Goal: Task Accomplishment & Management: Complete application form

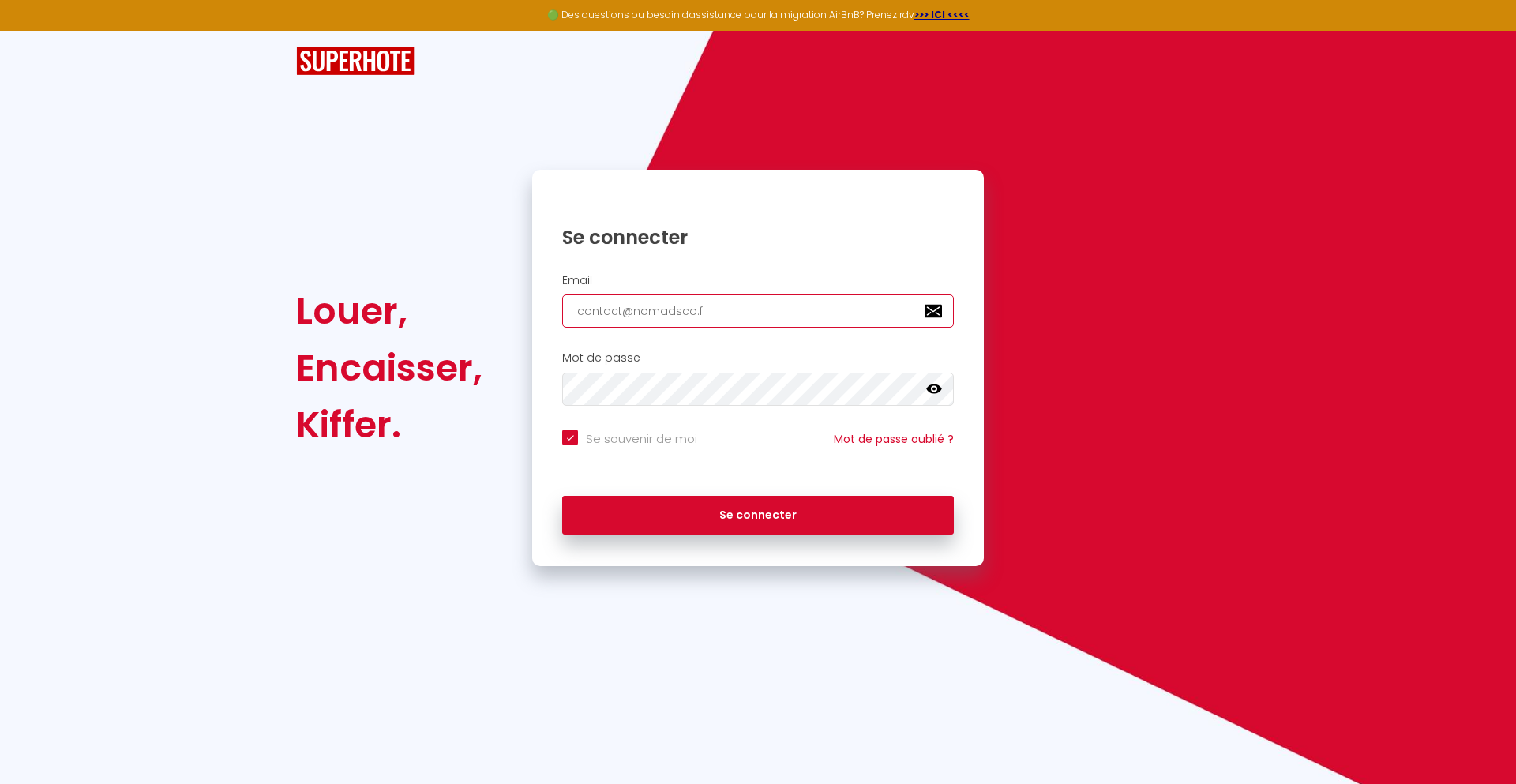
type input "[EMAIL_ADDRESS][DOMAIN_NAME]"
checkbox input "true"
type input "[EMAIL_ADDRESS][DOMAIN_NAME]"
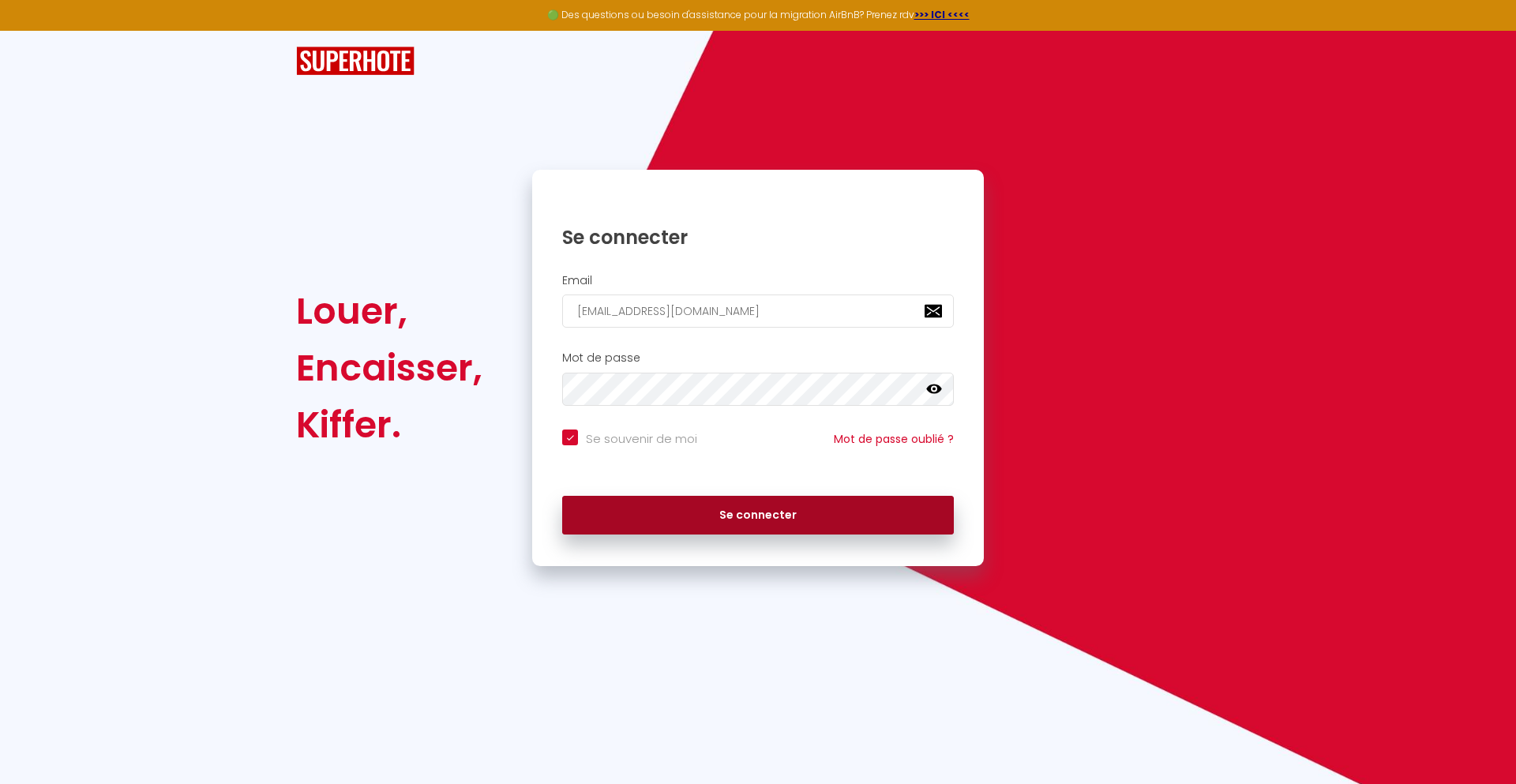
click at [758, 515] on button "Se connecter" at bounding box center [758, 515] width 392 height 39
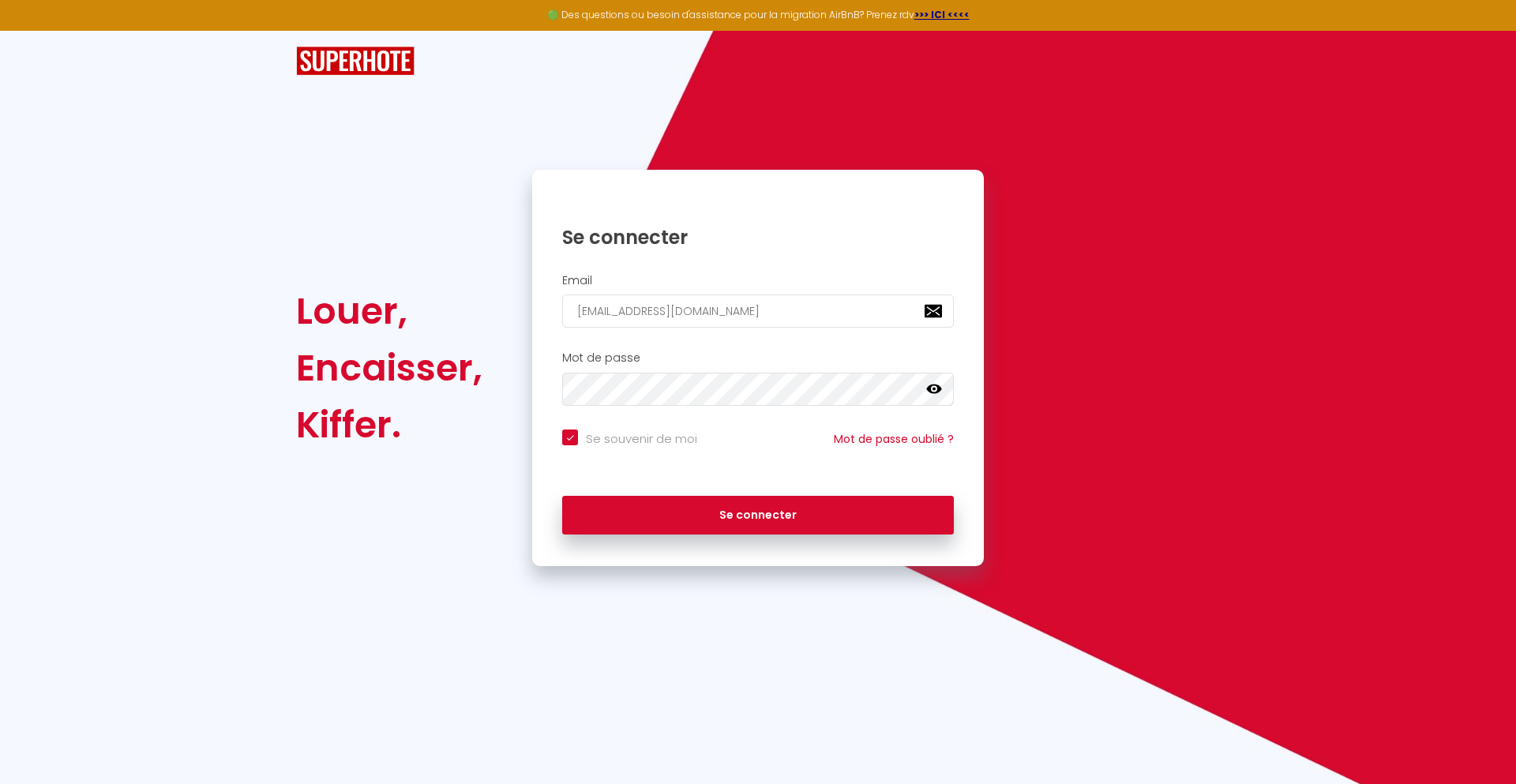
checkbox input "true"
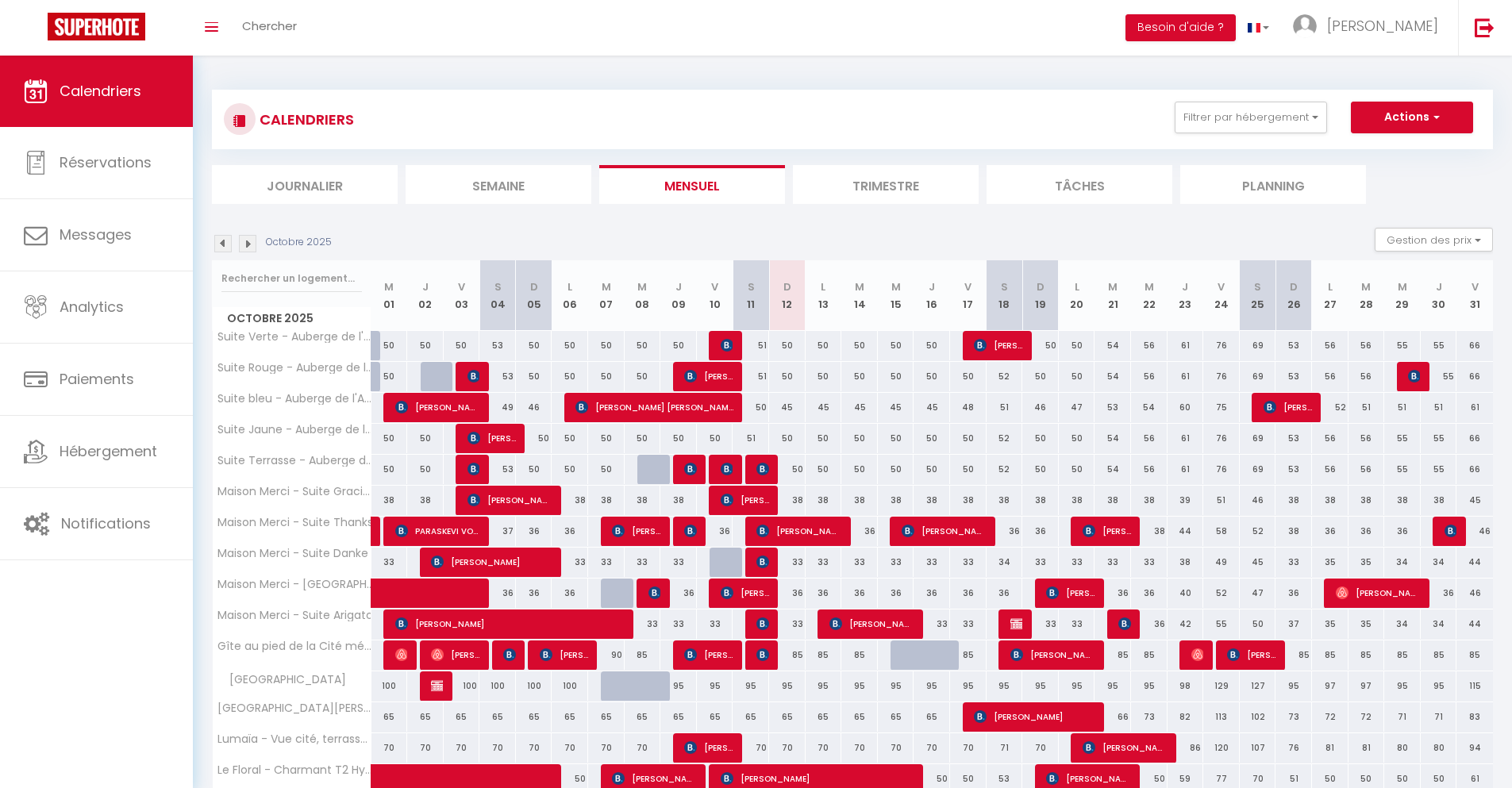
click at [305, 184] on li "Journalier" at bounding box center [304, 184] width 186 height 38
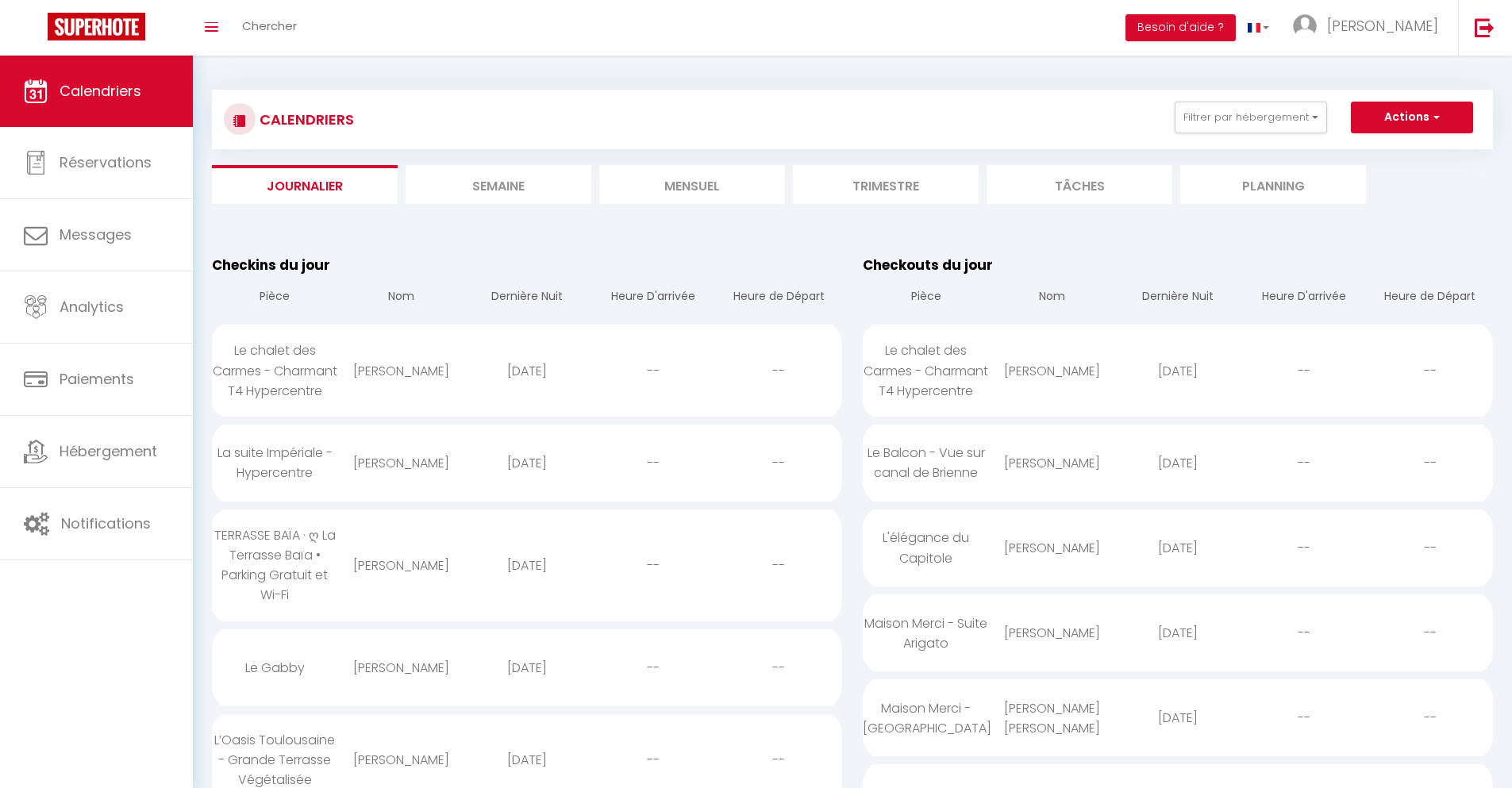
click at [1178, 380] on div "[DATE]" at bounding box center [1177, 371] width 126 height 52
select select "0"
select select "1"
select select
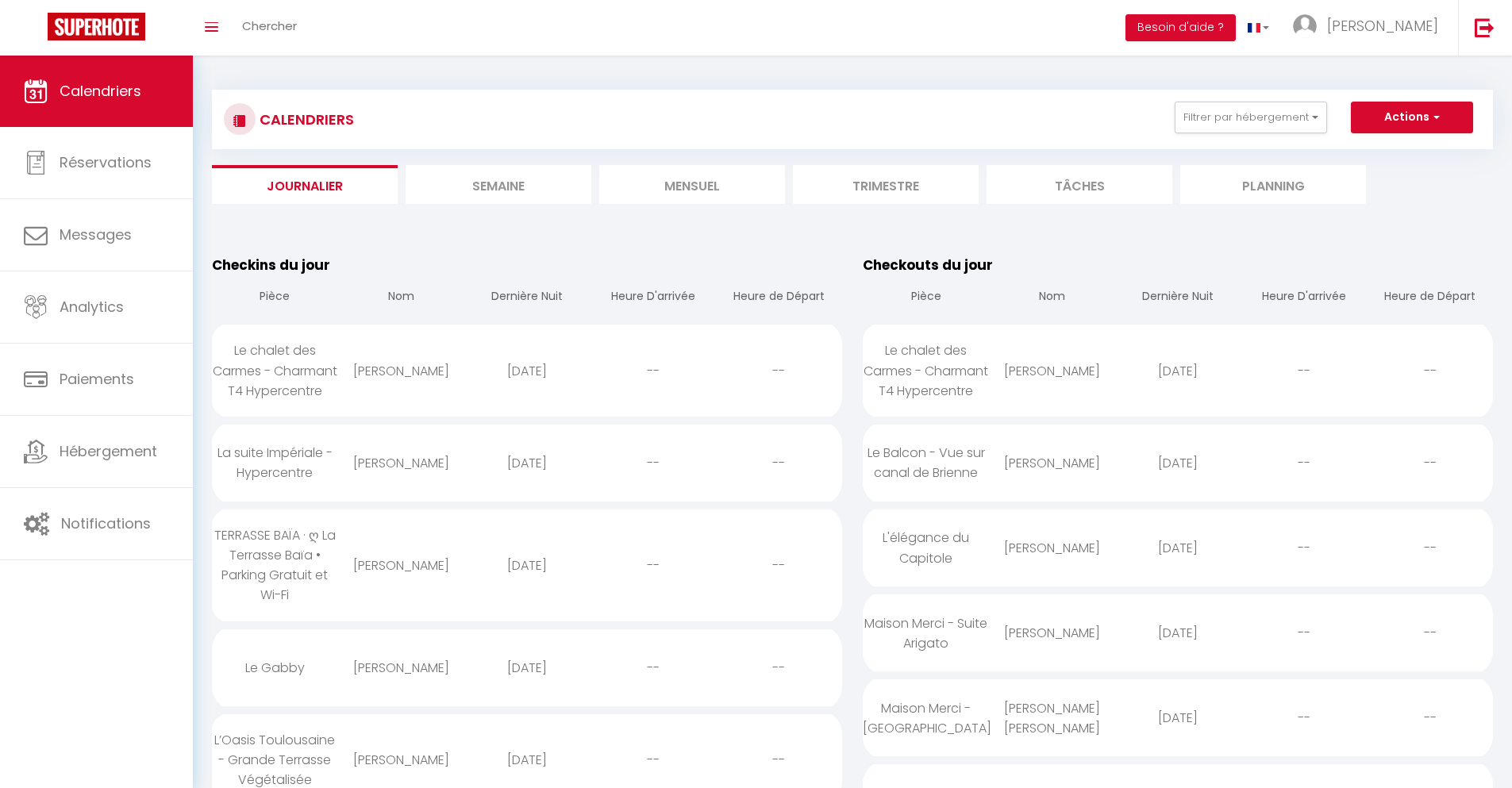
select select
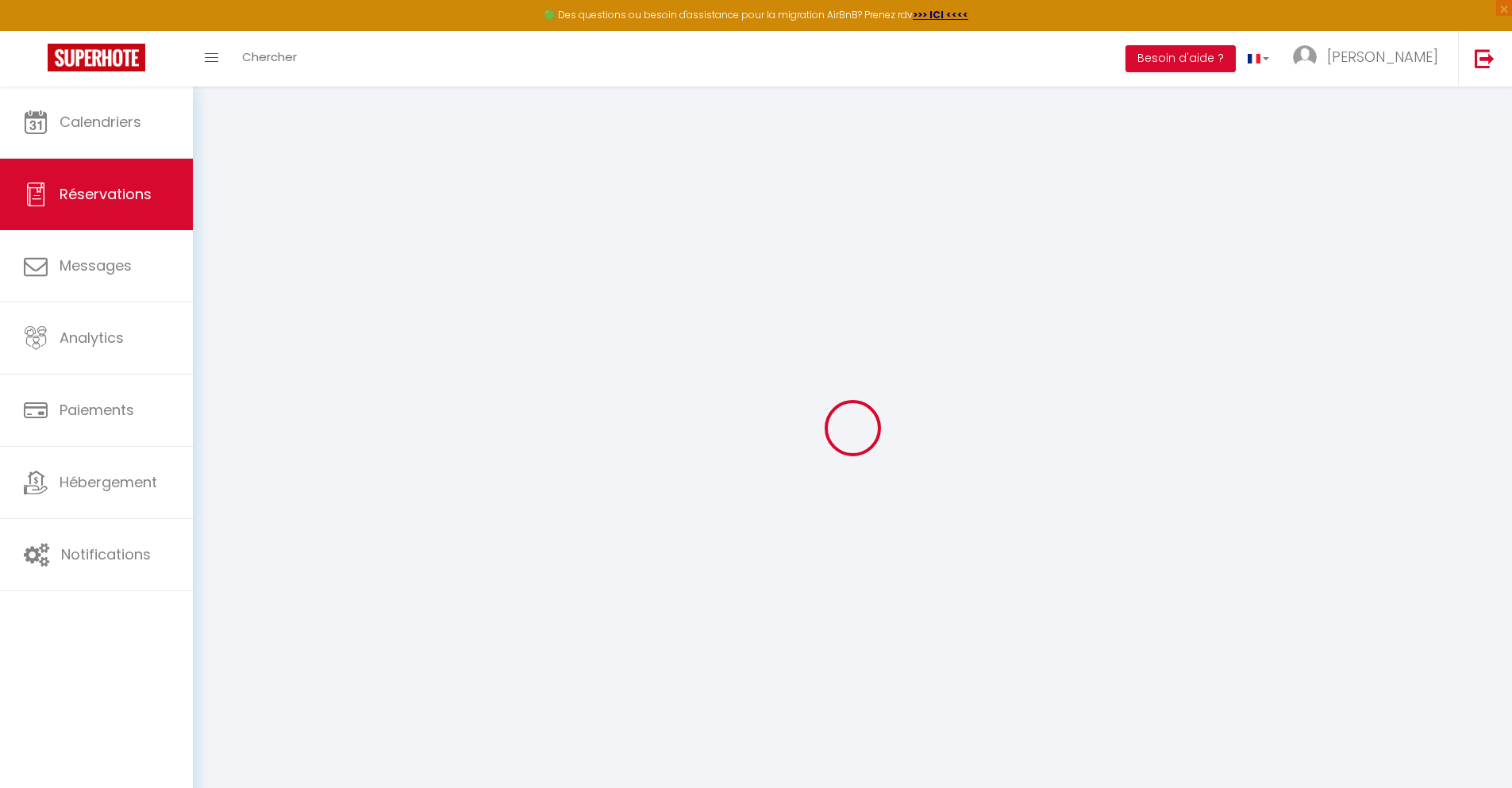
select select
checkbox input "false"
select select
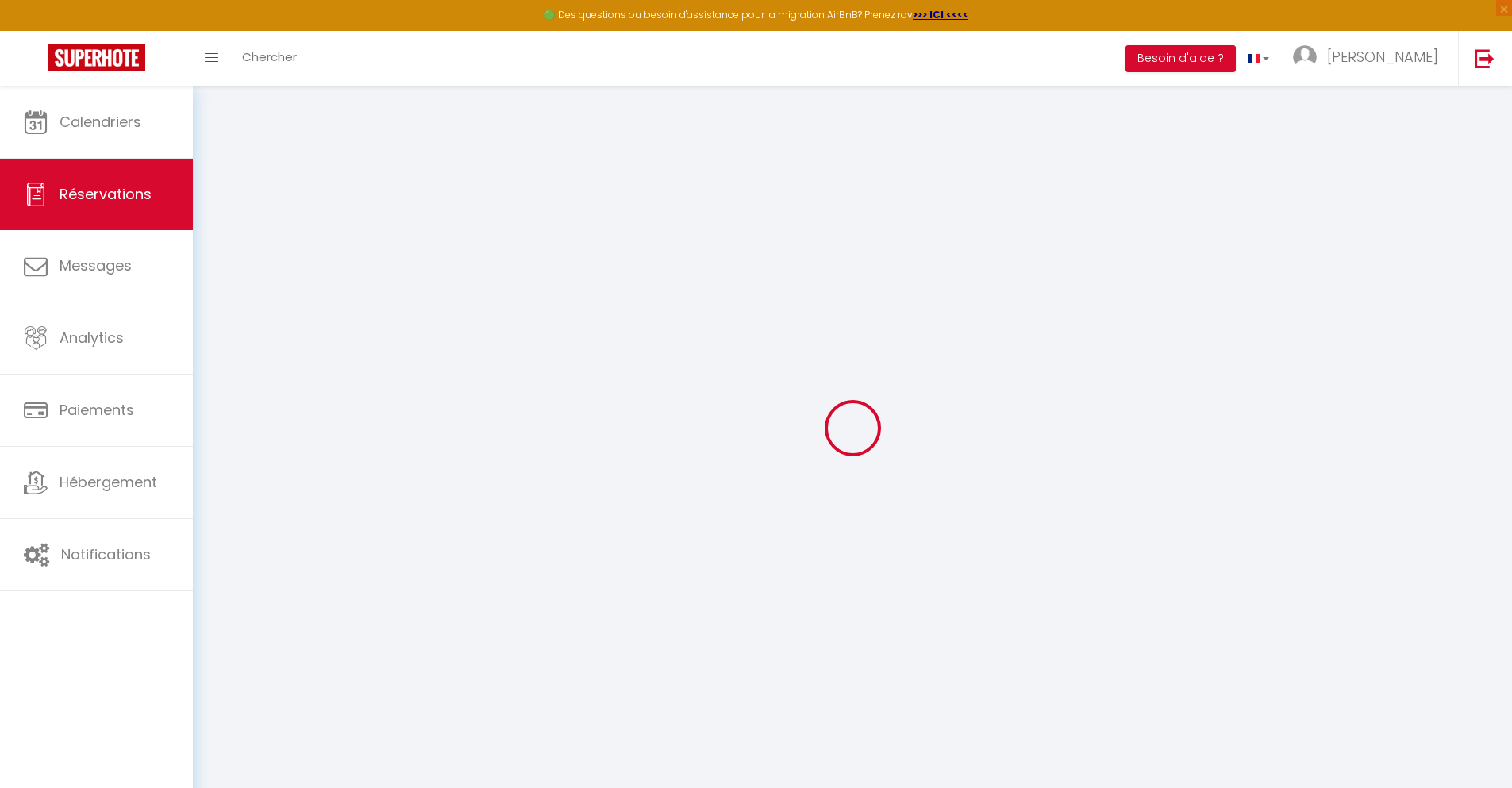
checkbox input "false"
type textarea "** THIS RESERVATION HAS BEEN PRE-PAID ** BOOKING NOTE : Payment charge is EUR 1…"
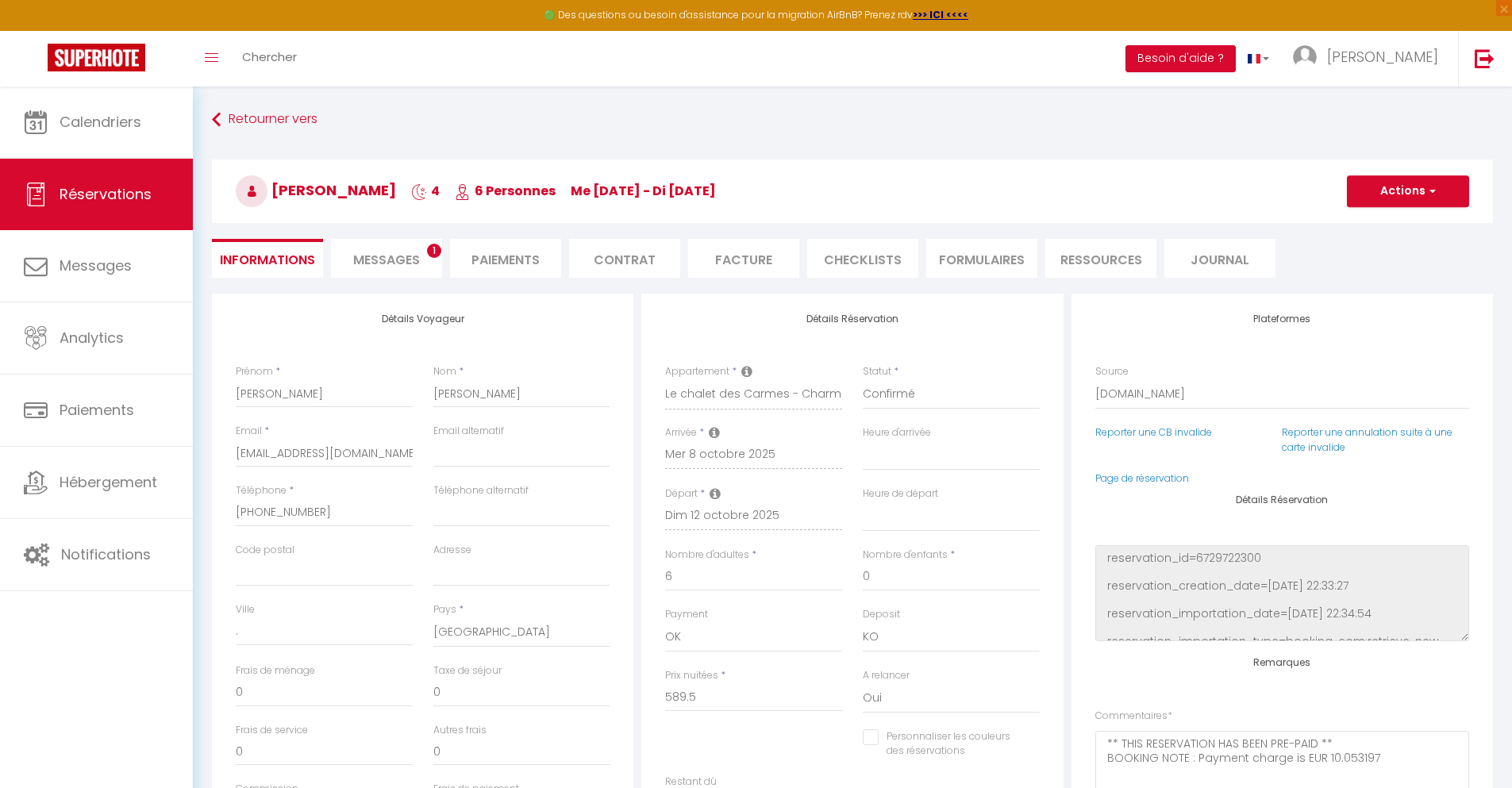
type input "90"
type input "38.59"
select select
checkbox input "false"
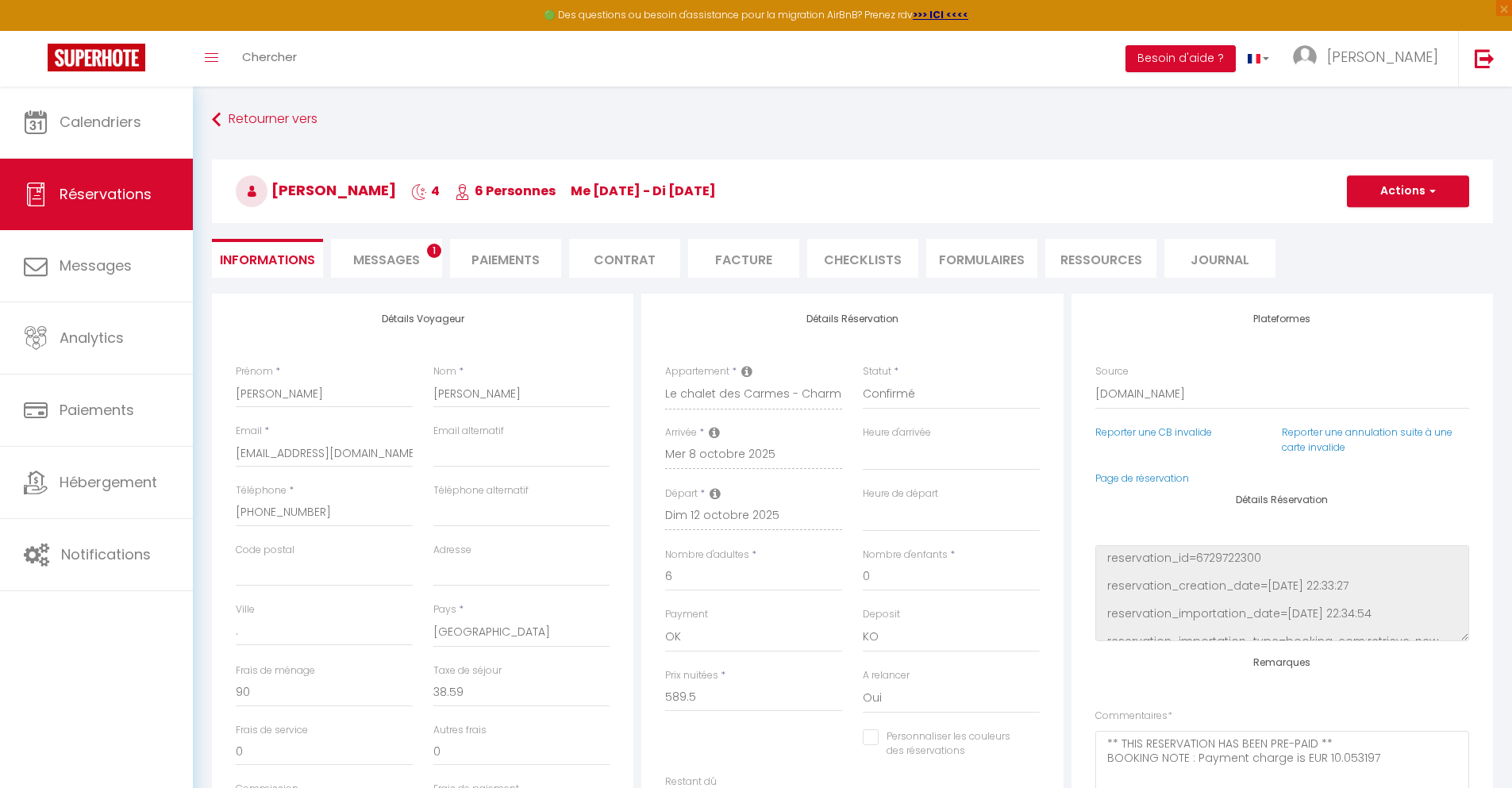
select select
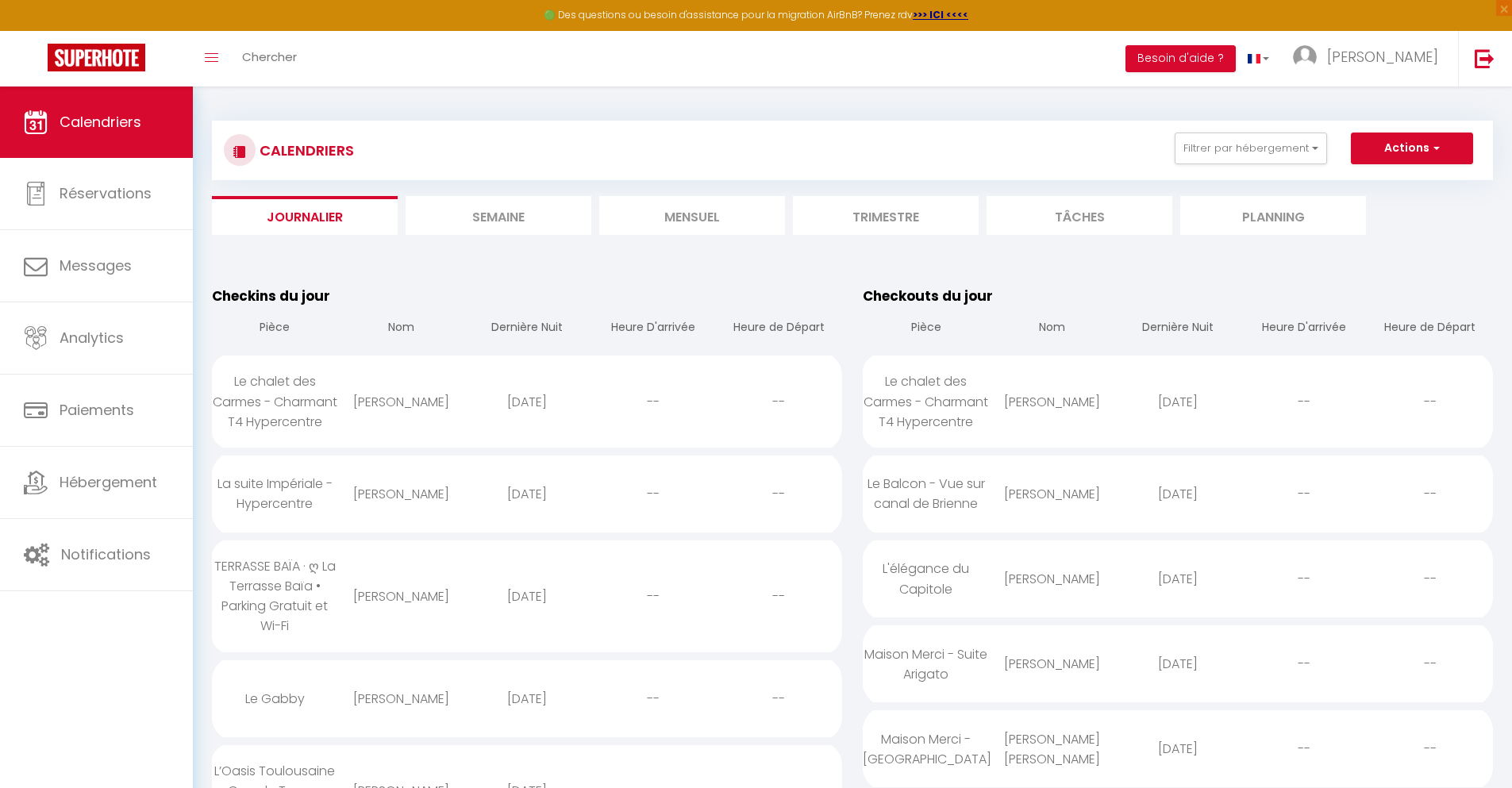
click at [1178, 513] on div "[DATE]" at bounding box center [1177, 494] width 126 height 52
select select "0"
select select "1"
select select
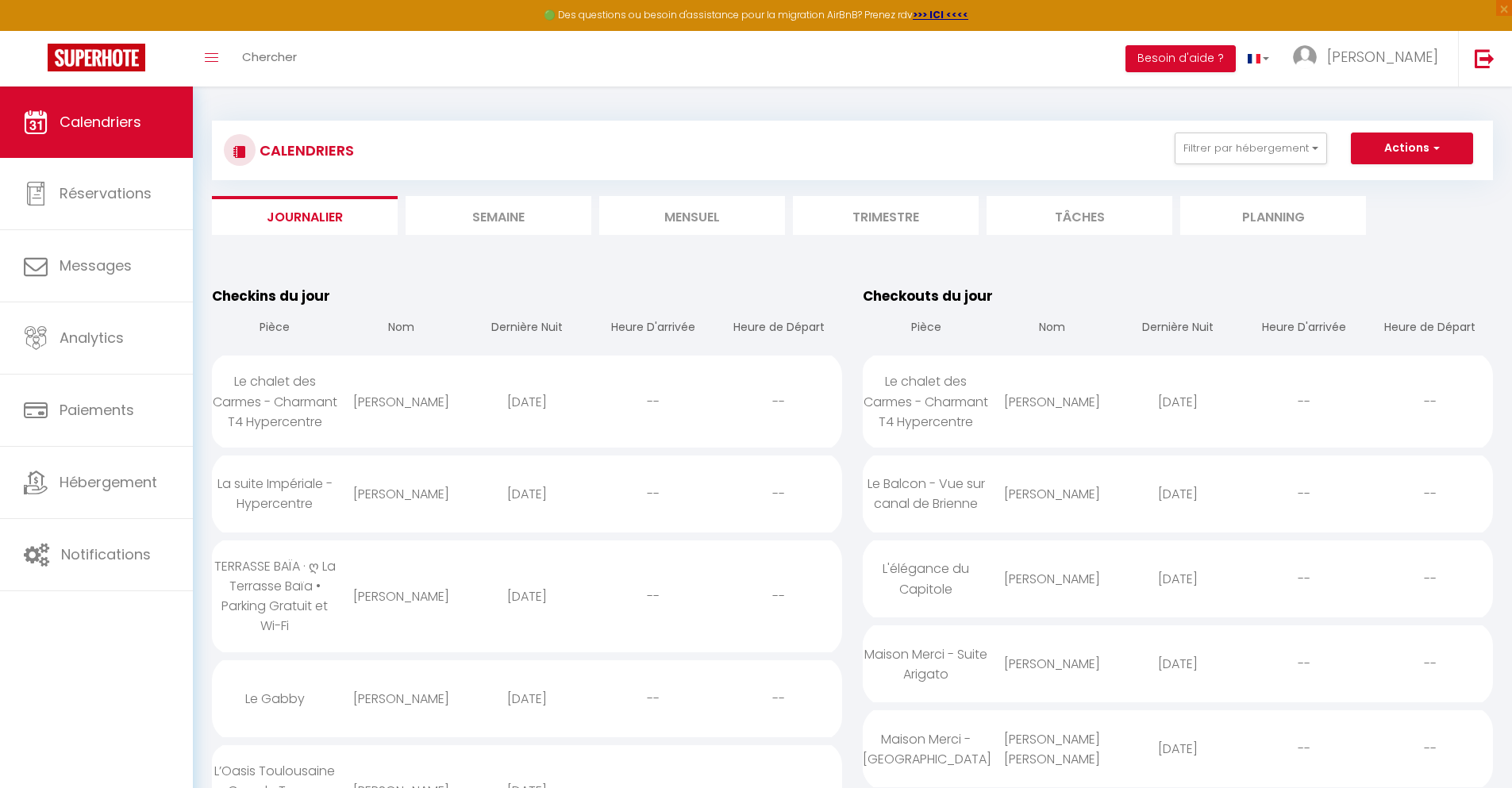
select select
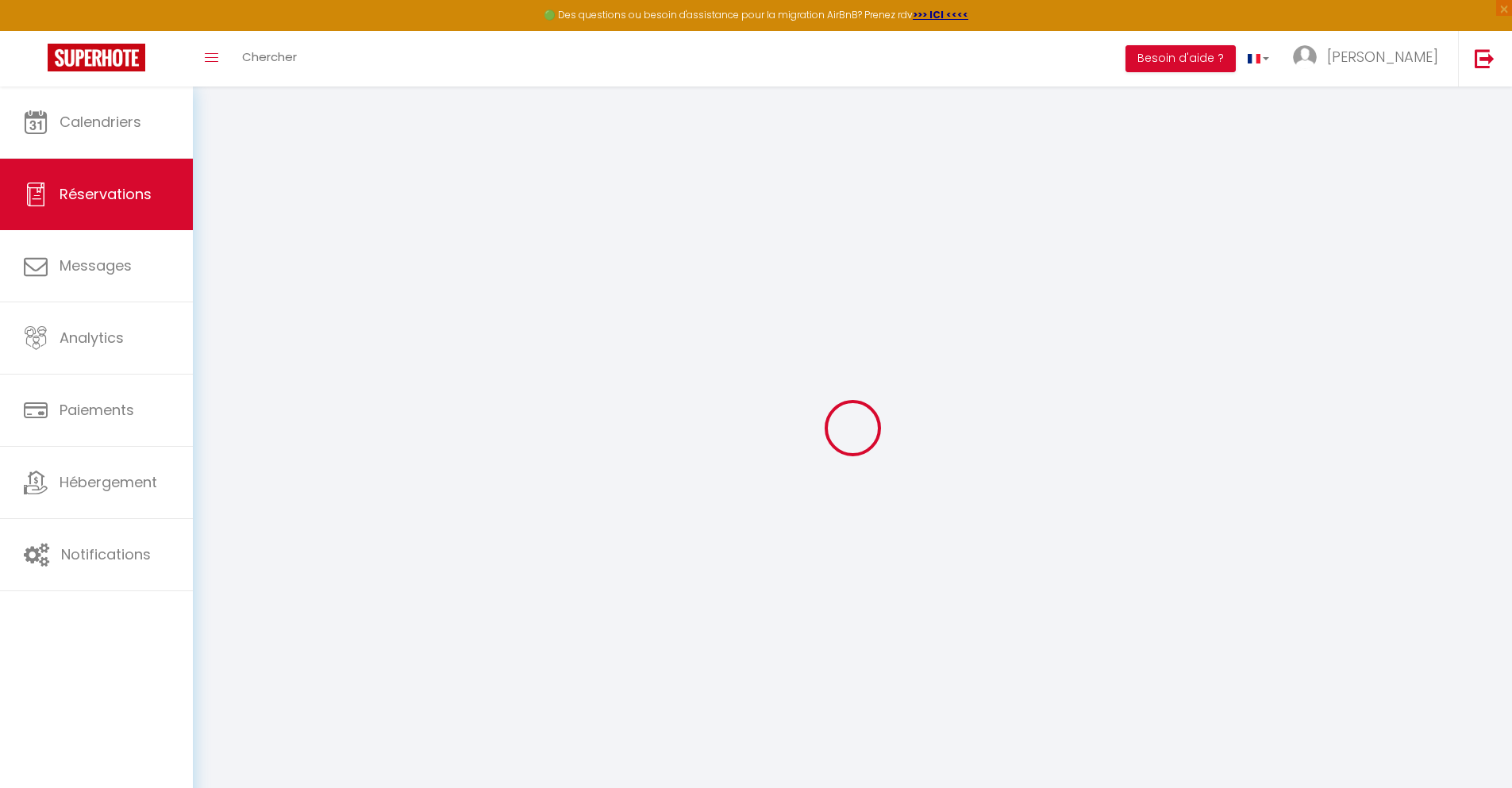
type input "[PERSON_NAME]"
type input "Goasguen"
type input "[EMAIL_ADDRESS][DOMAIN_NAME]"
type input "[PHONE_NUMBER]"
select select
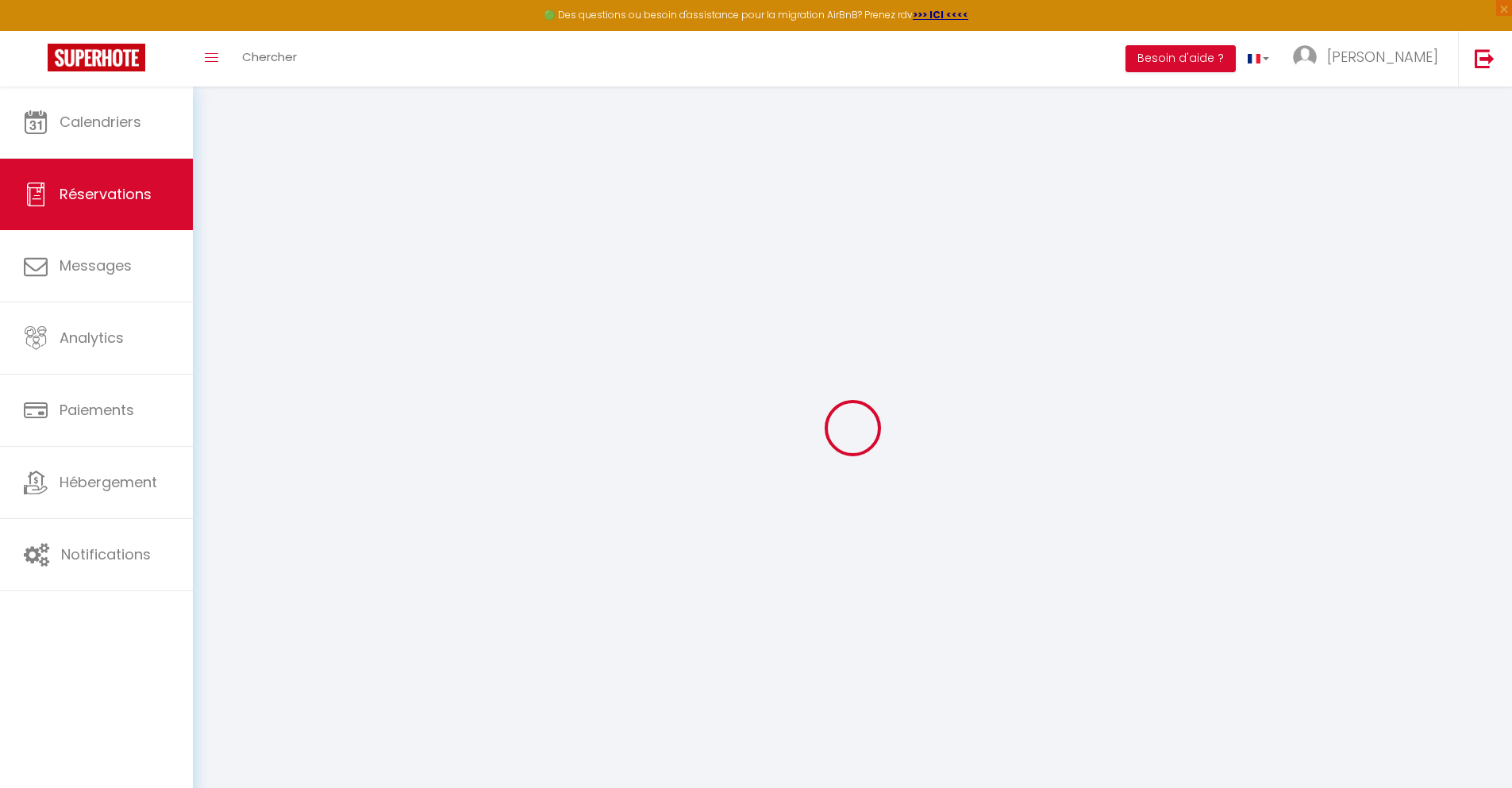
type input "52.02"
select select "35707"
select select "1"
select select
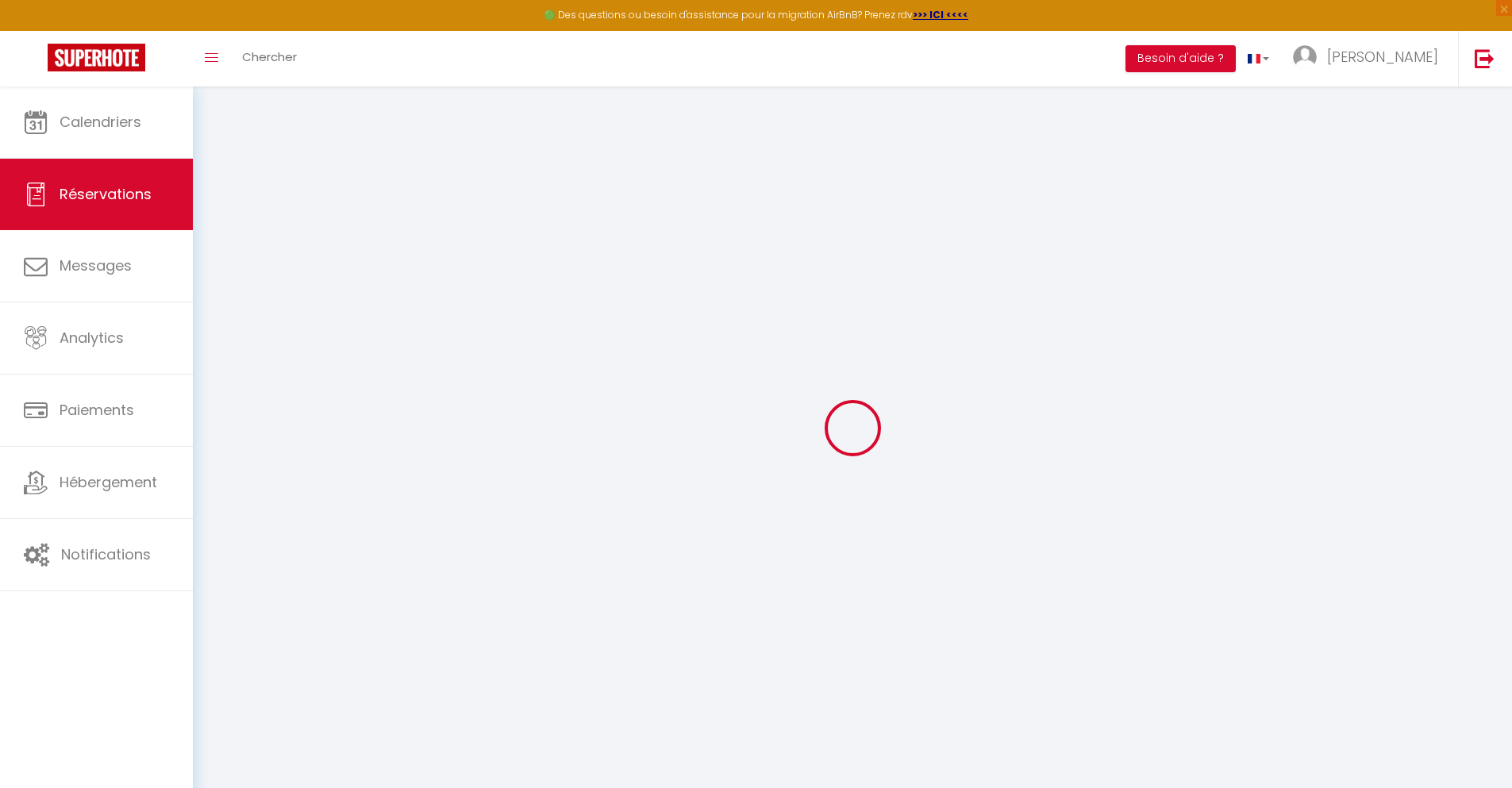
type input "4"
select select "12"
select select
type input "234"
checkbox input "false"
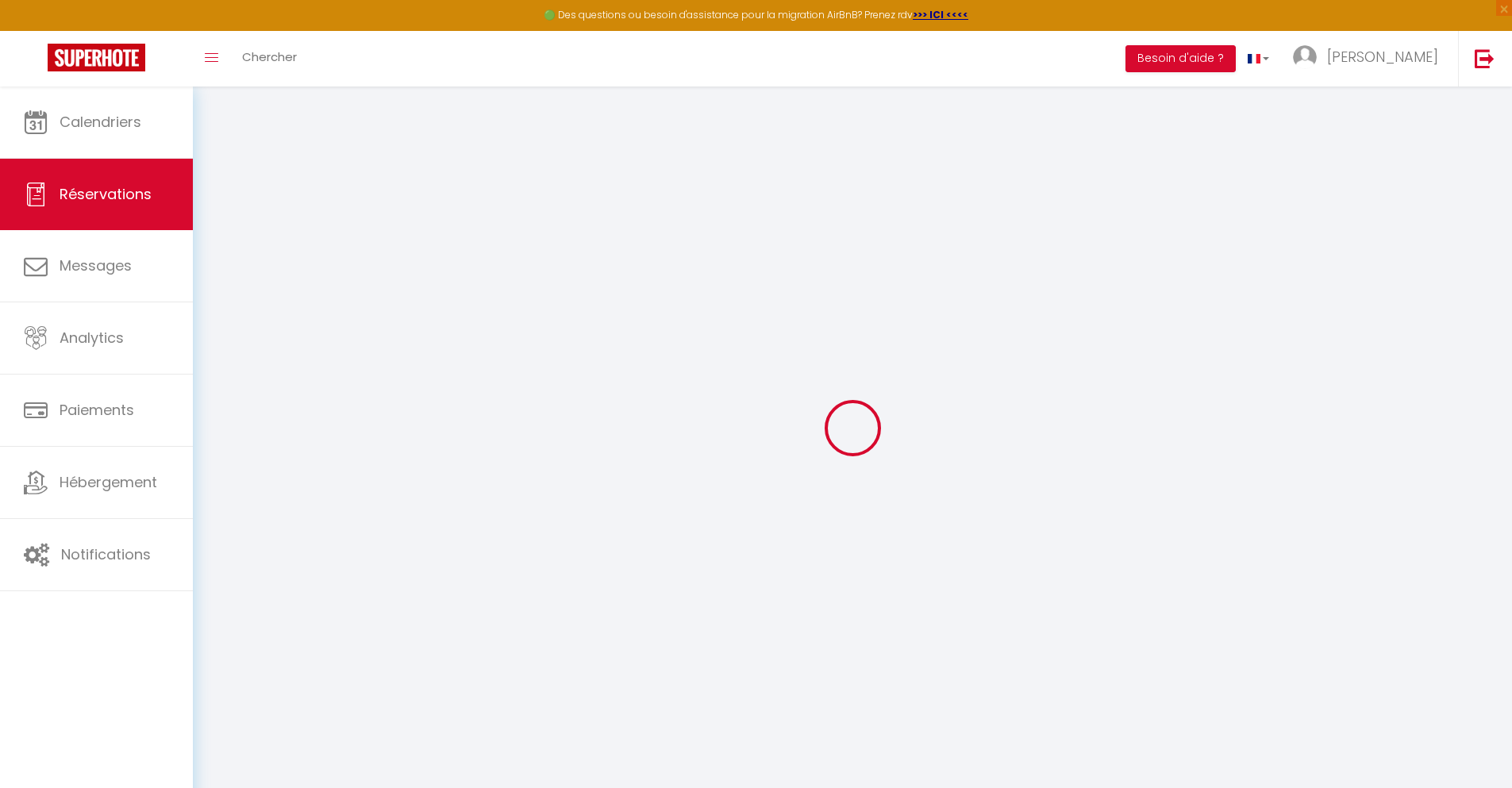
type input "0"
select select "1"
type input "0"
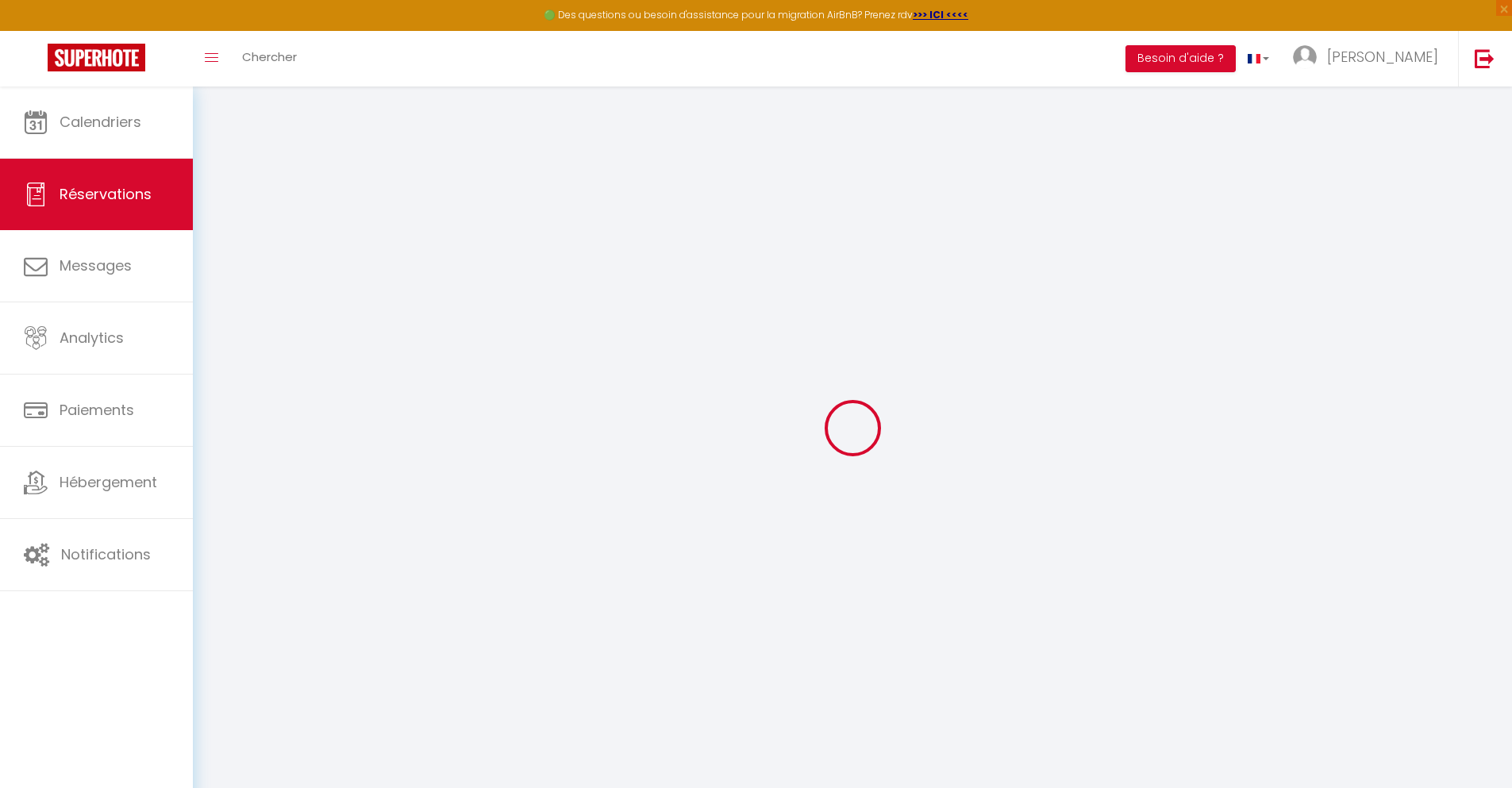
select select
select select "15"
checkbox input "false"
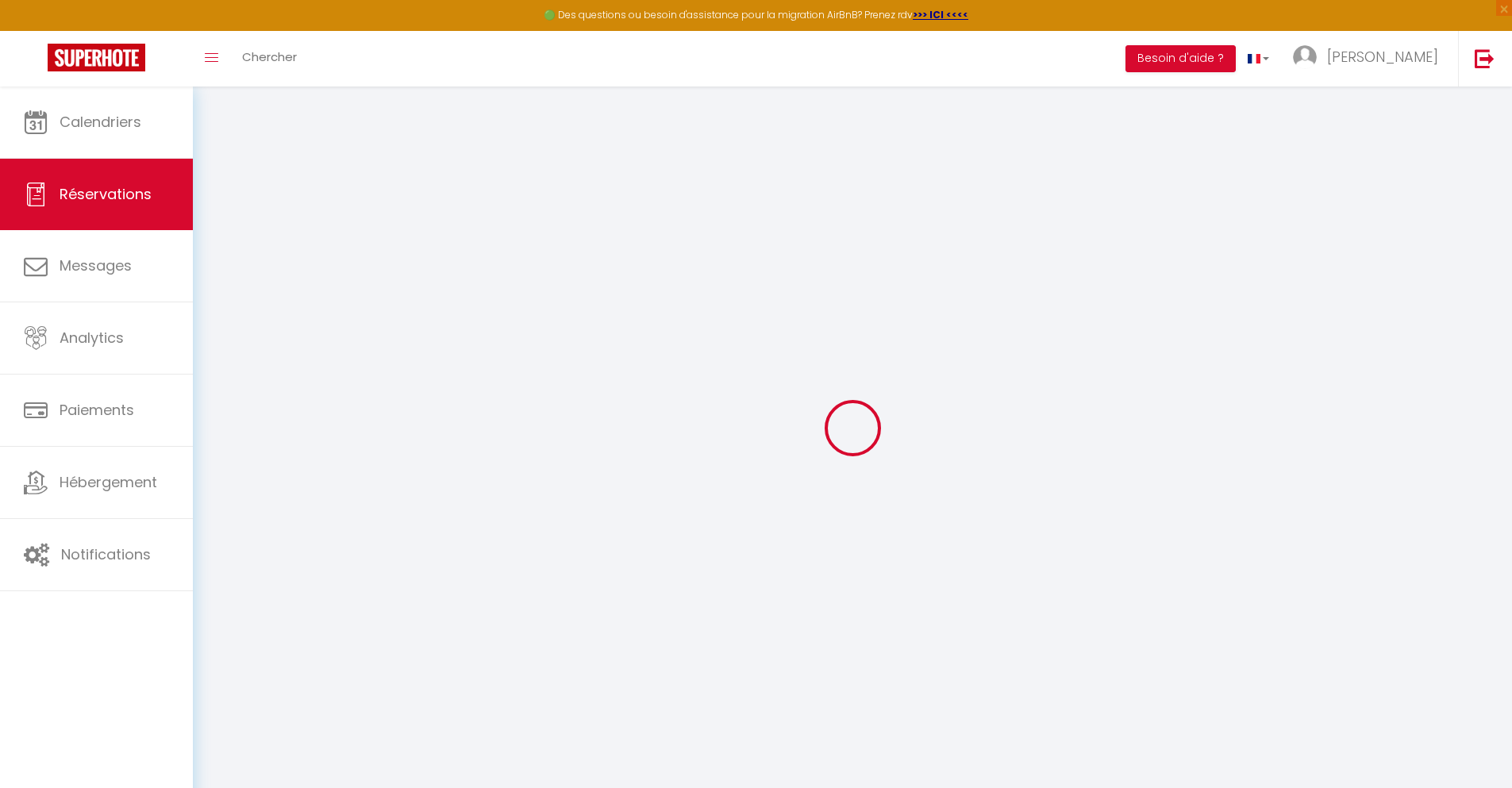
select select
checkbox input "false"
select select
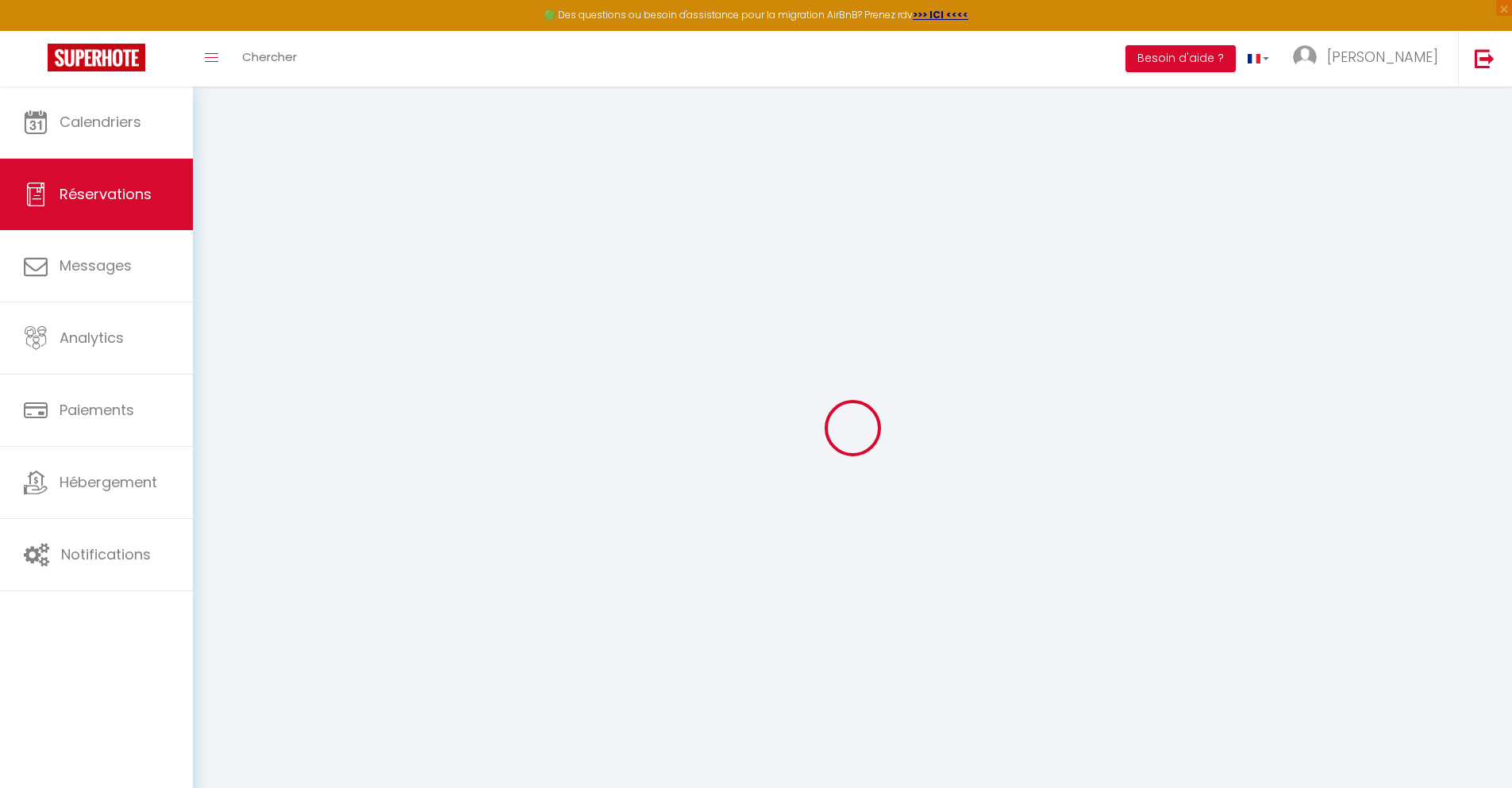
select select
checkbox input "false"
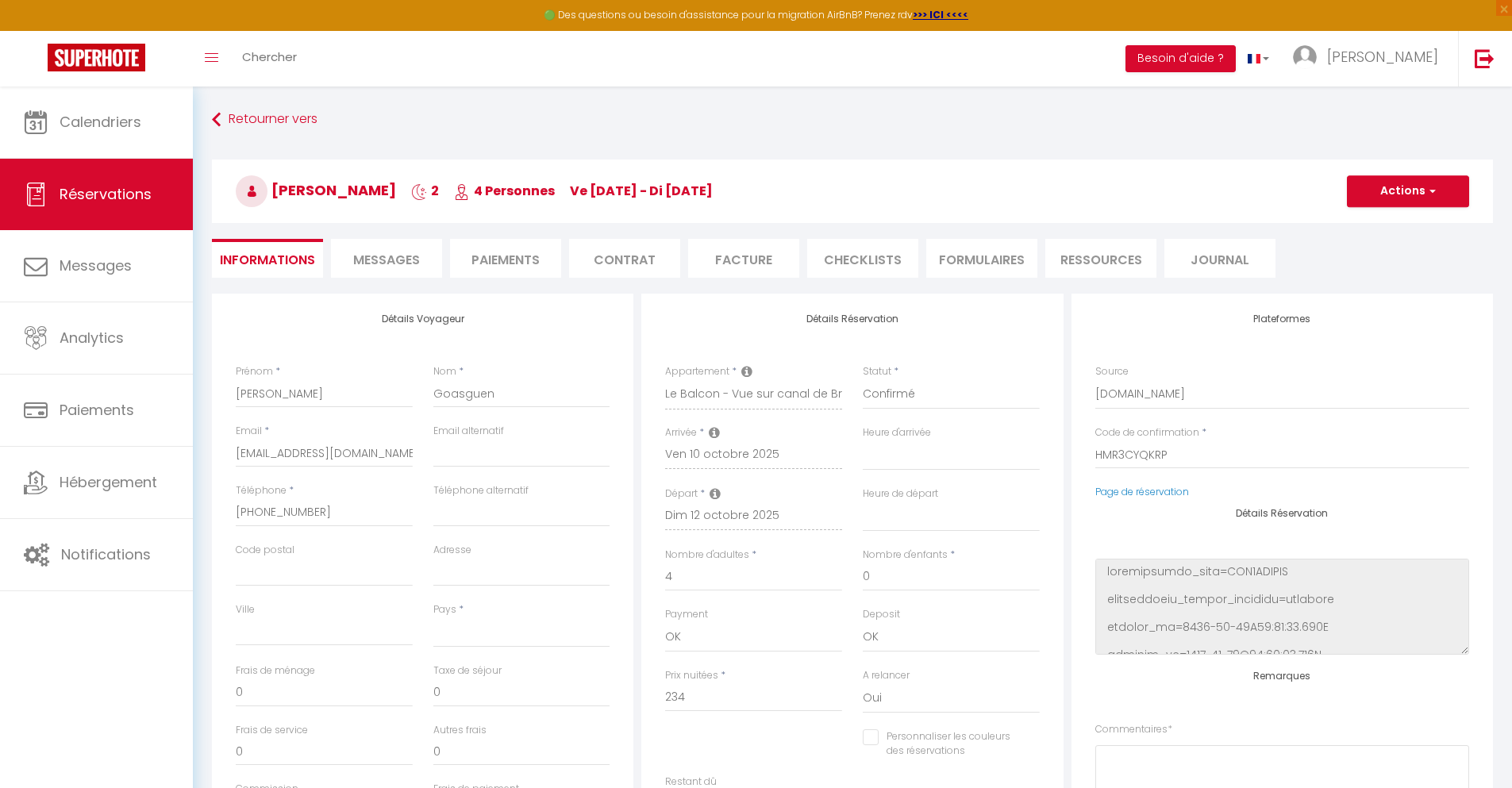
select select
type input "55"
type input "16.85"
select select
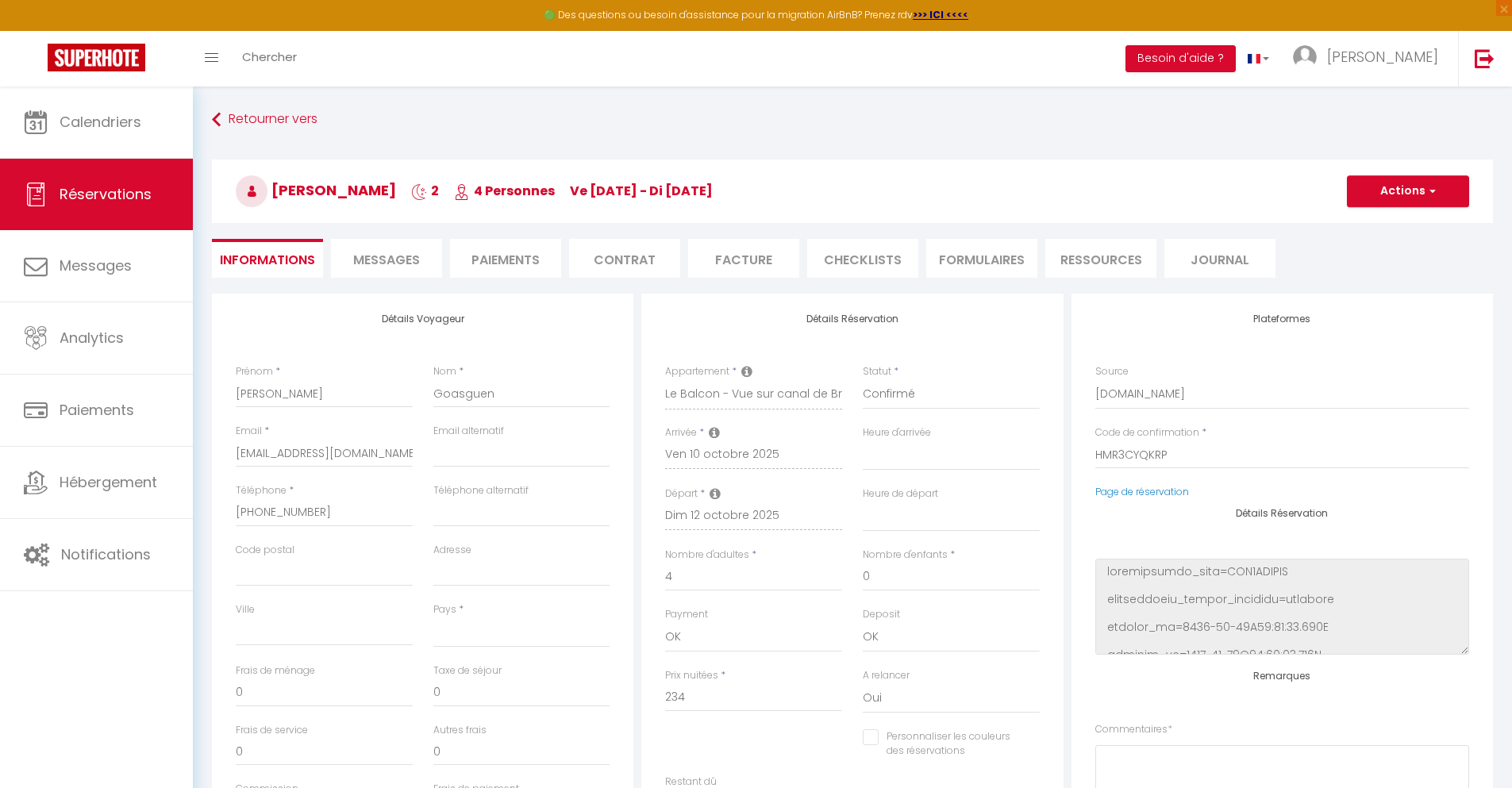
checkbox input "false"
select select
checkbox input "false"
select select
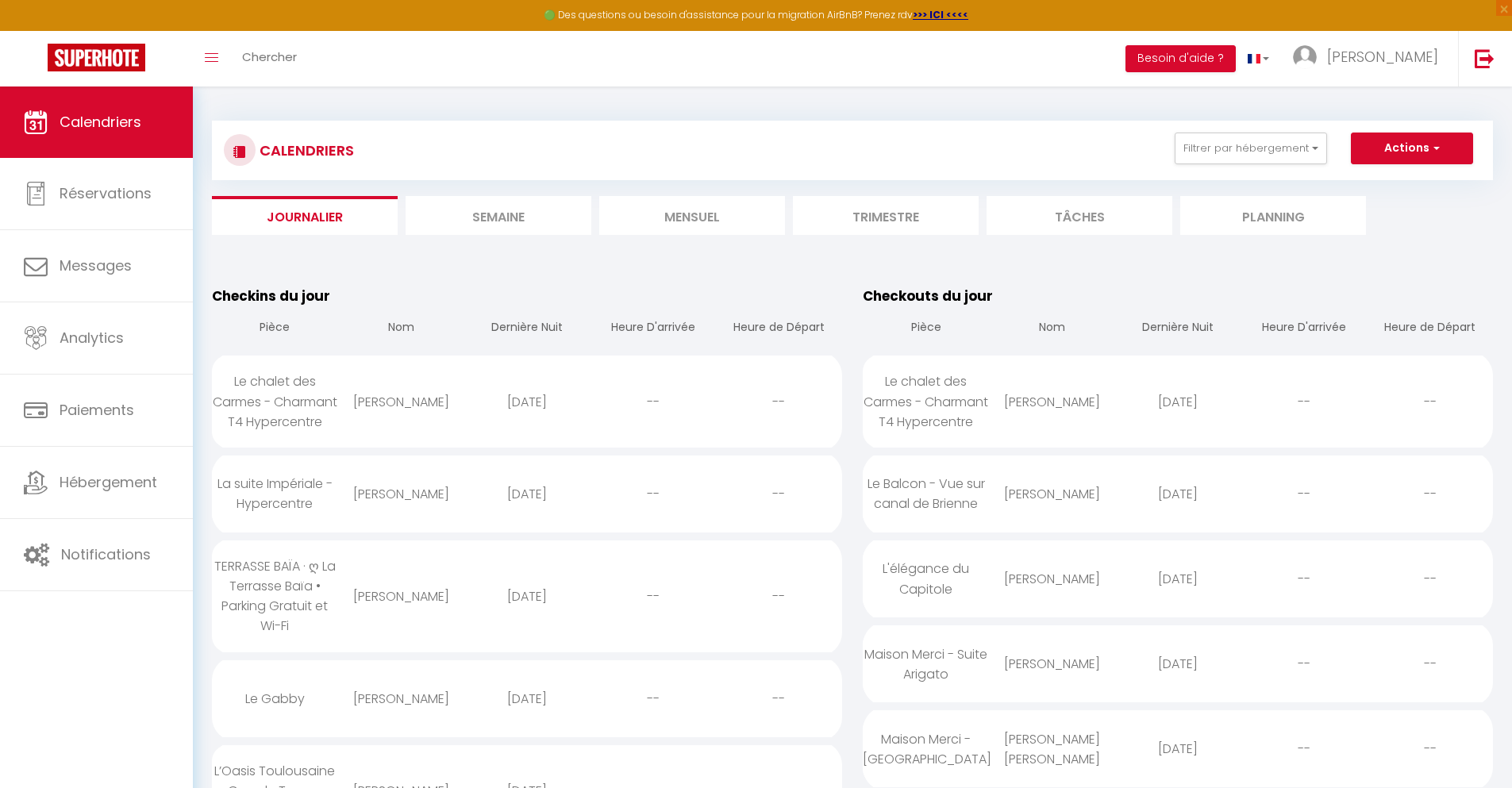
click at [1178, 598] on div "[DATE]" at bounding box center [1177, 579] width 126 height 52
select select "0"
select select "1"
select select
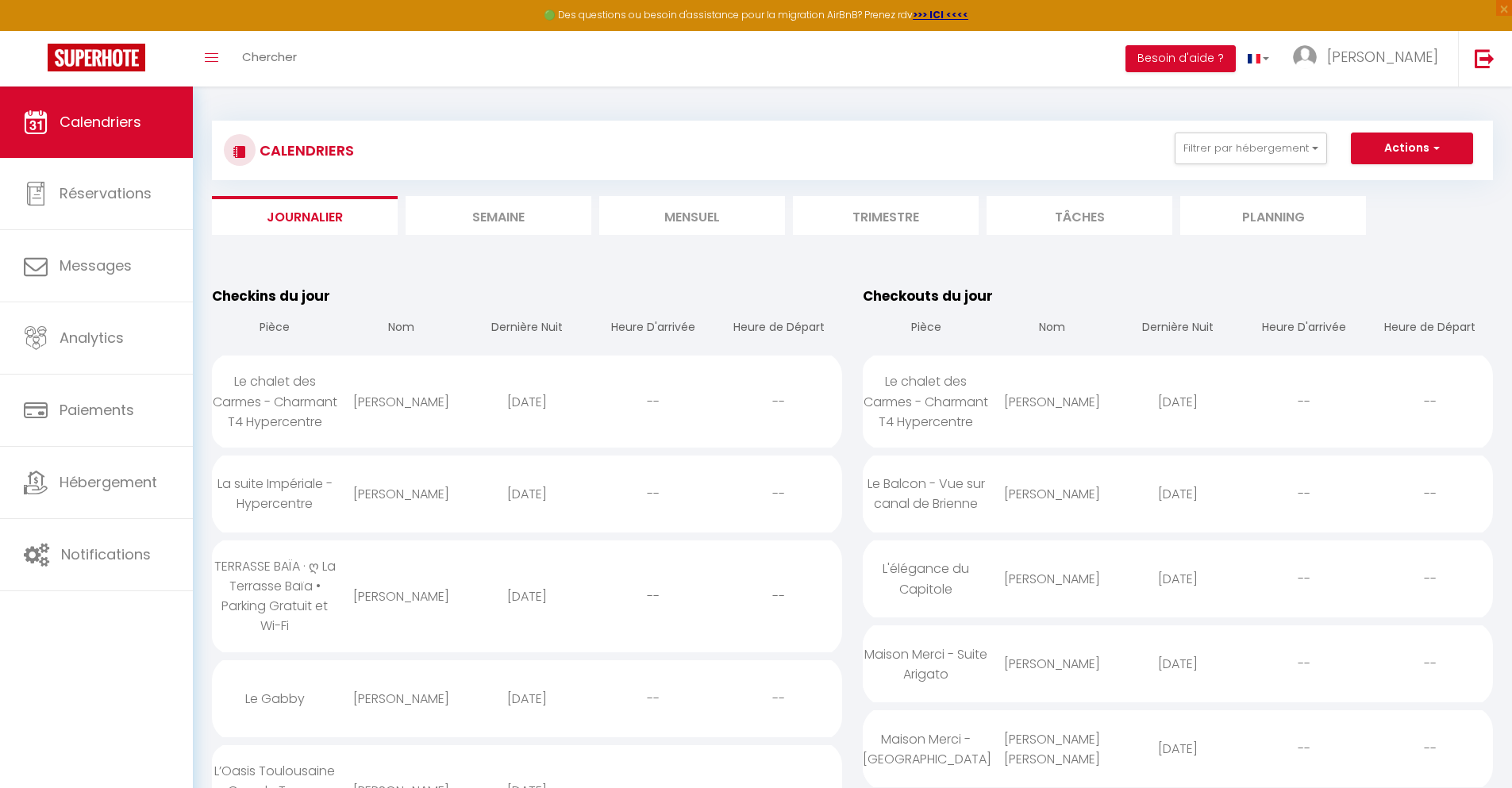
select select
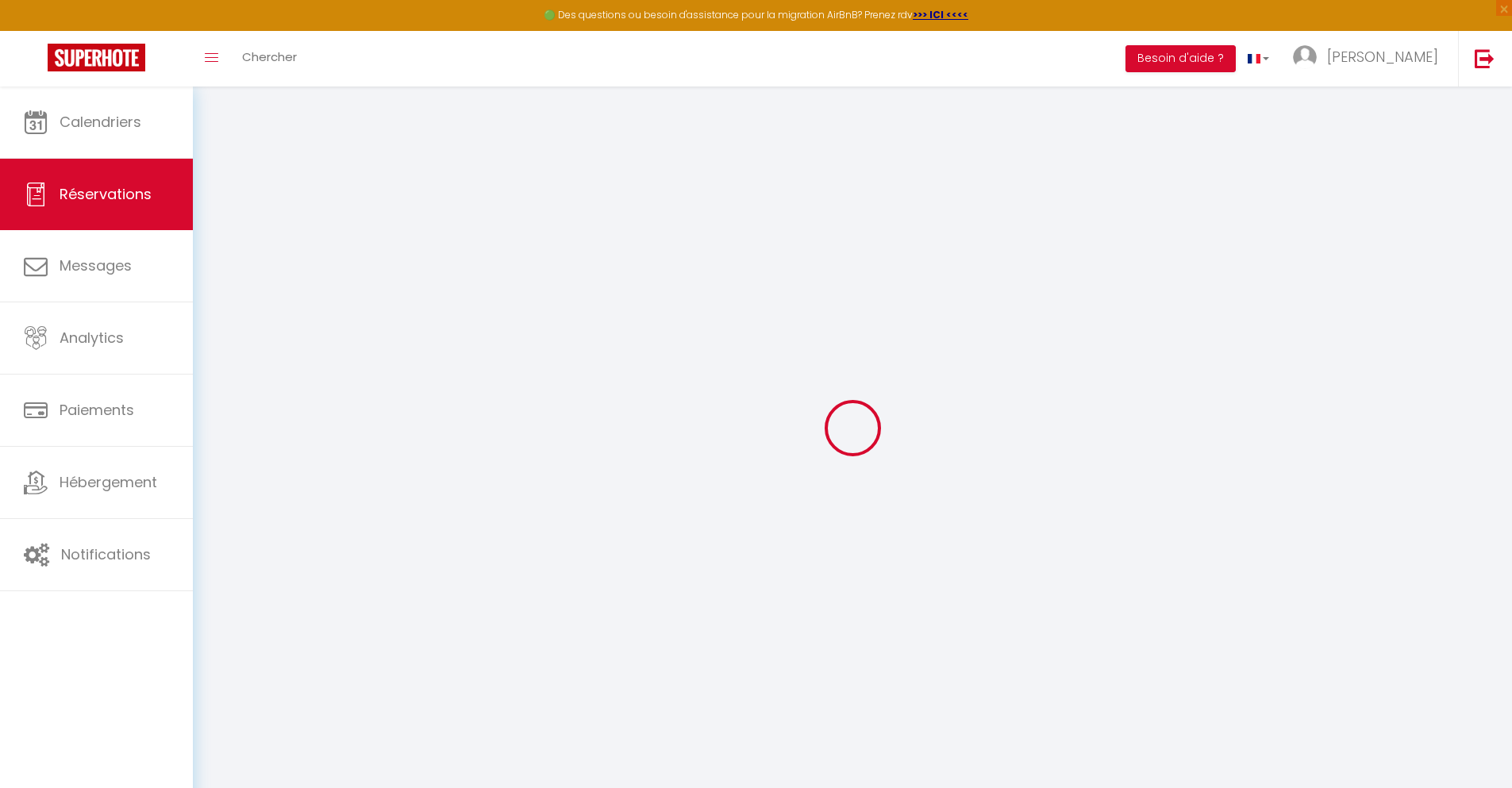
select select
checkbox input "false"
type textarea "** THIS RESERVATION HAS BEEN PRE-PAID ** Reservation has a cancellation grace p…"
type input "40"
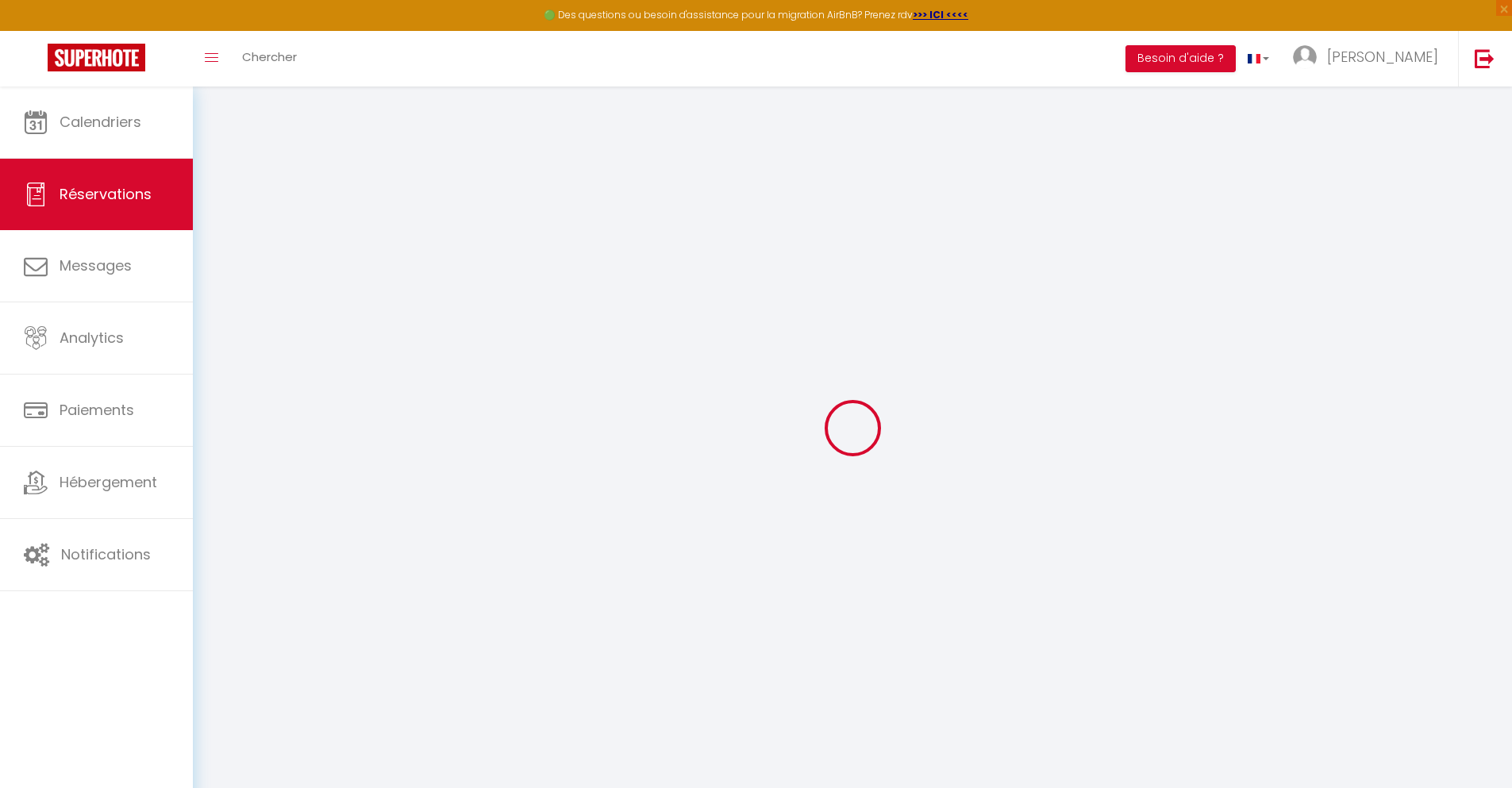
type input "8.9"
select select
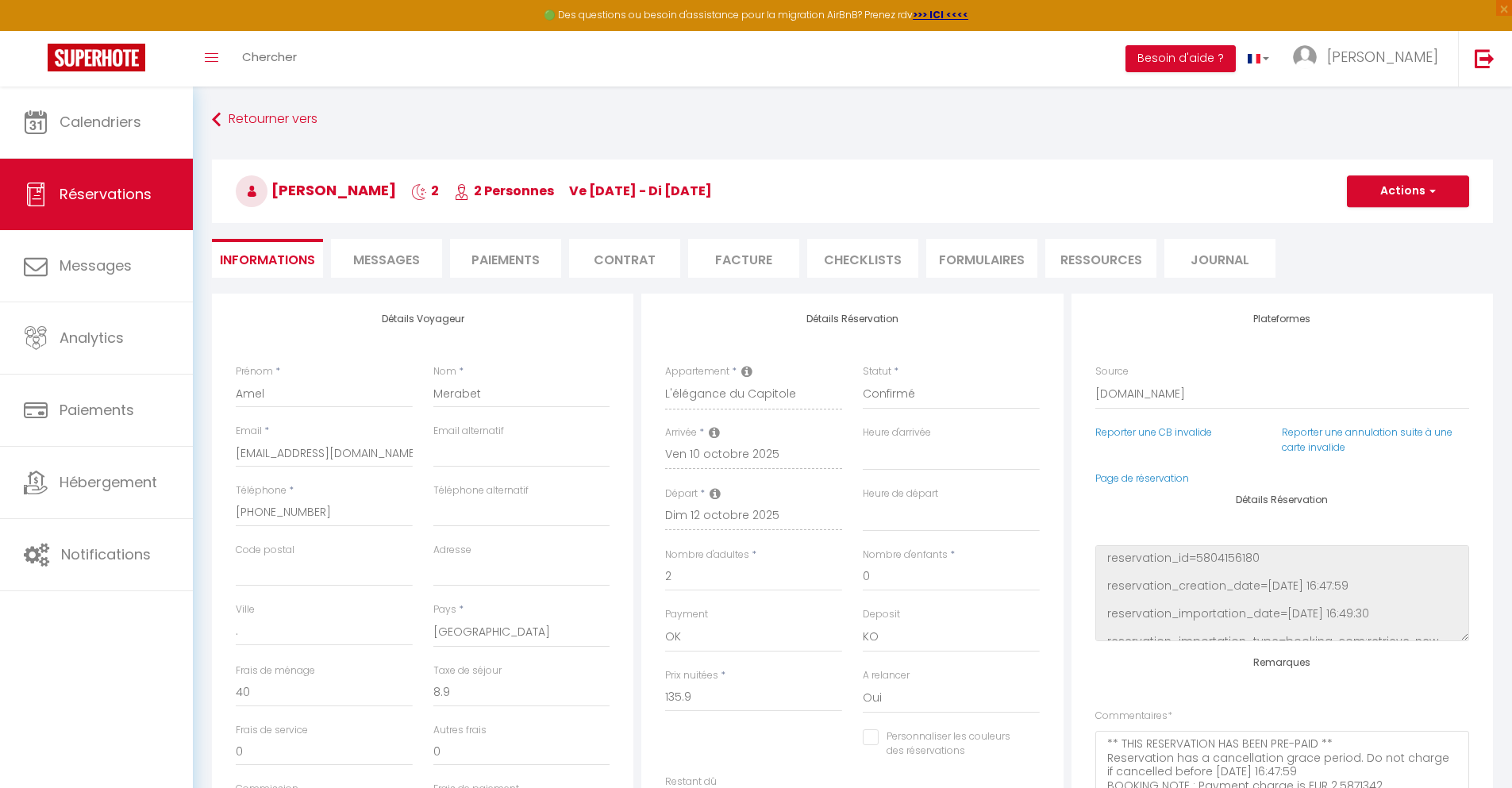
checkbox input "false"
select select
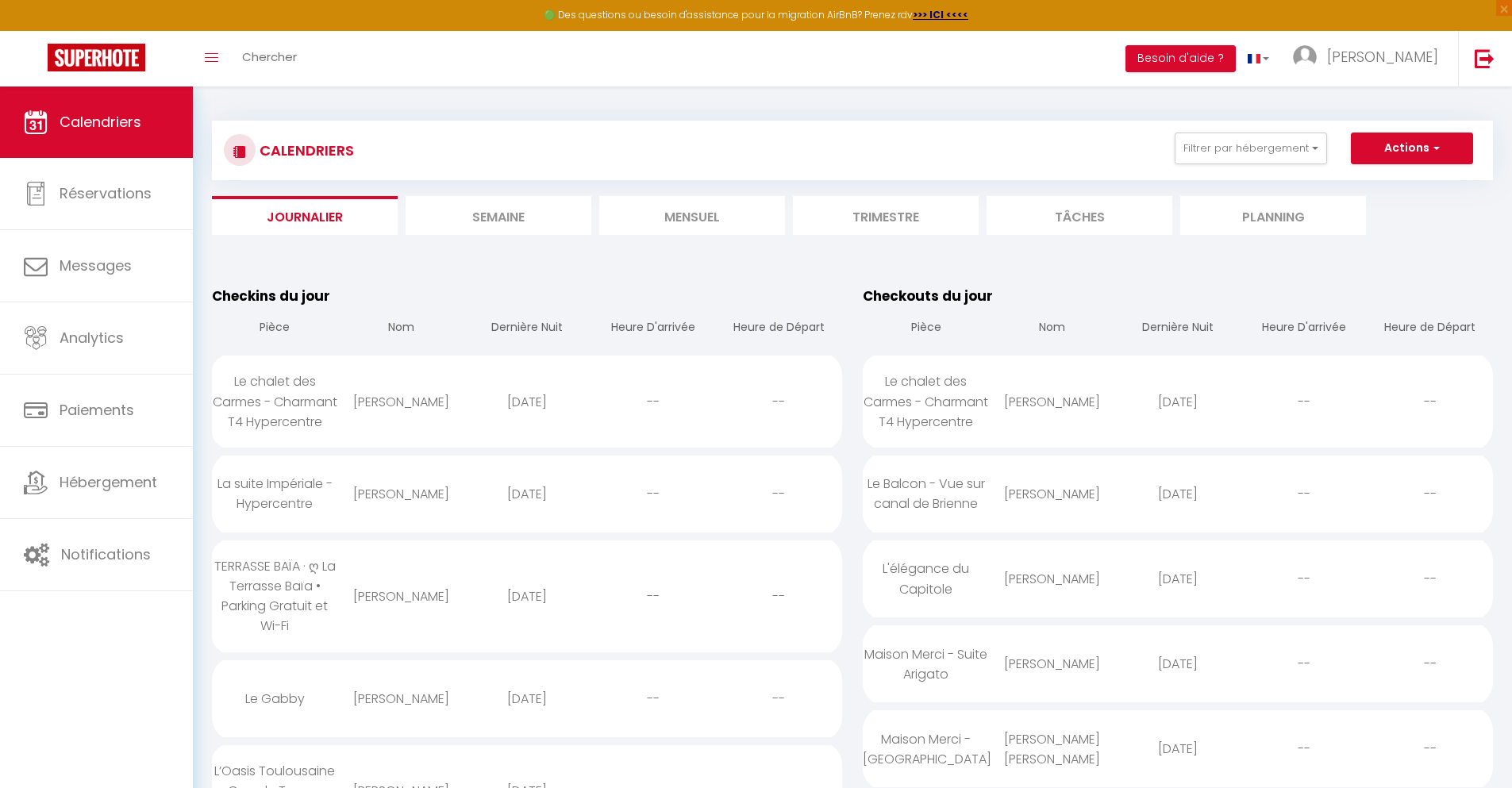
click at [1178, 683] on div "[DATE]" at bounding box center [1177, 664] width 126 height 52
select select "0"
select select "1"
select select
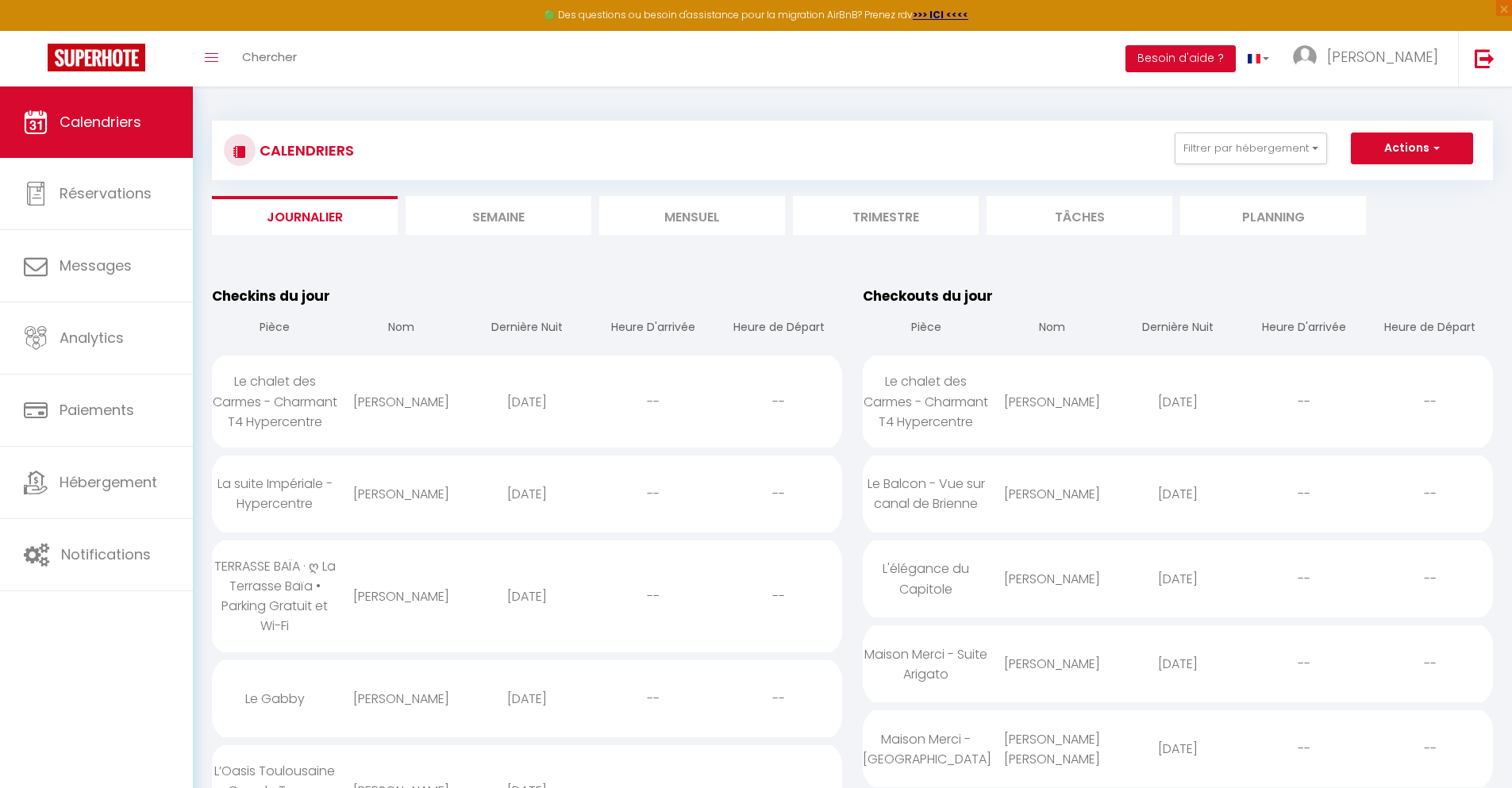
select select
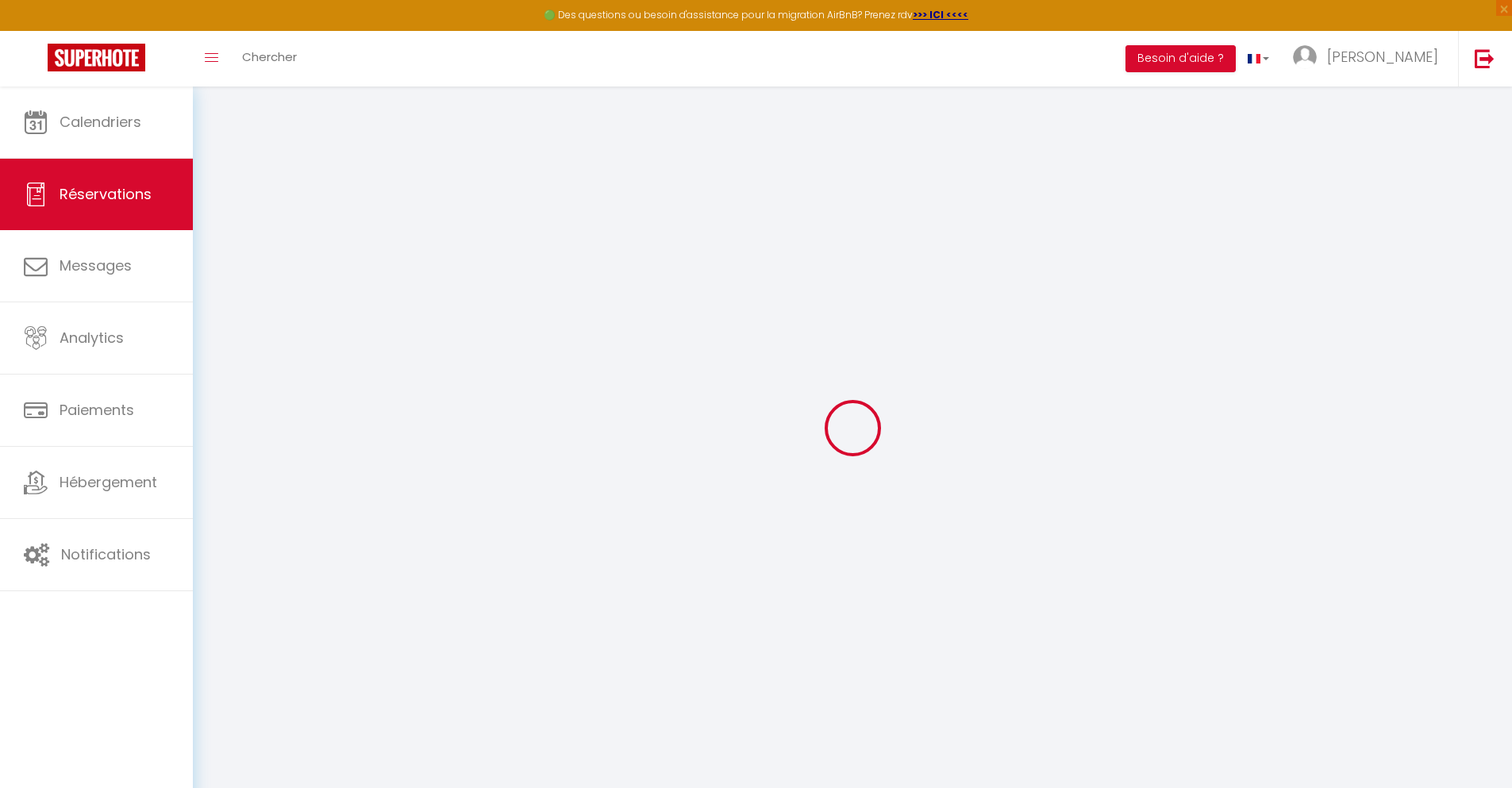
type input "[PERSON_NAME]"
type input "[EMAIL_ADDRESS][DOMAIN_NAME]"
type input "[PHONE_NUMBER]"
type input "."
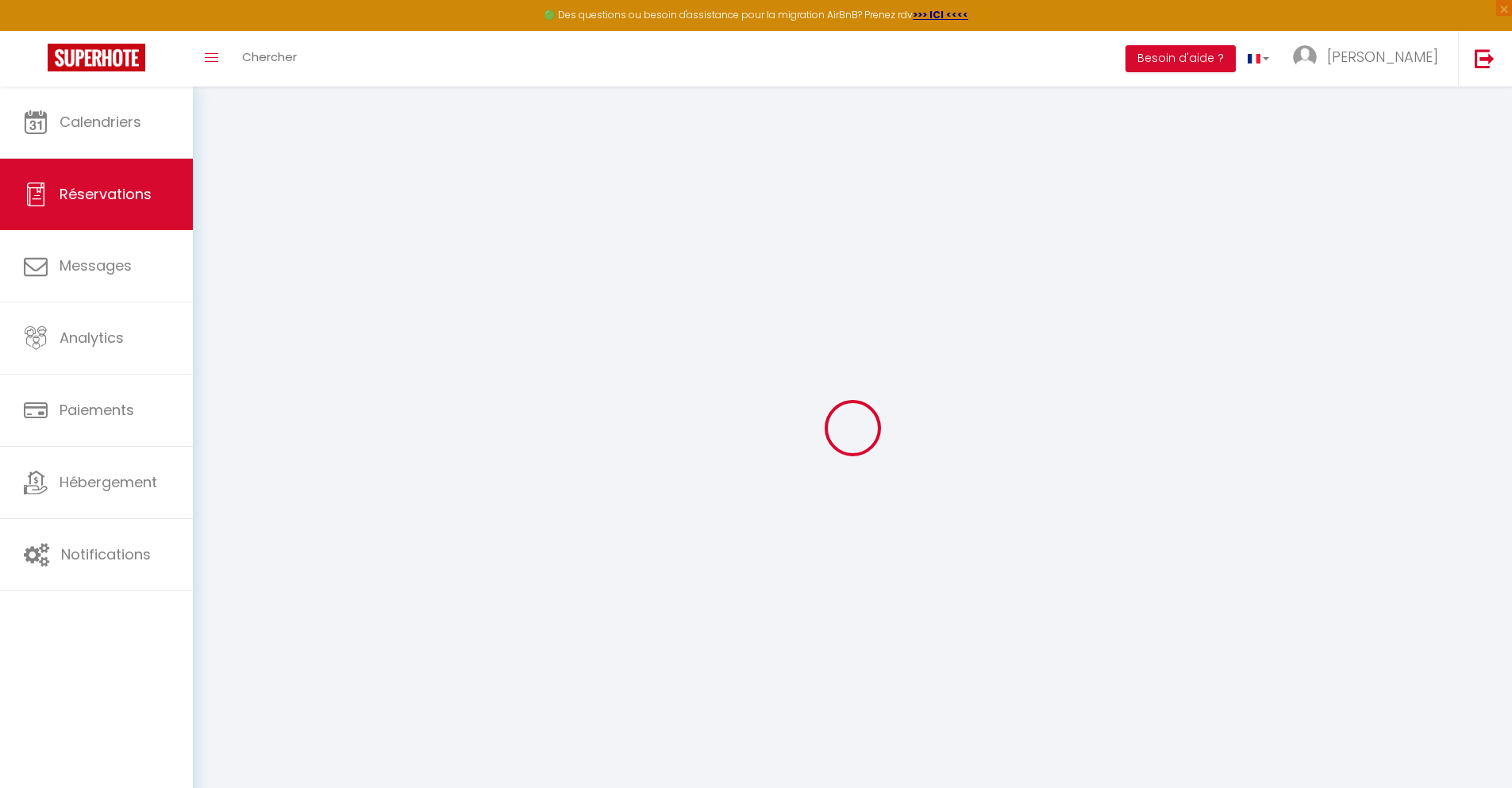
select select "ES"
type input "12.26"
type input "1.05"
select select "36906"
select select "1"
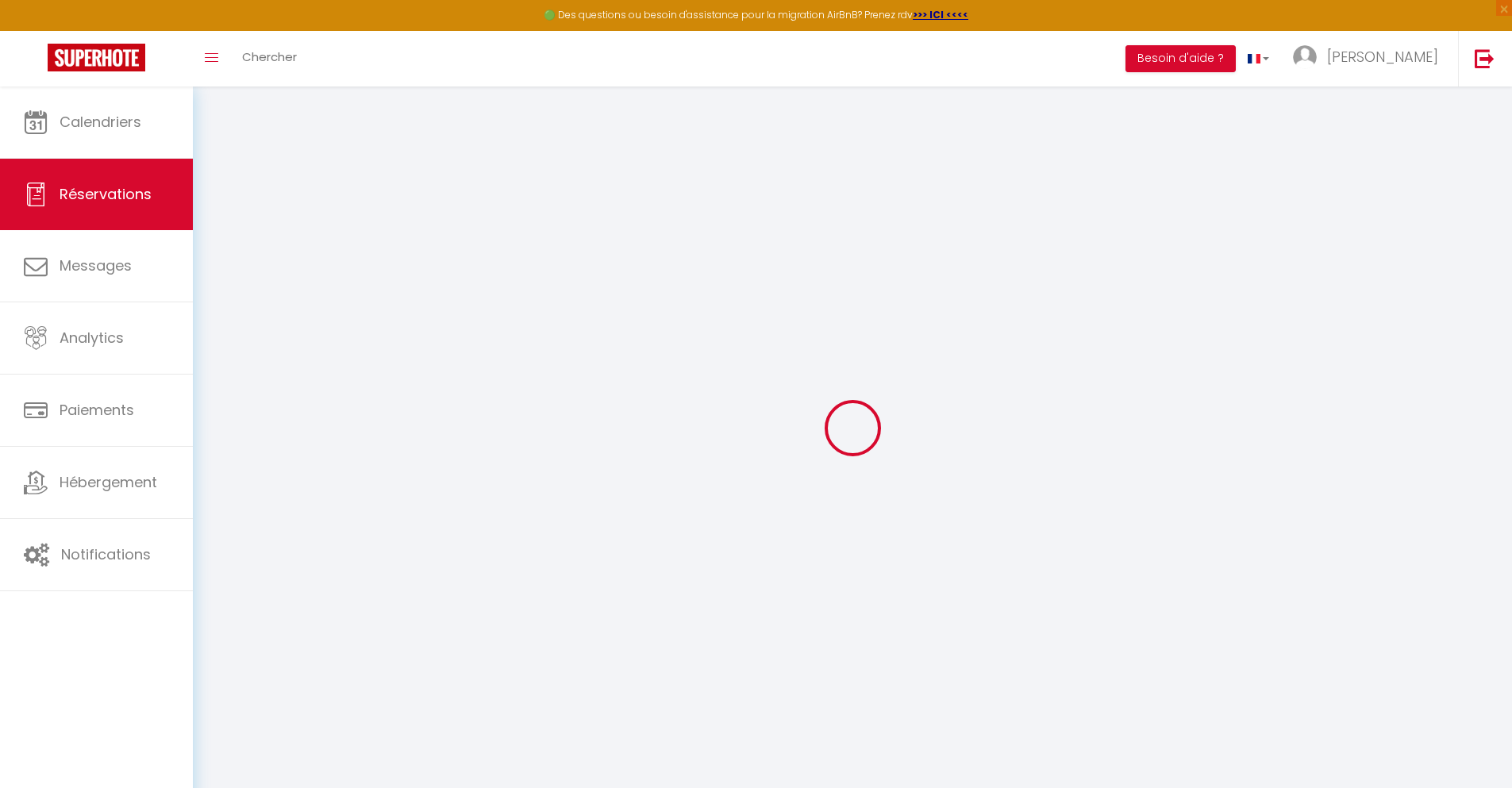
select select
type input "2"
select select "12"
select select
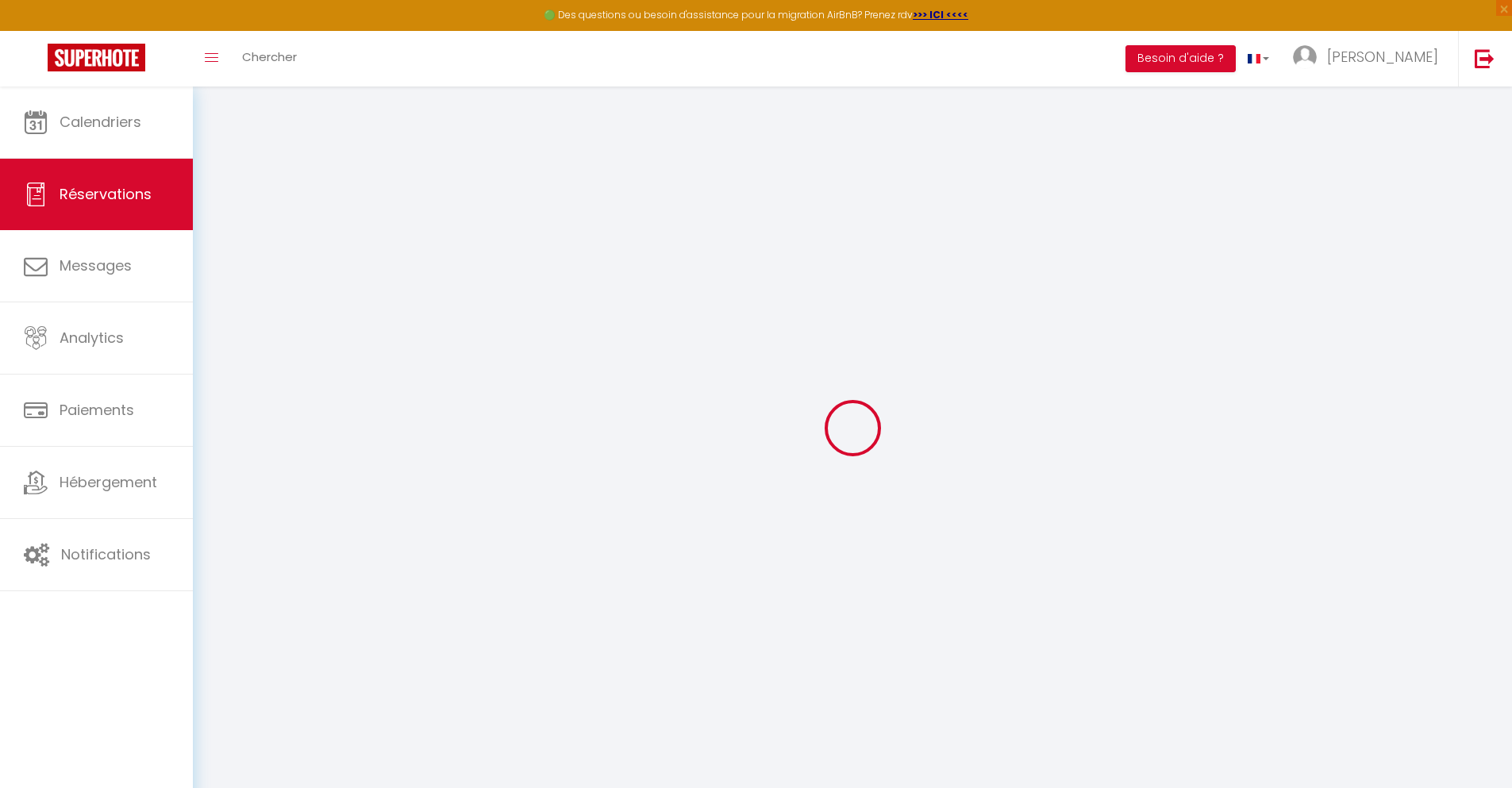
type input "42.12"
checkbox input "false"
type input "0"
select select "2"
type input "0"
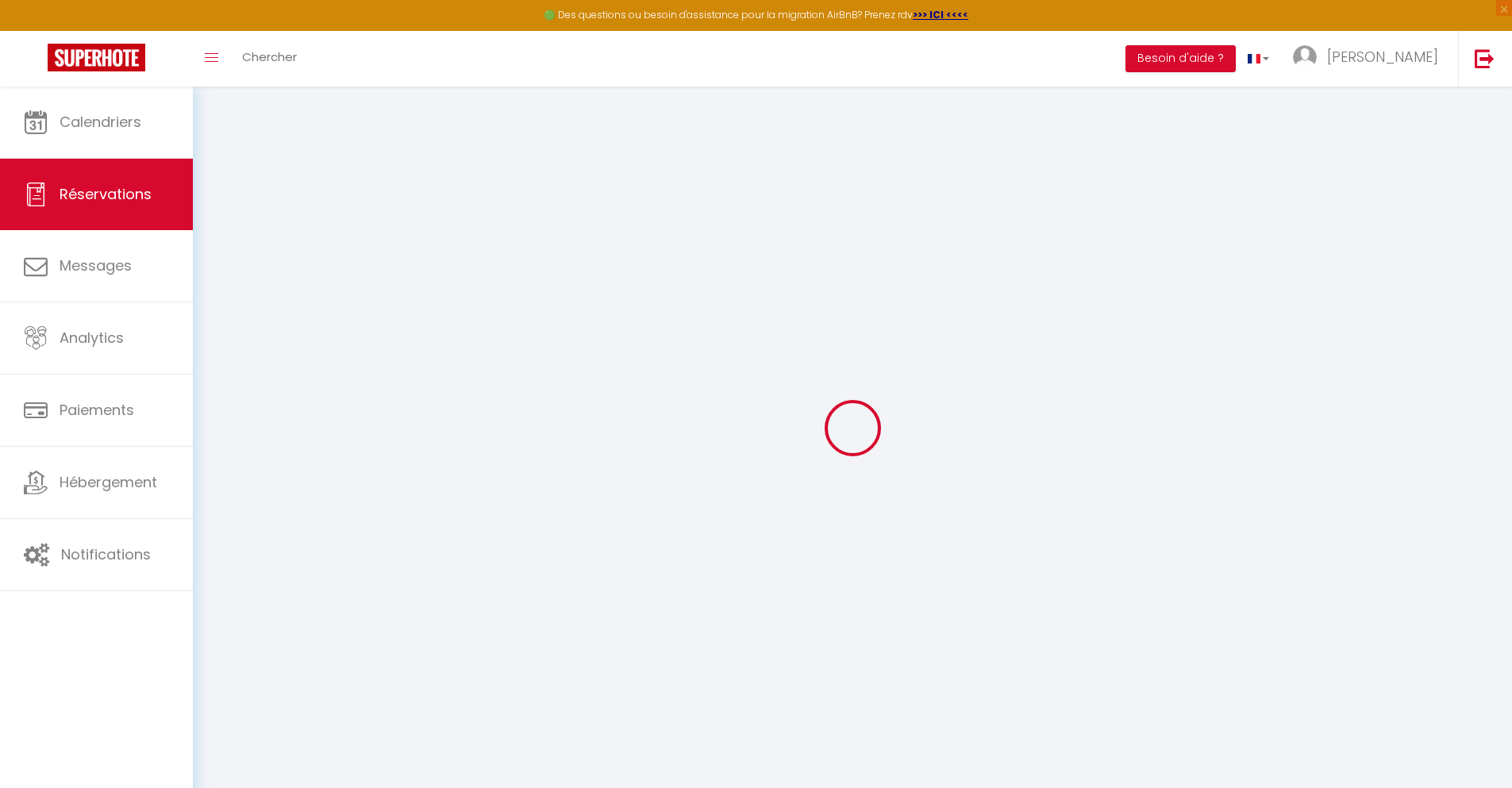
type input "0"
select select
select select "14"
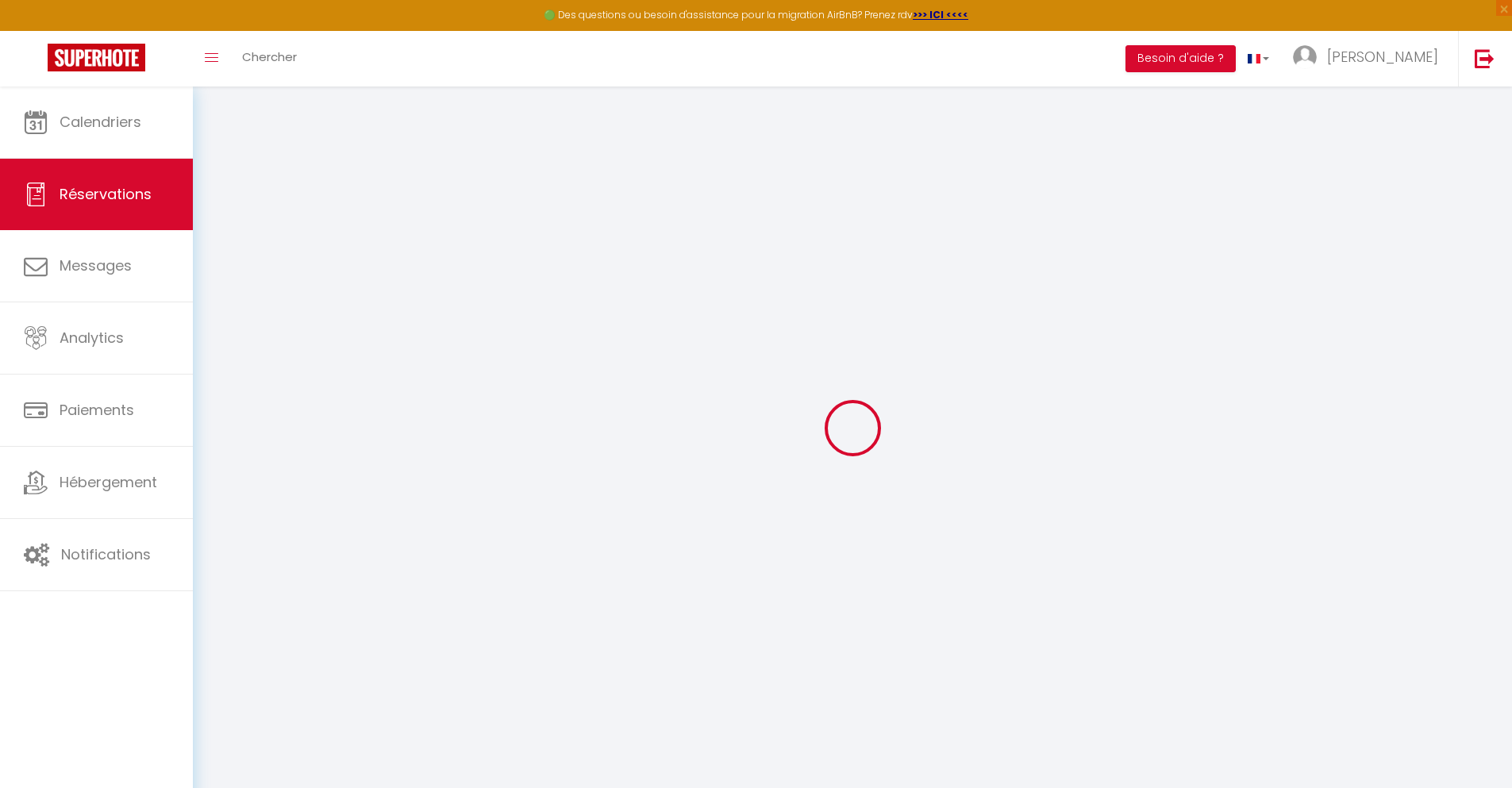
checkbox input "false"
select select
checkbox input "false"
select select
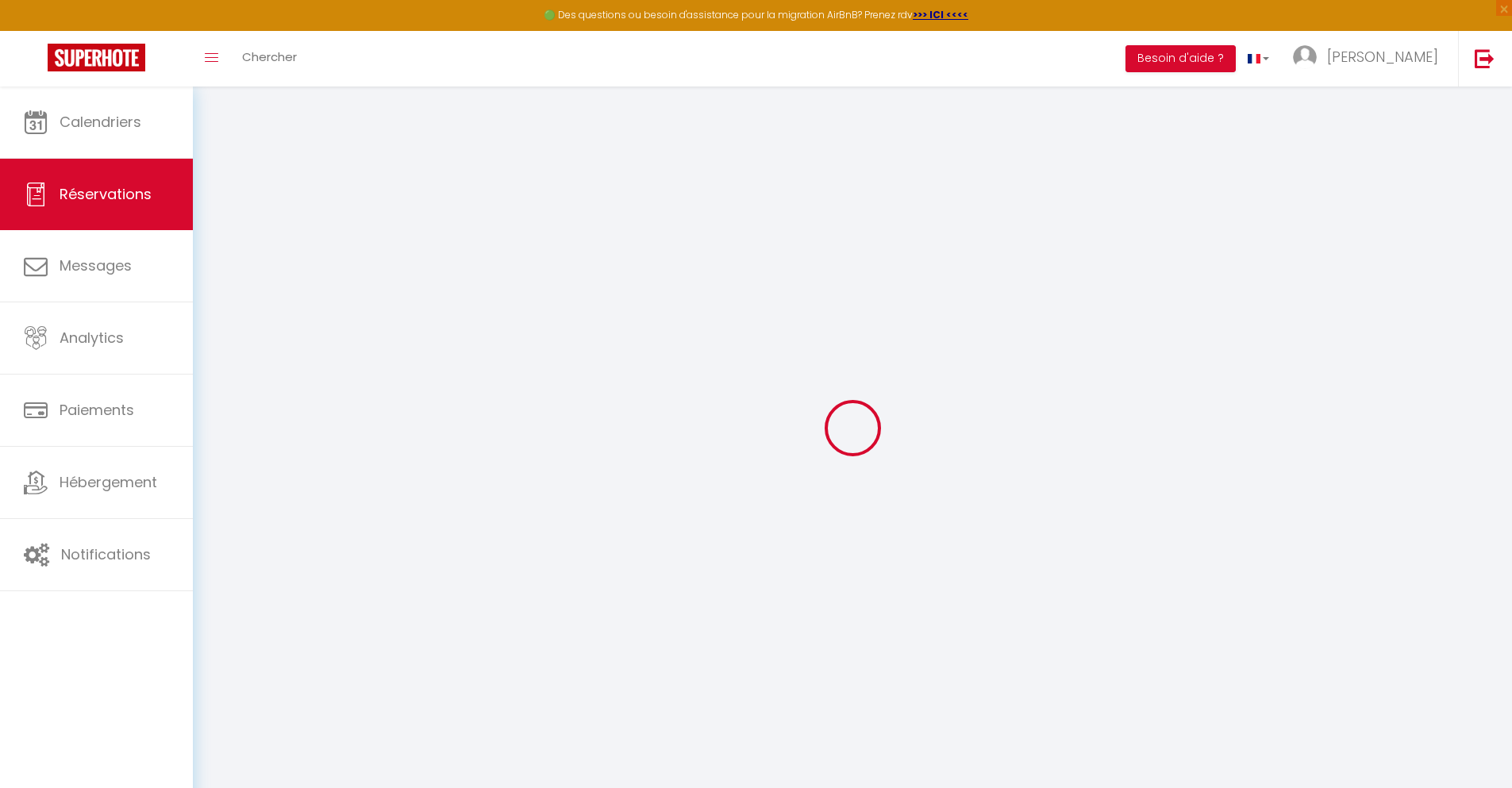
select select
checkbox input "false"
type textarea "** THIS RESERVATION HAS BEEN PRE-PAID ** Reservation has a cancellation grace p…"
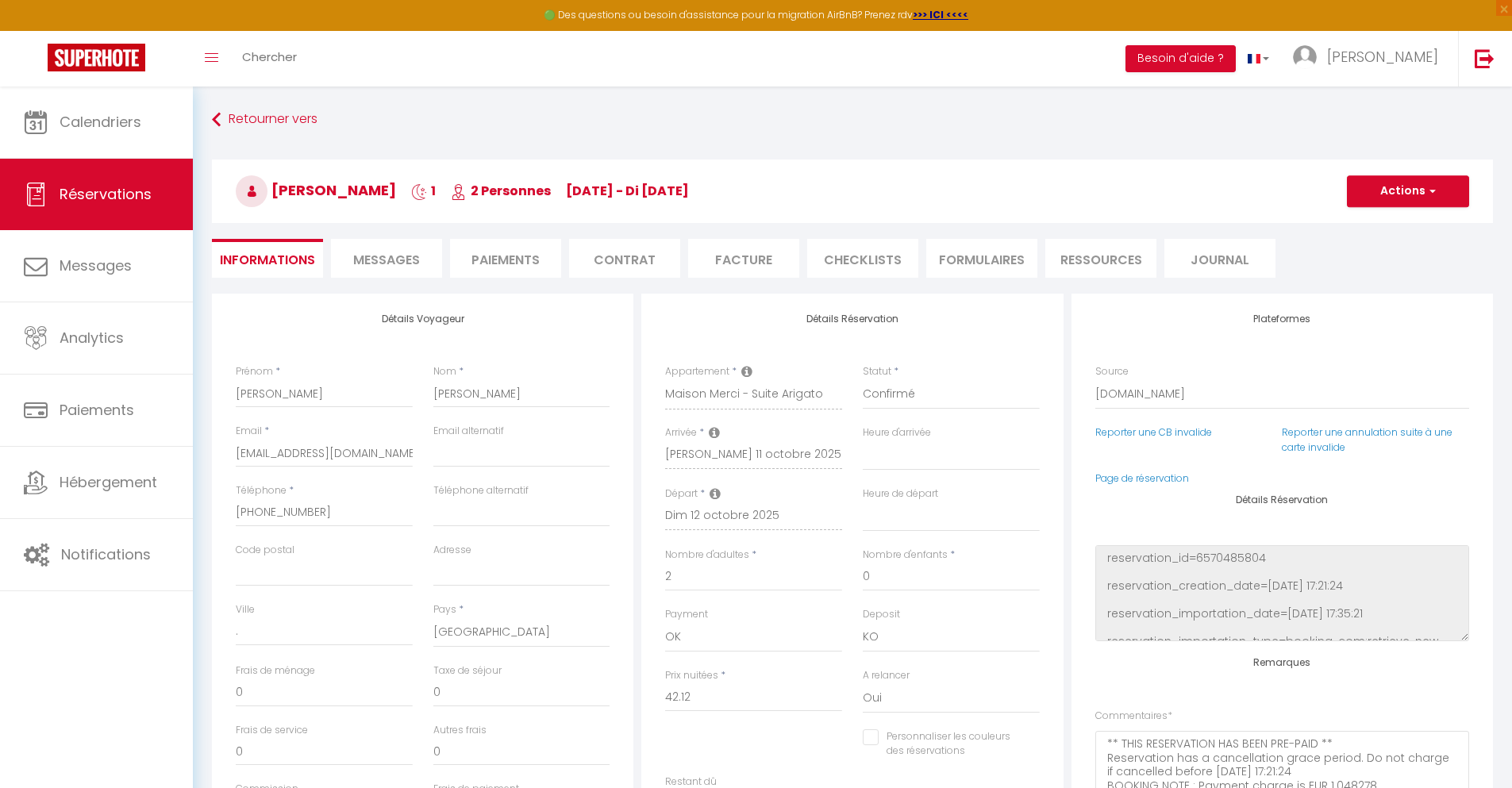
type input "30"
type input "2.76"
select select
checkbox input "false"
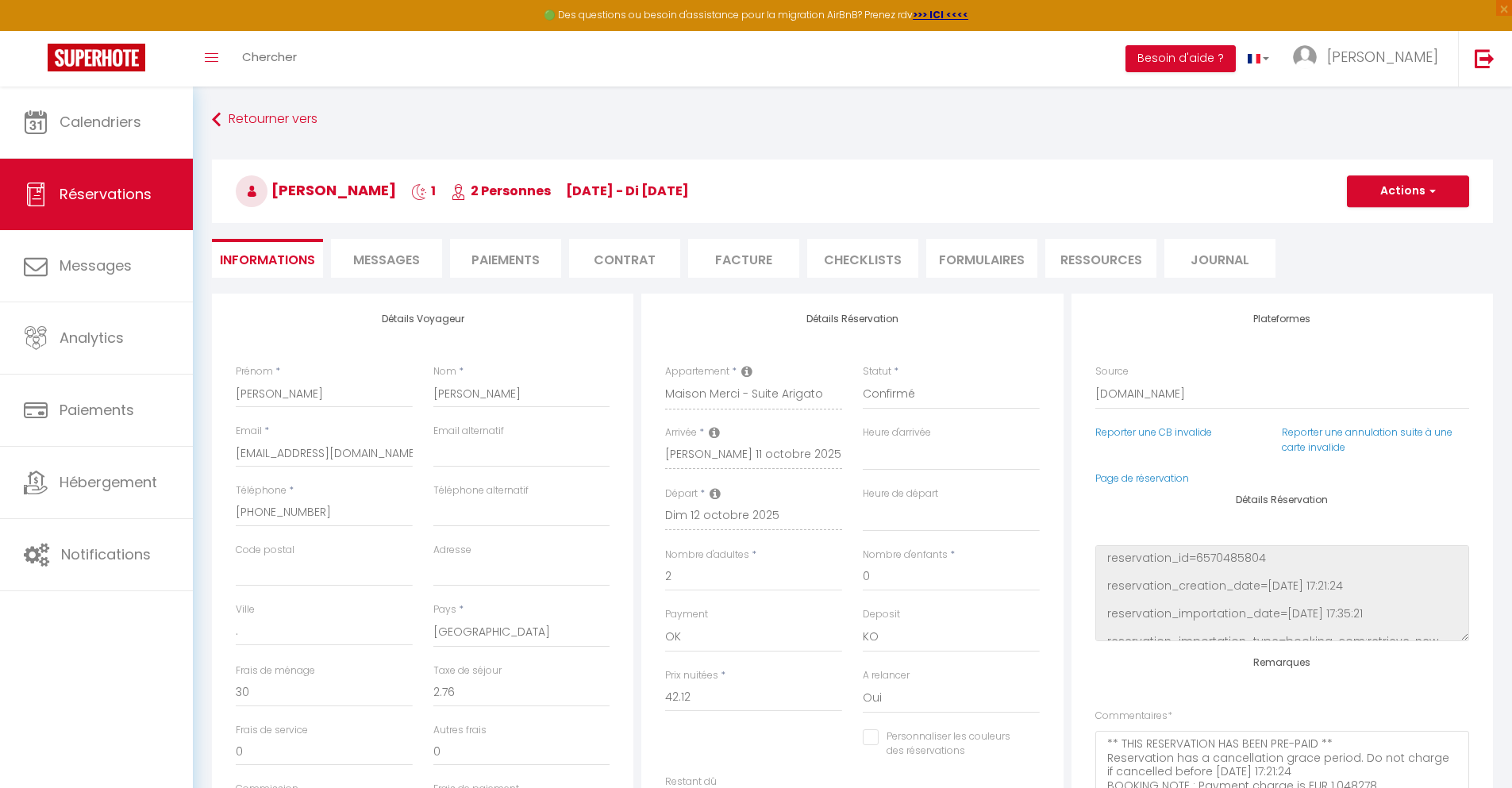
select select
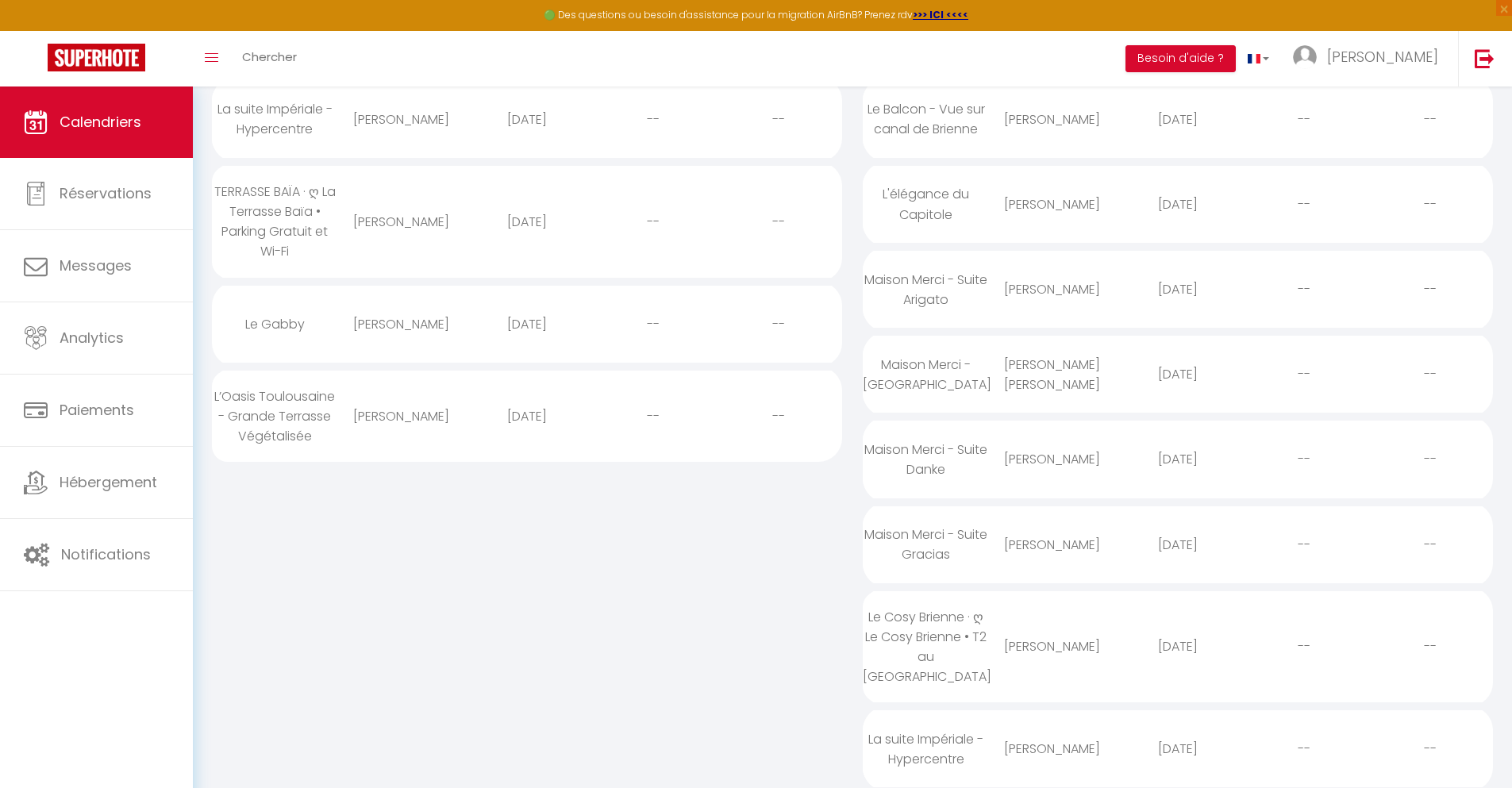
scroll to position [24, 0]
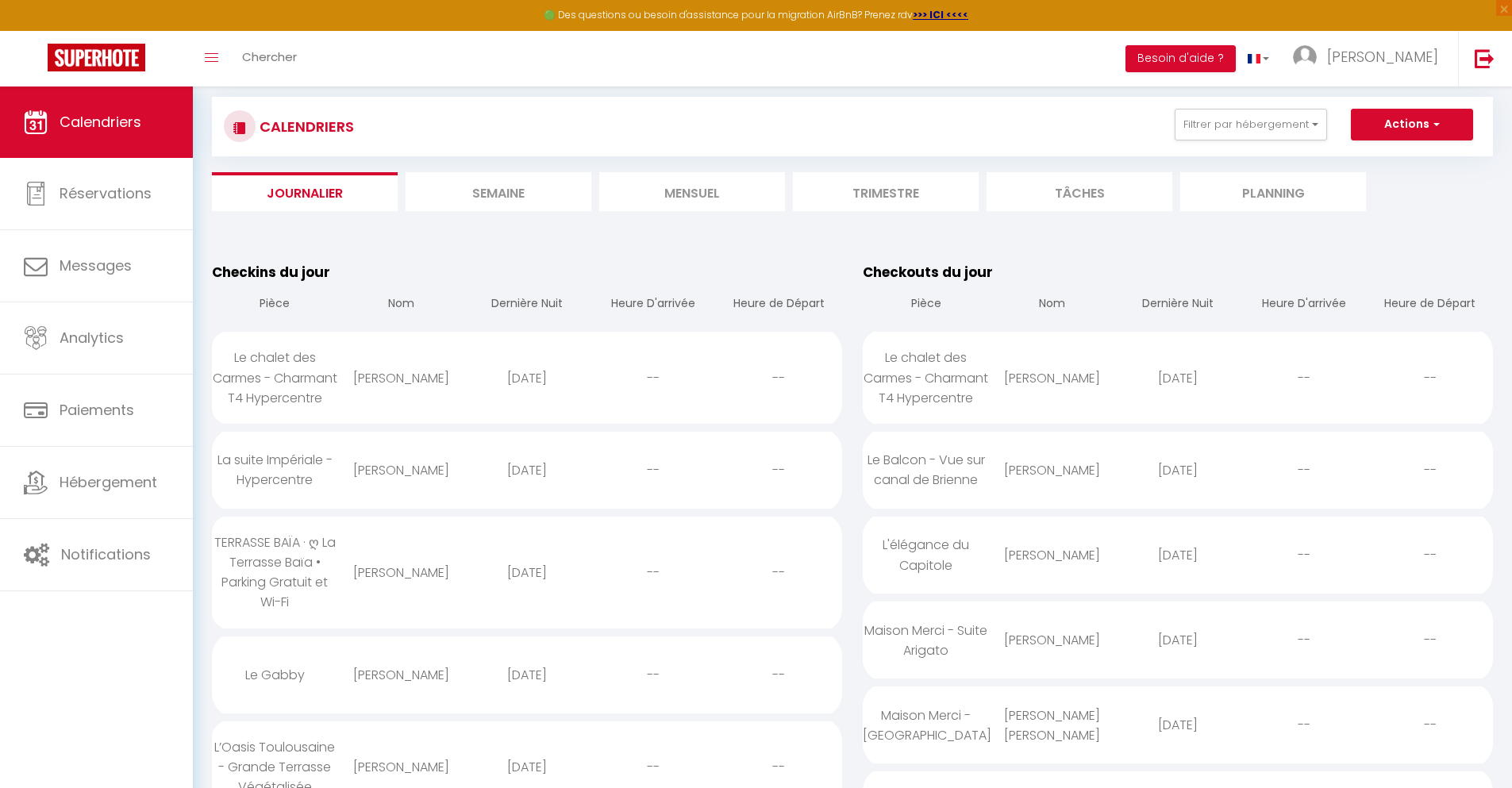
click at [1178, 744] on div "[DATE]" at bounding box center [1177, 724] width 126 height 52
select select "0"
select select "1"
select select
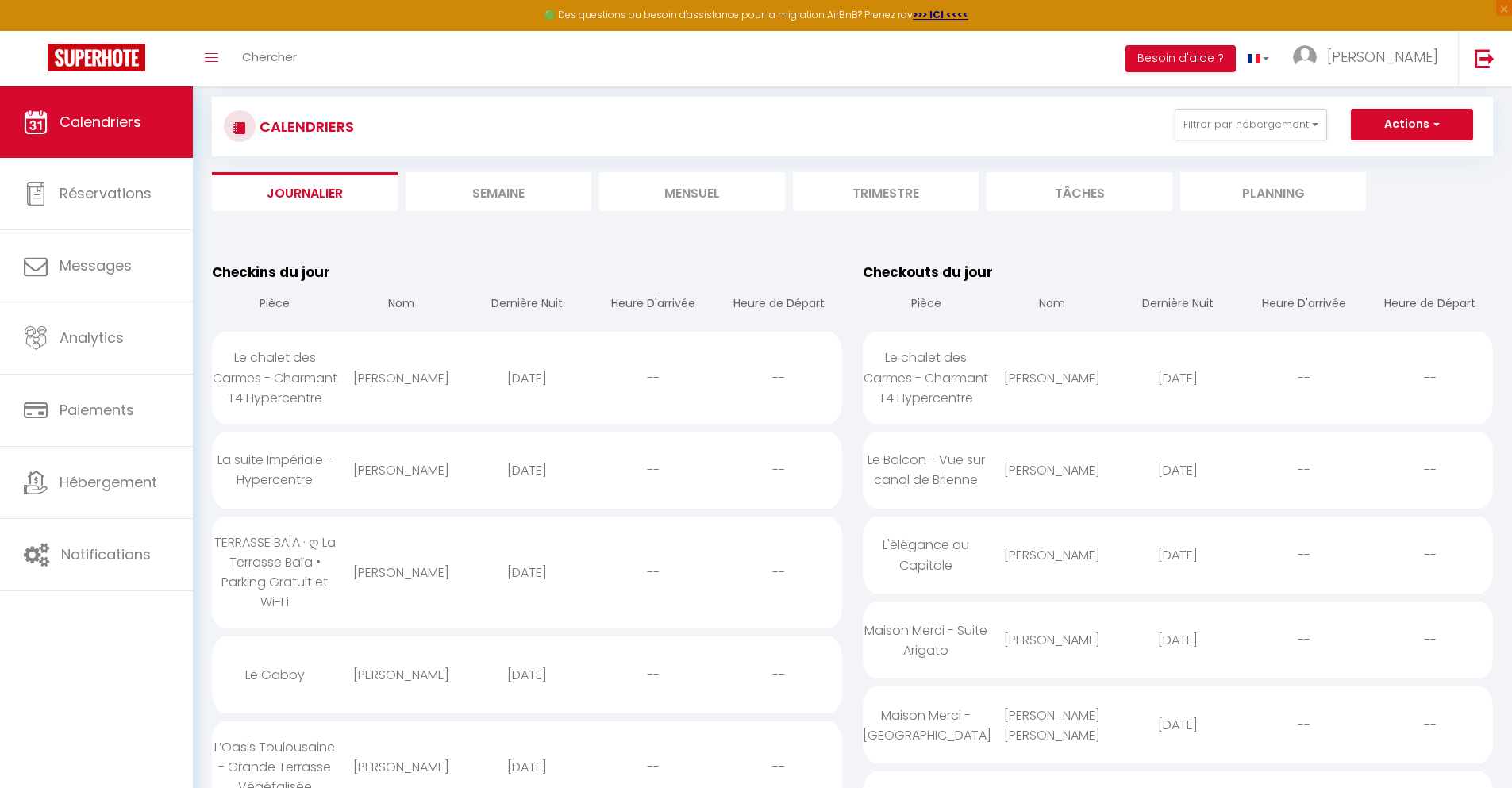
select select
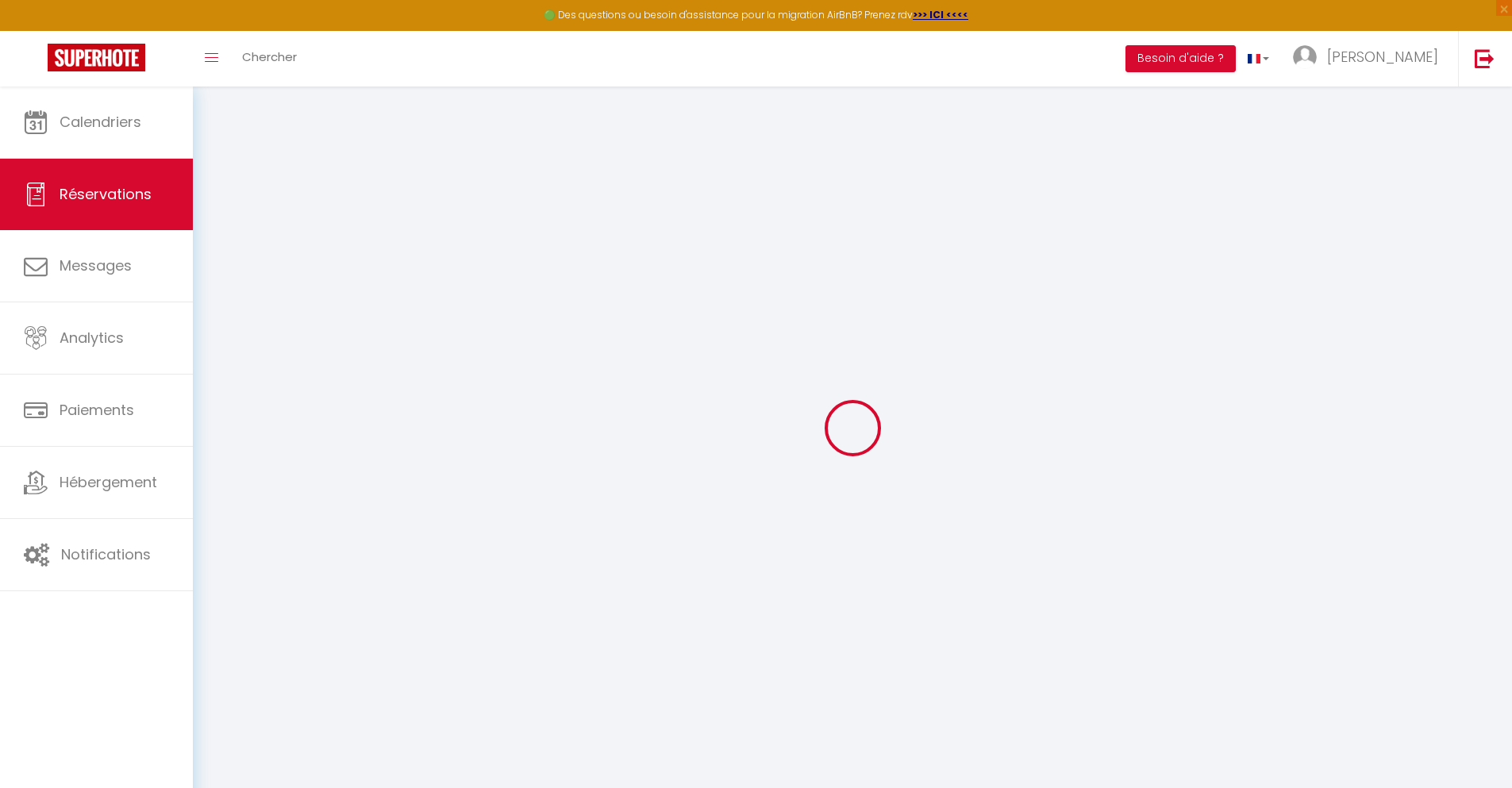
select select
checkbox input "false"
select select
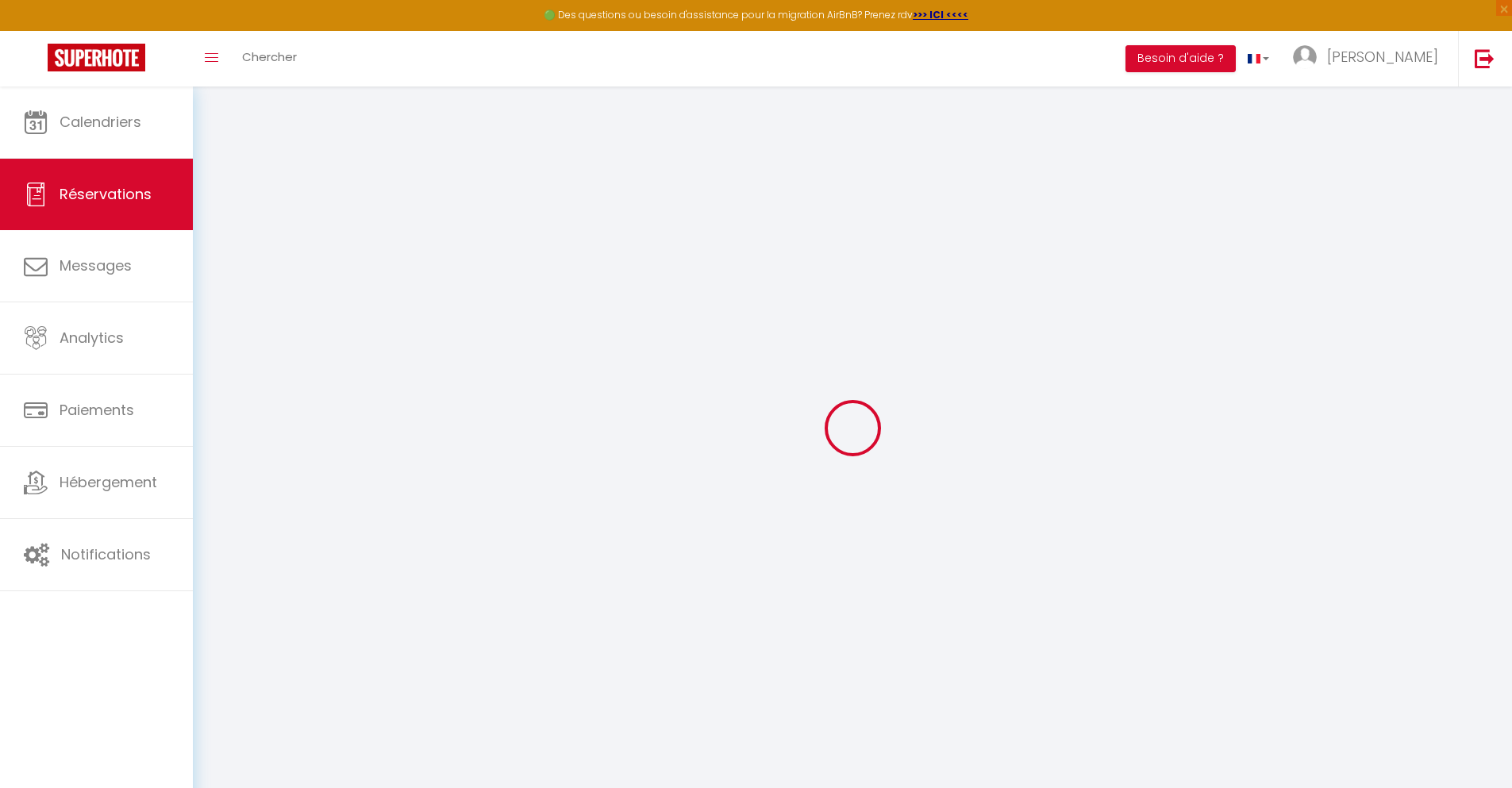
checkbox input "false"
type textarea "** THIS RESERVATION HAS BEEN PRE-PAID ** Reservation has a cancellation grace p…"
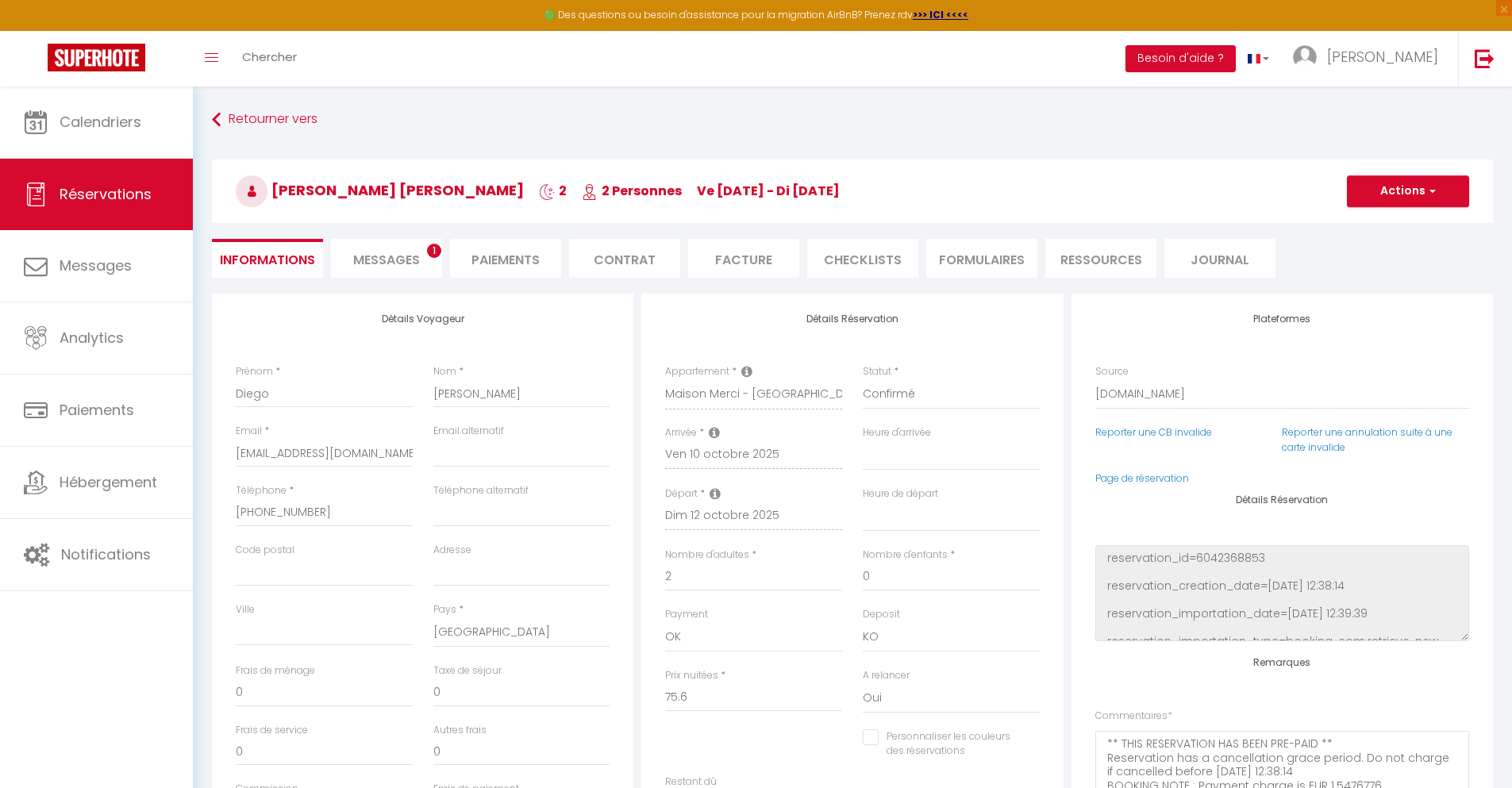
type input "30"
type input "4.95"
select select
checkbox input "false"
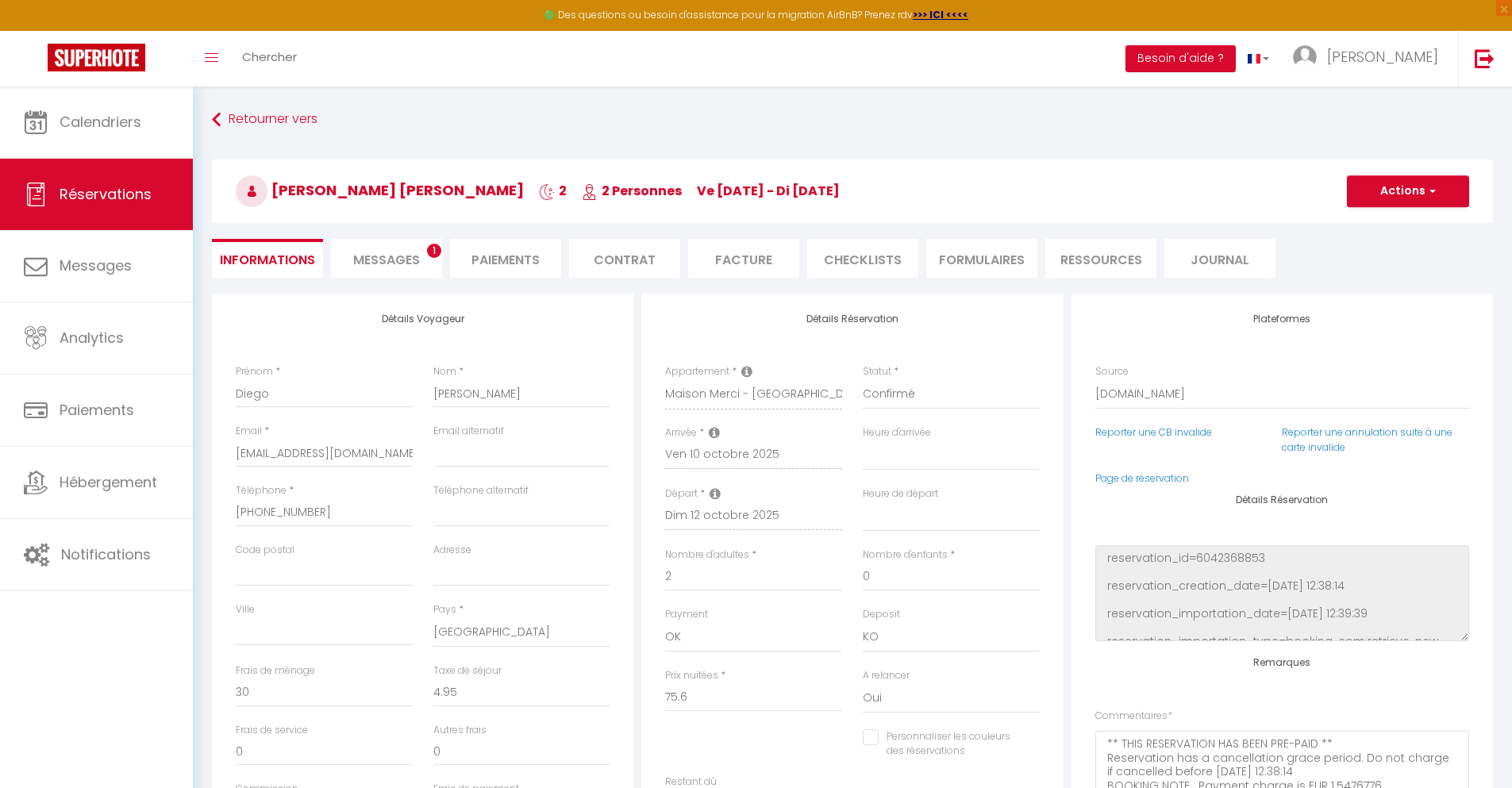
select select
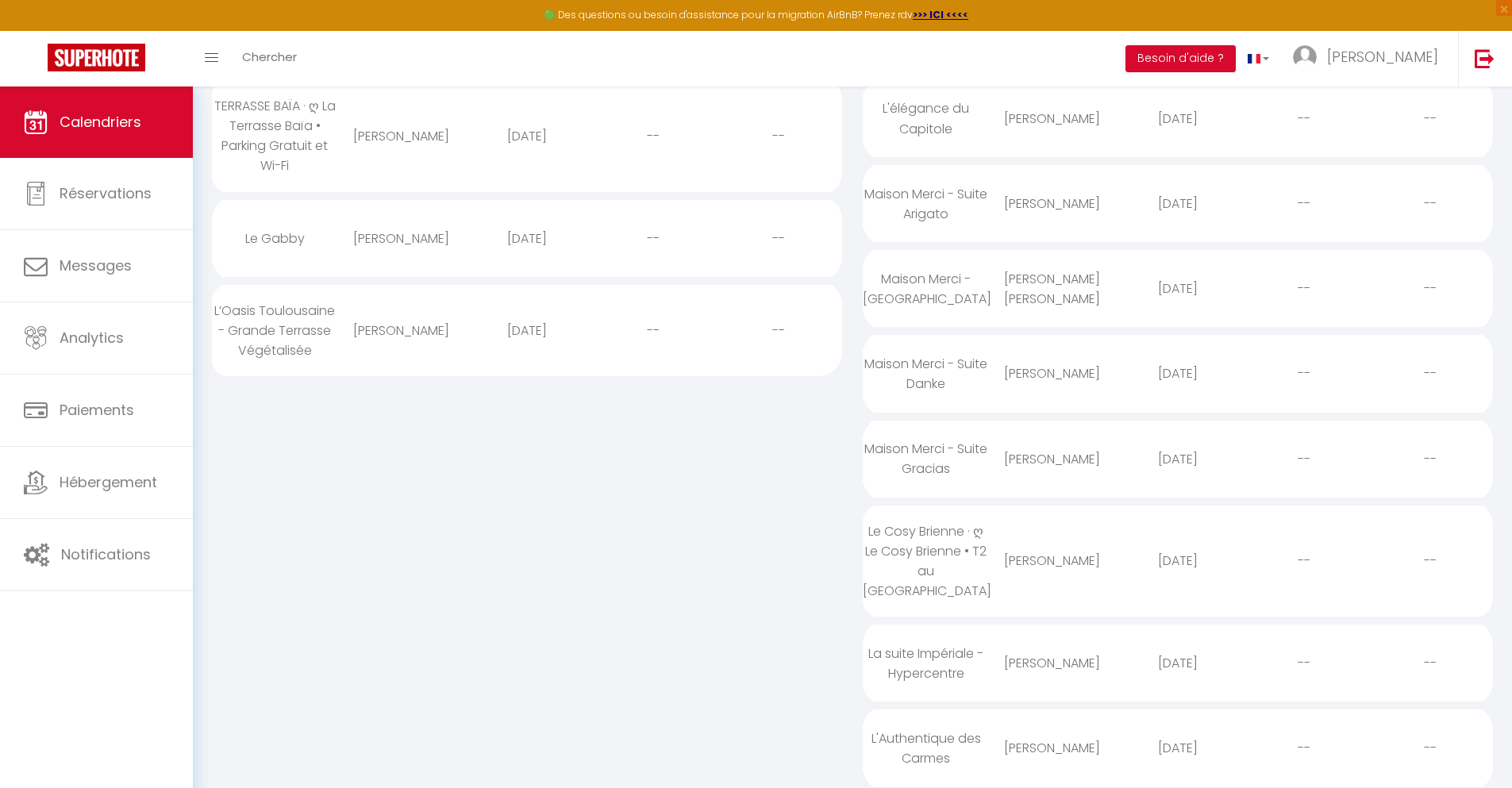
scroll to position [109, 0]
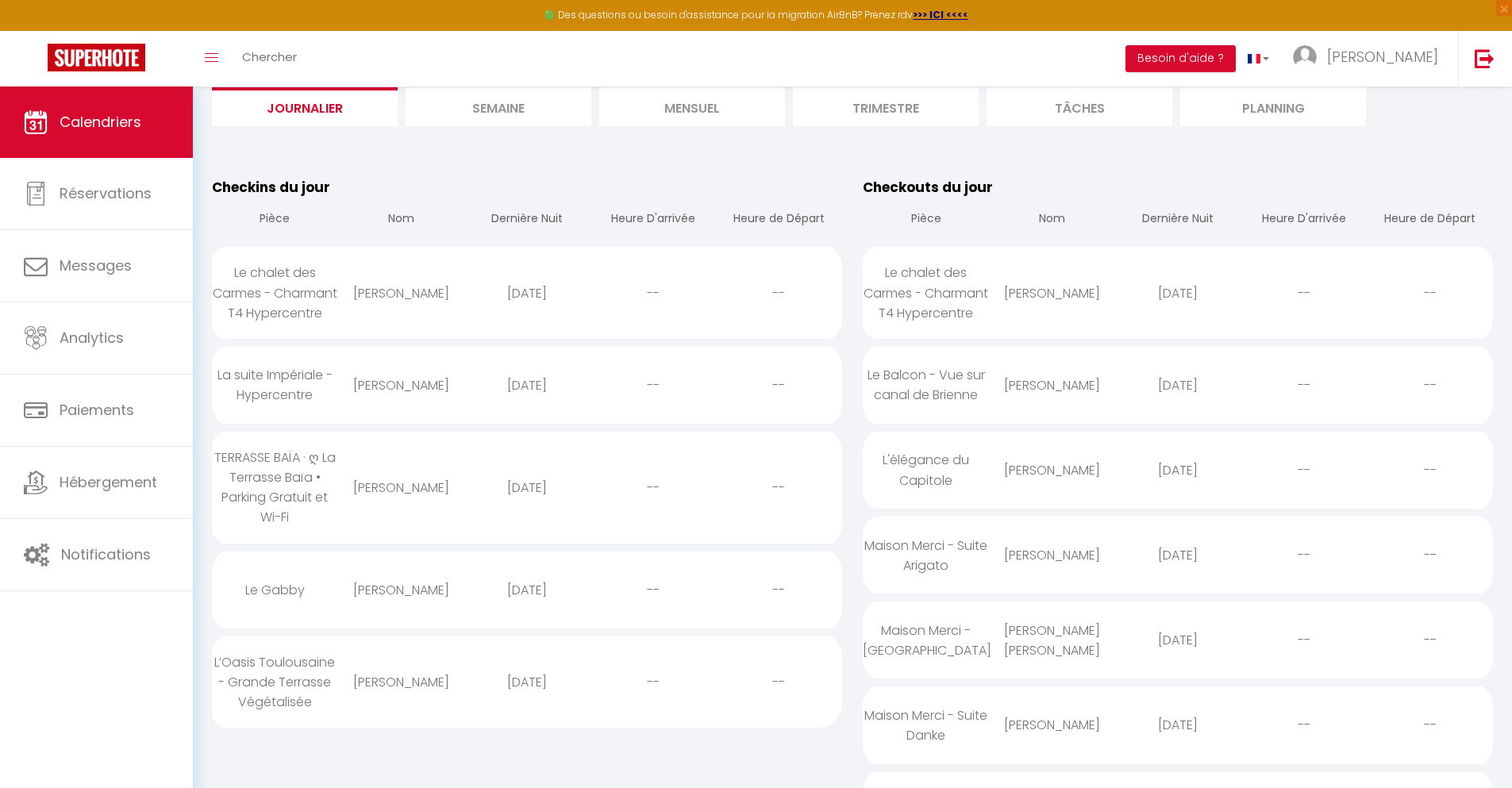
click at [1178, 745] on div "[DATE]" at bounding box center [1177, 724] width 126 height 52
select select "0"
select select "1"
select select
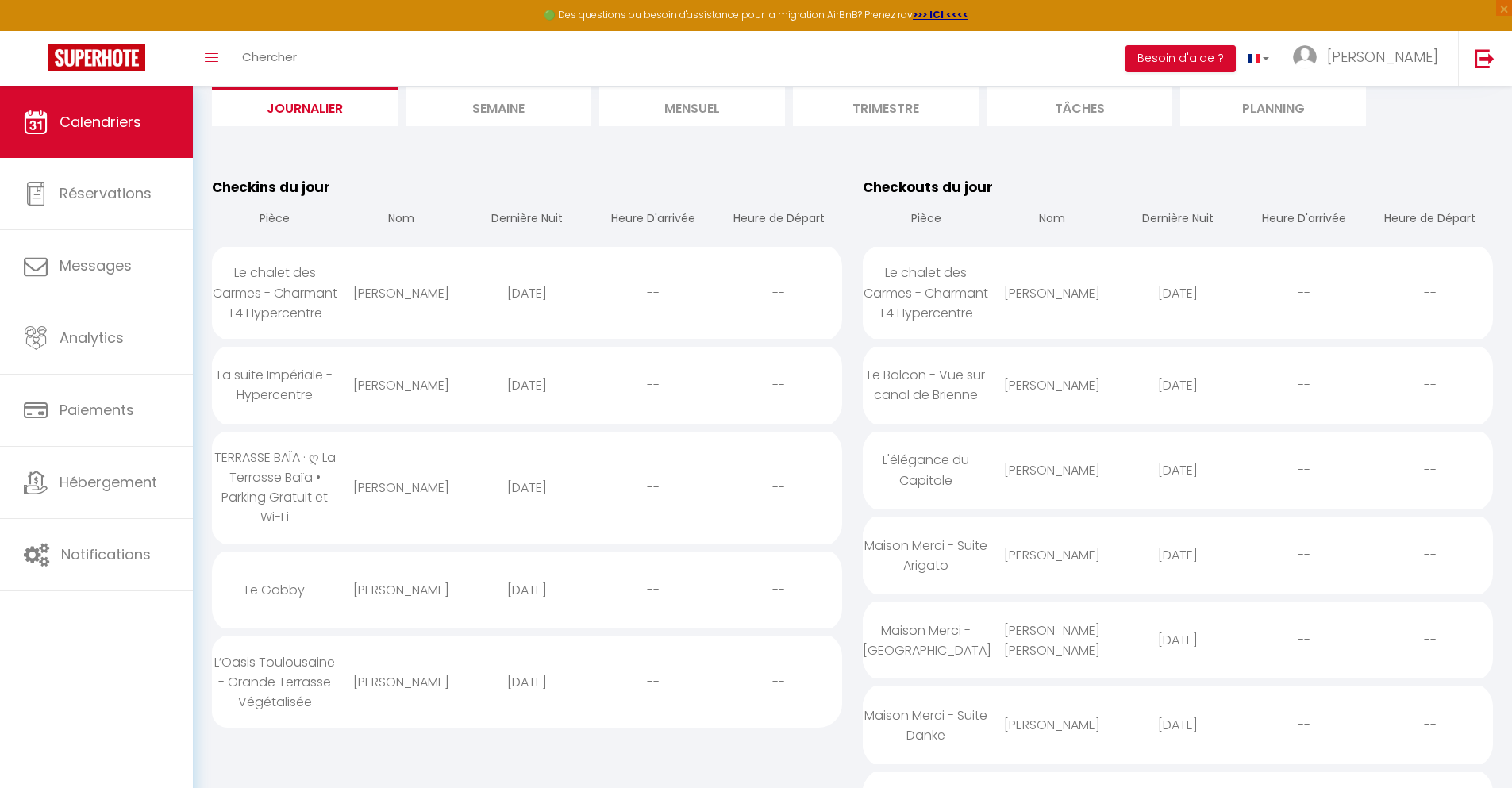
select select
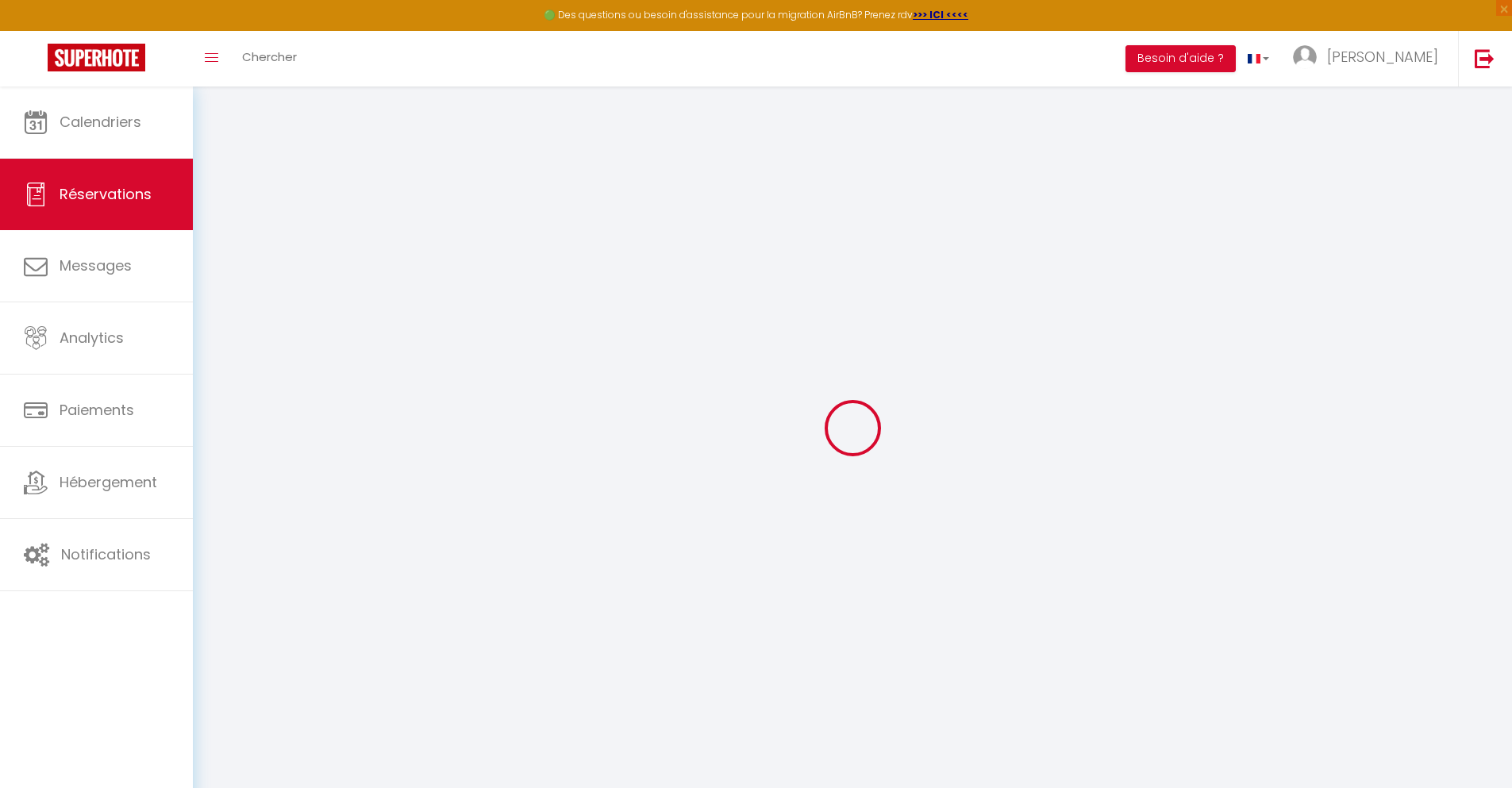
select select
checkbox input "false"
select select
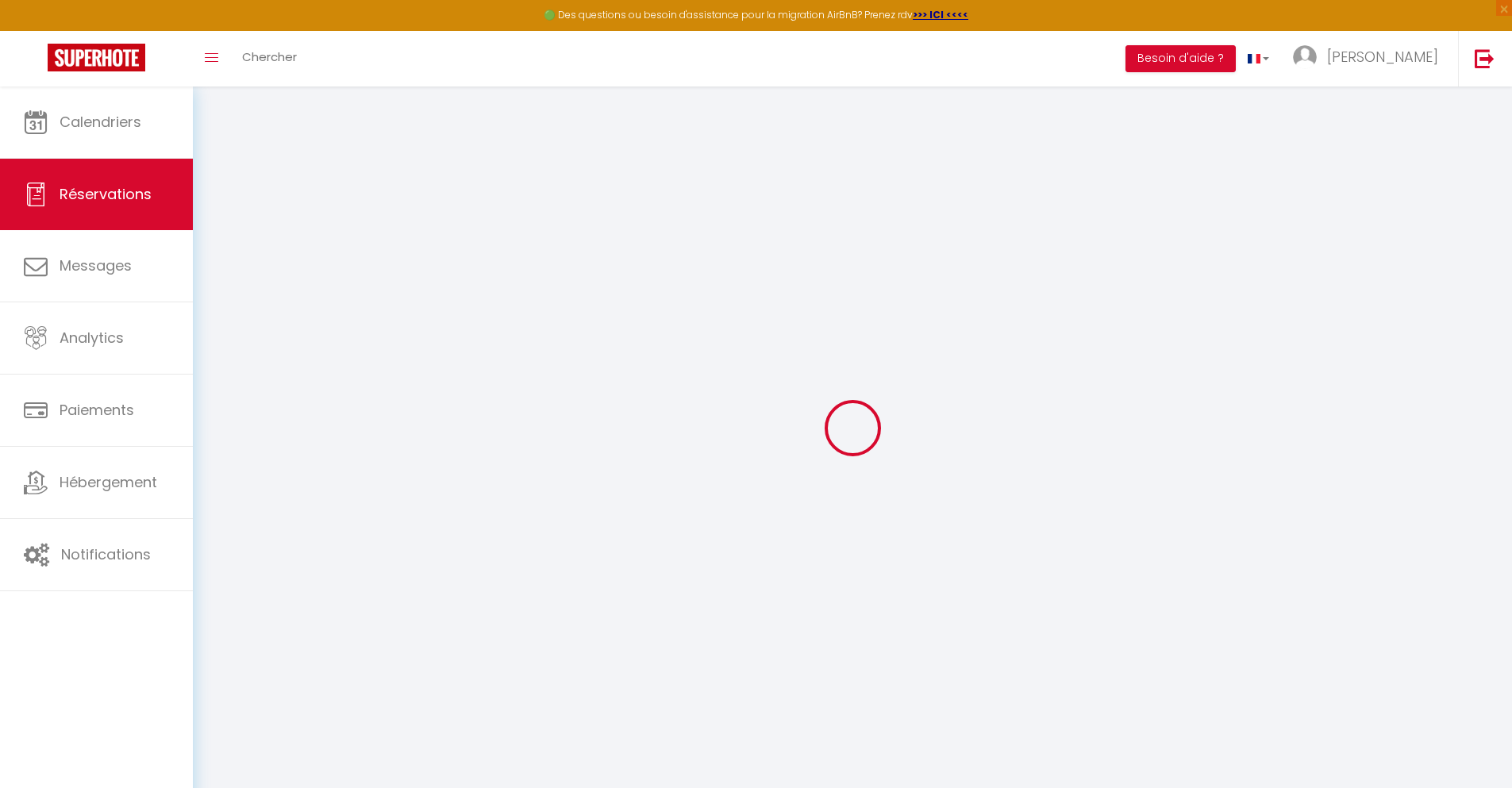
checkbox input "false"
type textarea "** THIS RESERVATION HAS BEEN PRE-PAID ** BOOKING NOTE : Payment charge is EUR 0…"
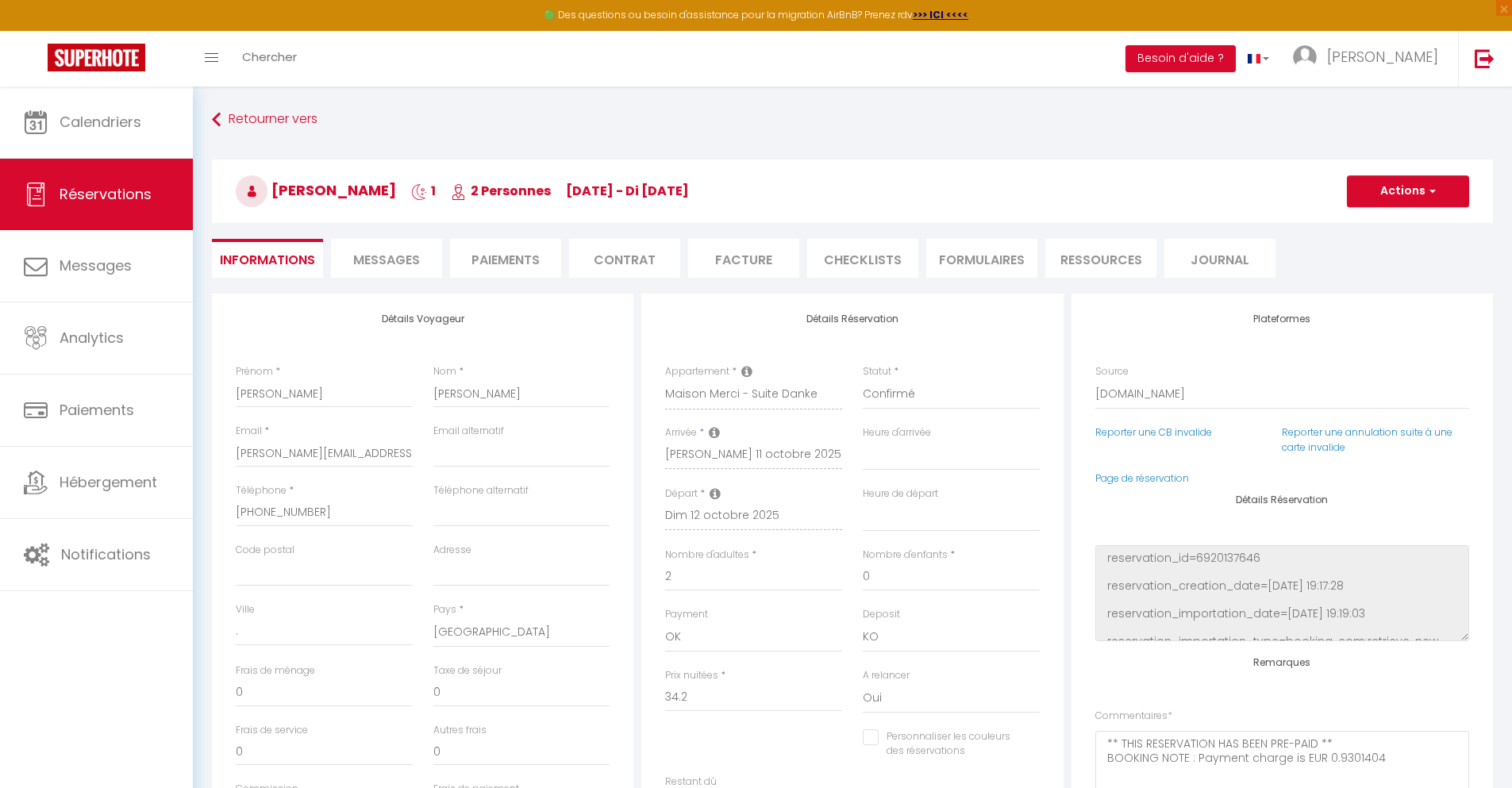
type input "30"
type input "2.24"
select select
checkbox input "false"
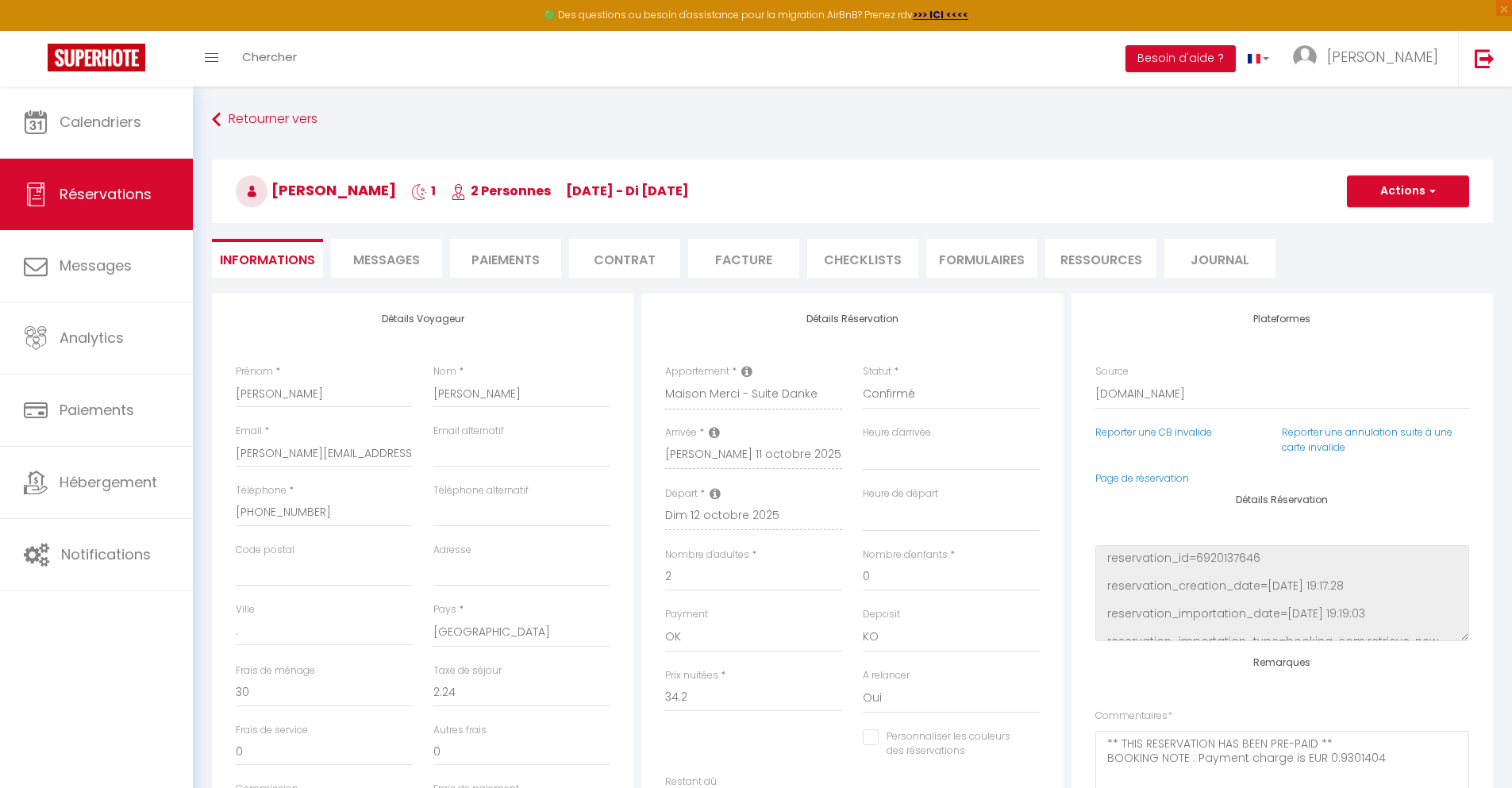
select select
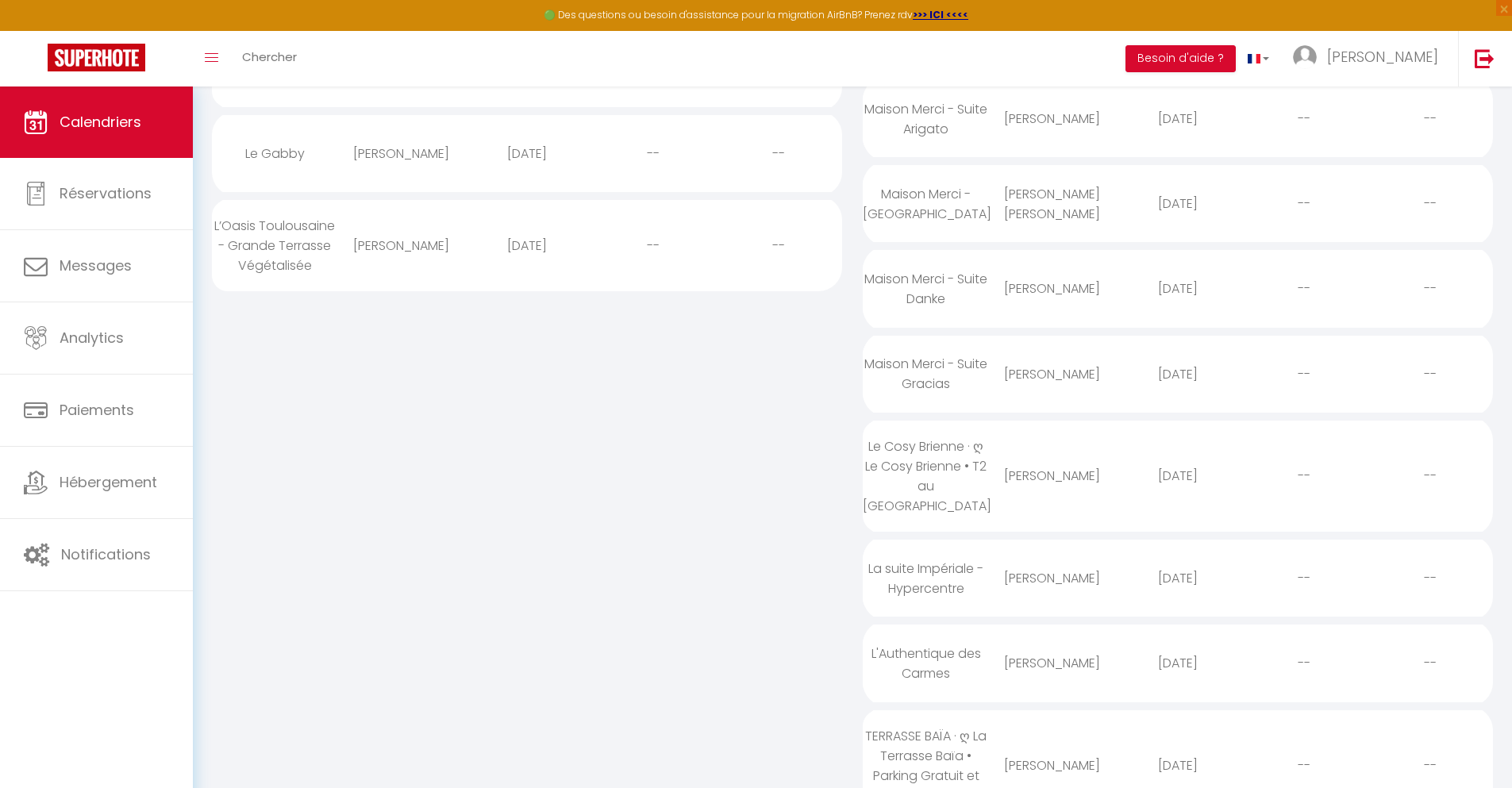
scroll to position [193, 0]
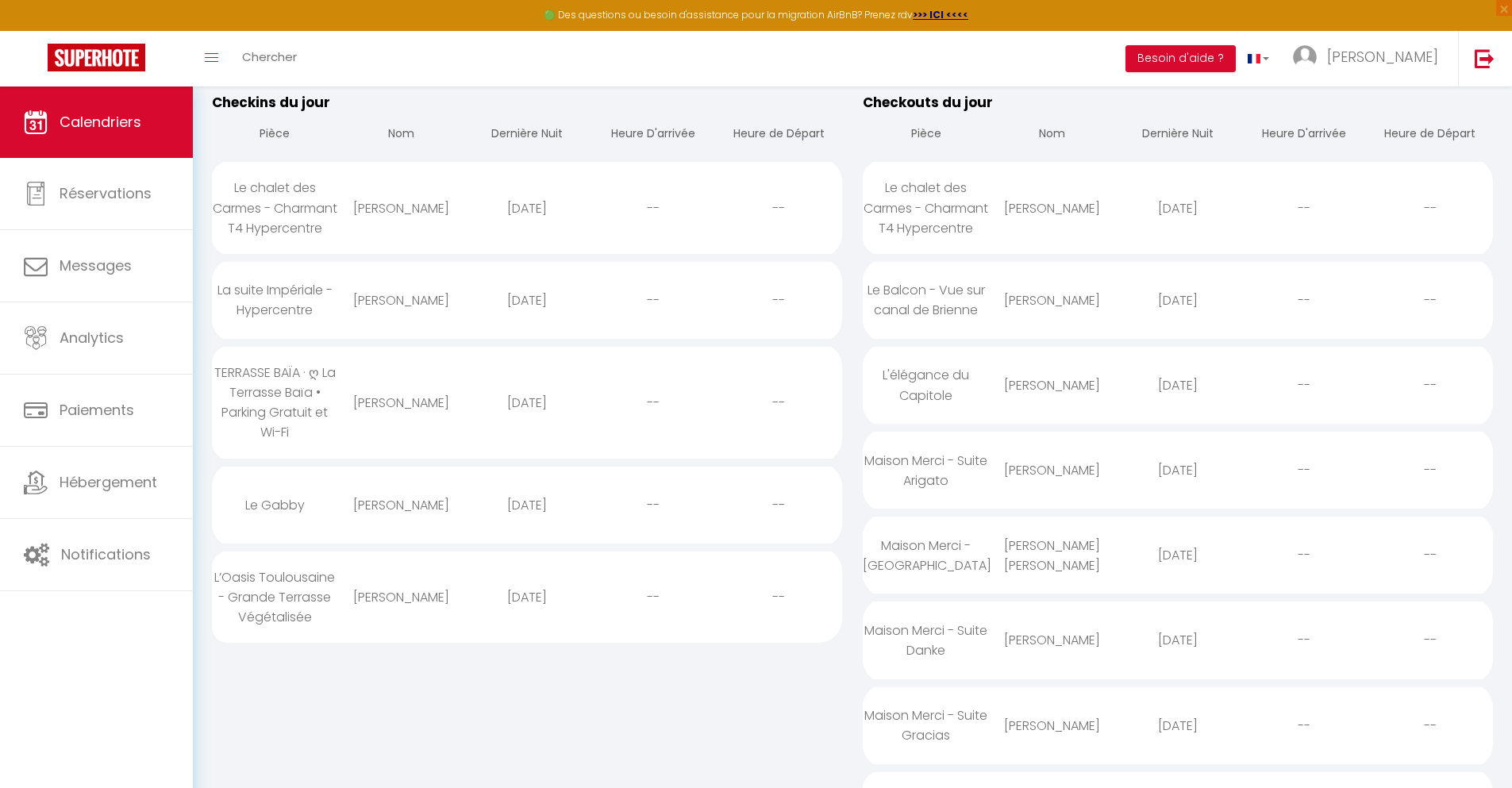
click at [1178, 745] on div "[DATE]" at bounding box center [1177, 725] width 126 height 52
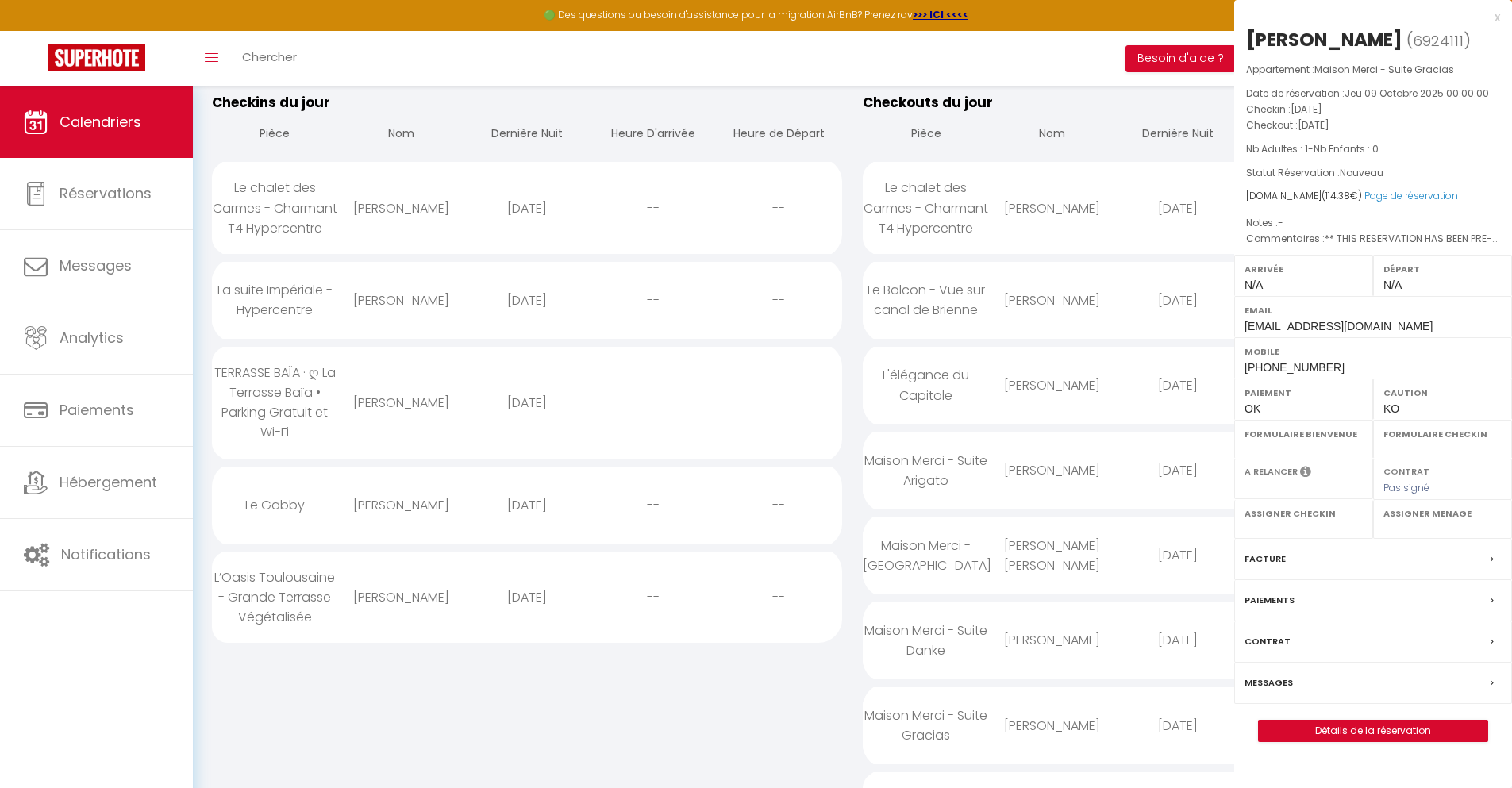
select select "0"
select select "1"
select select
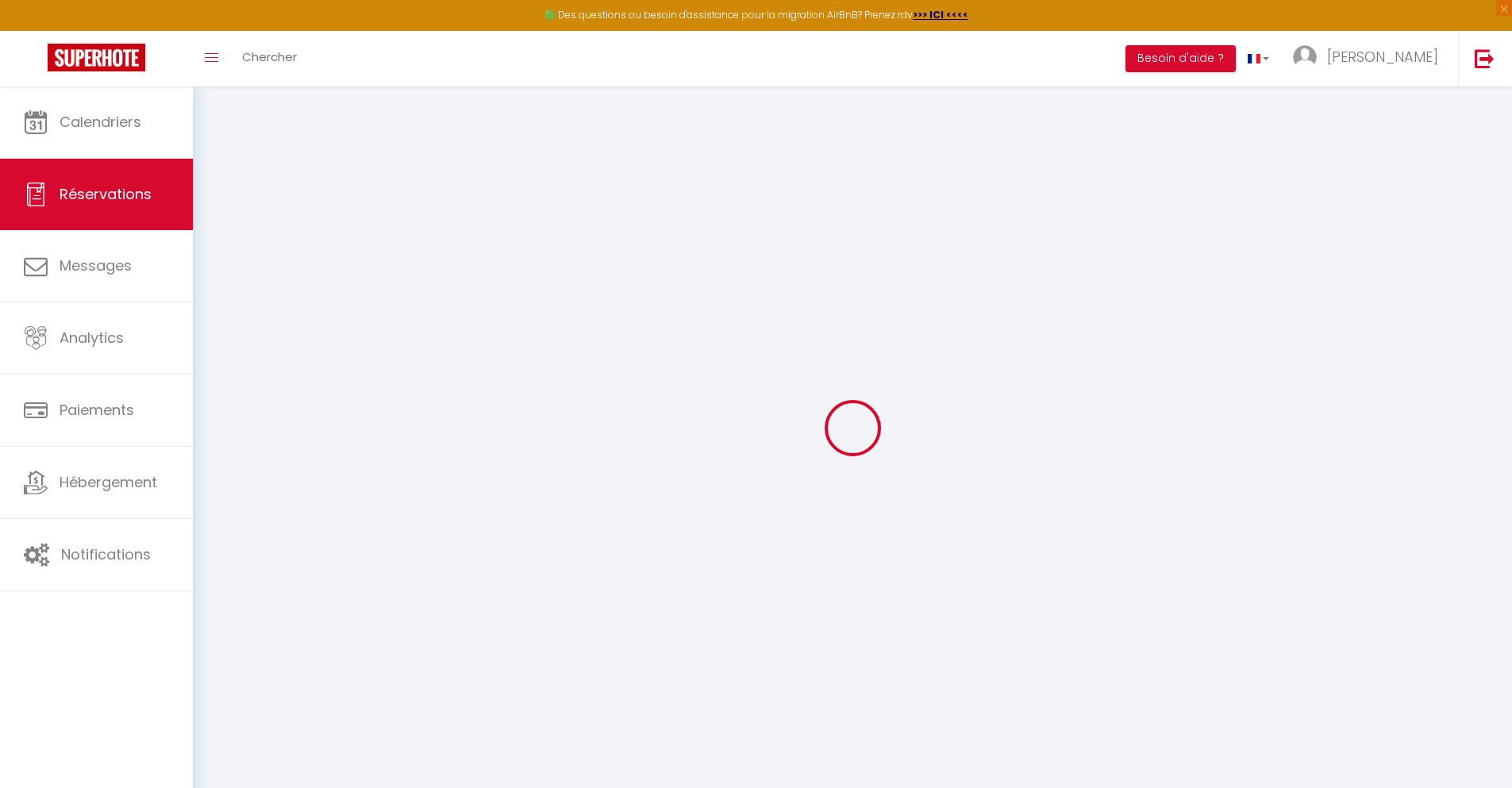
select select
checkbox input "false"
type textarea "** THIS RESERVATION HAS BEEN PRE-PAID ** BOOKING NOTE : Payment charge is EUR 1…"
type input "30"
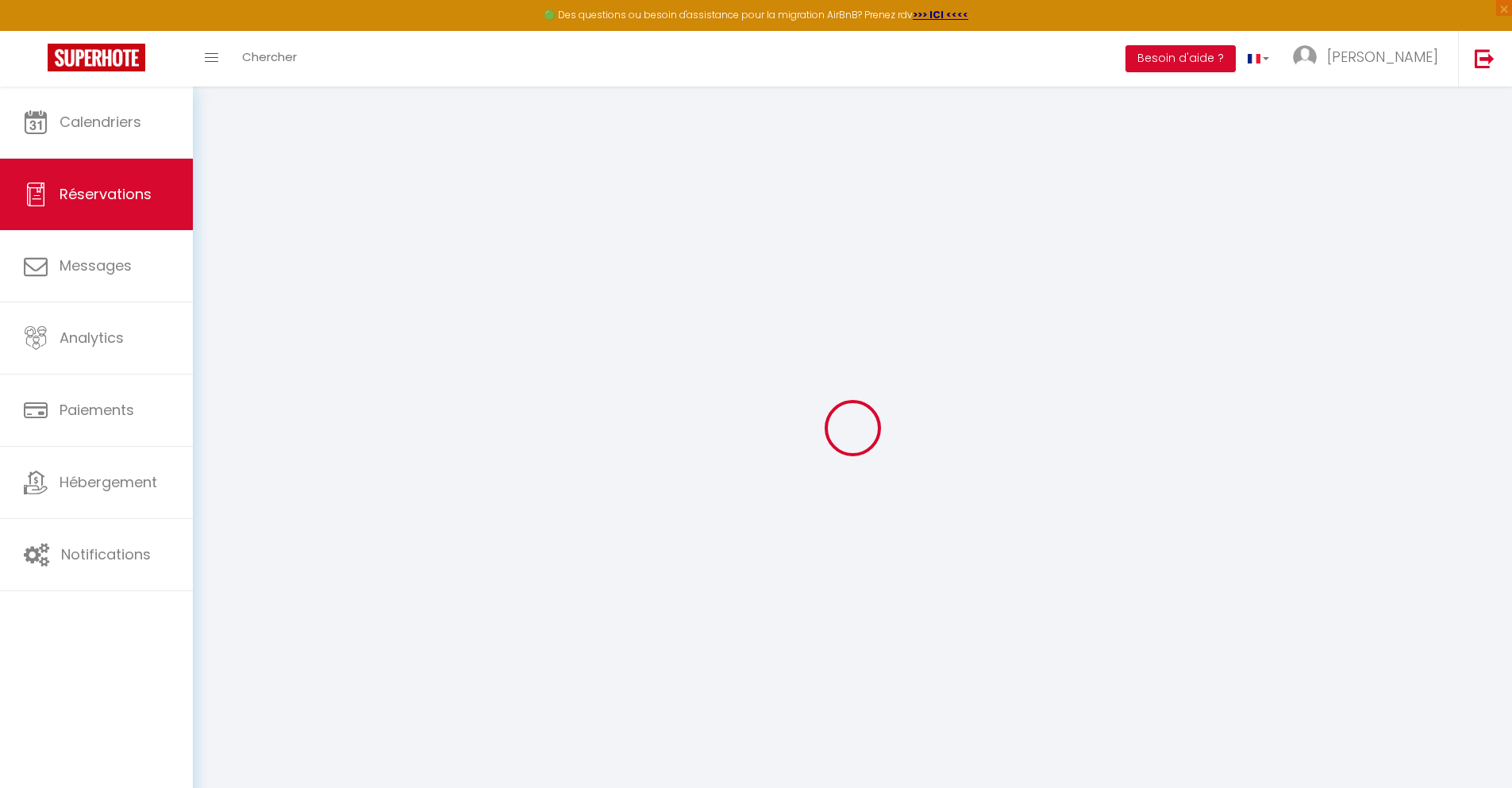
type input "5.18"
select select
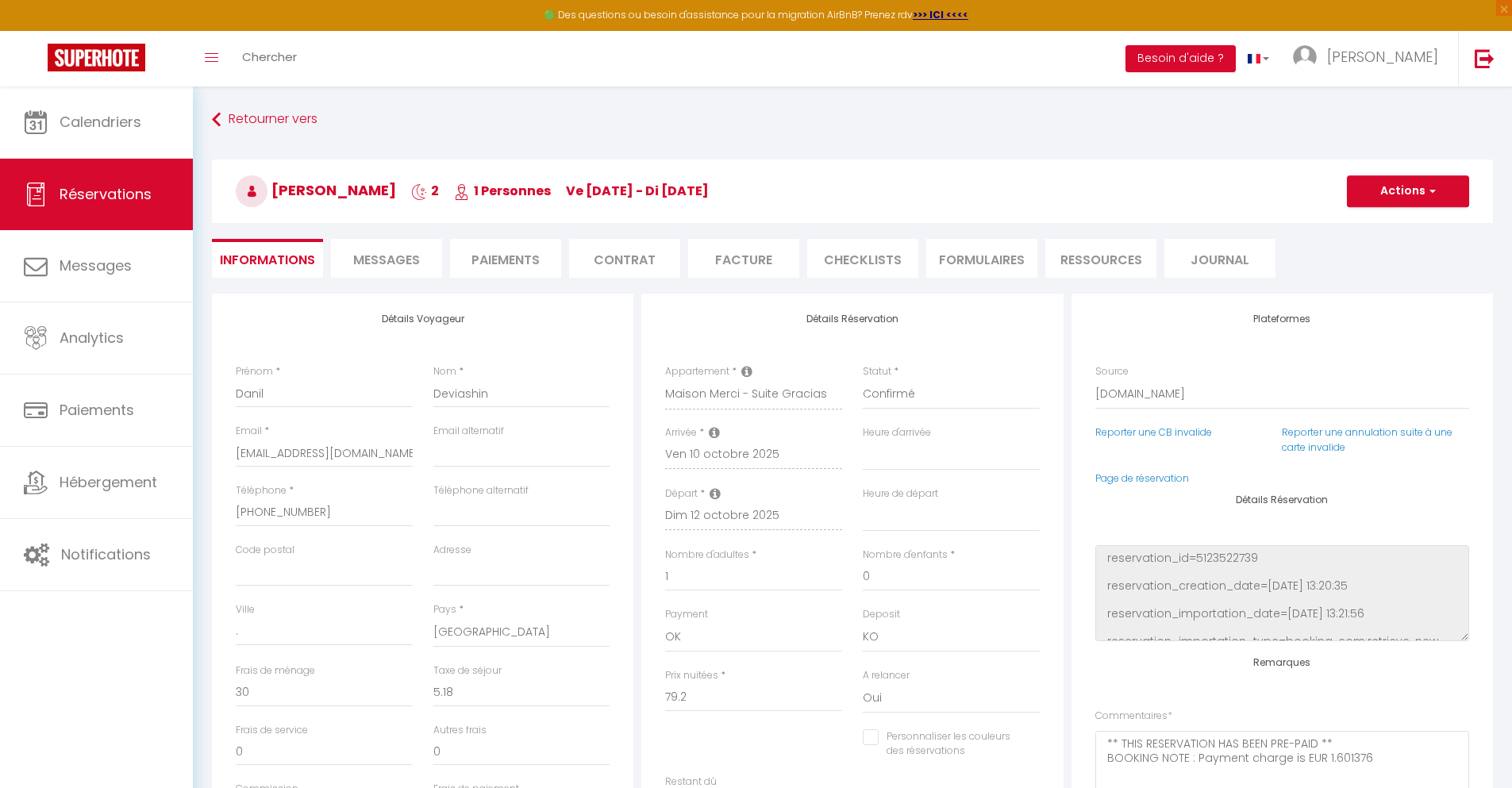
checkbox input "false"
select select
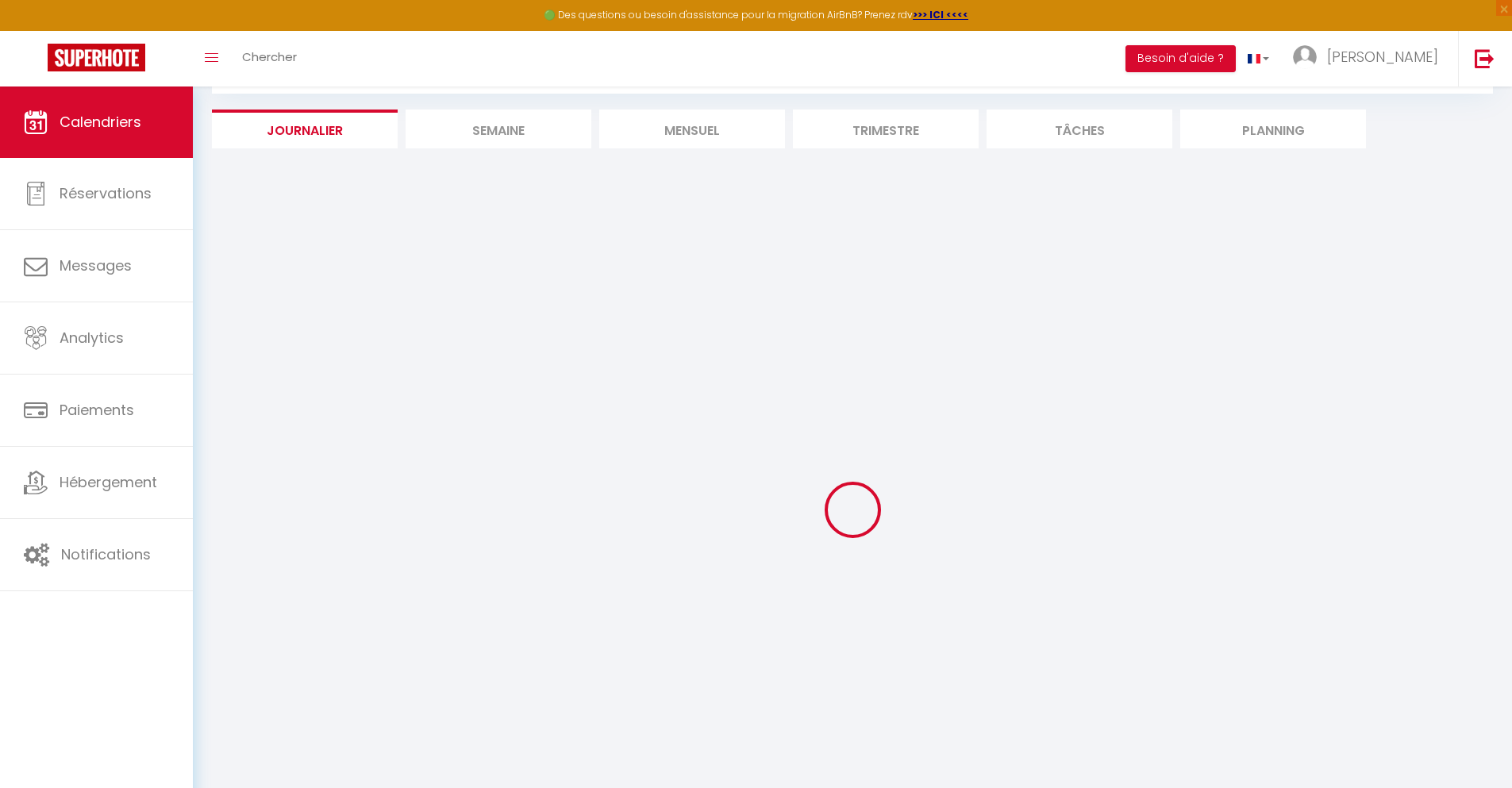
select select
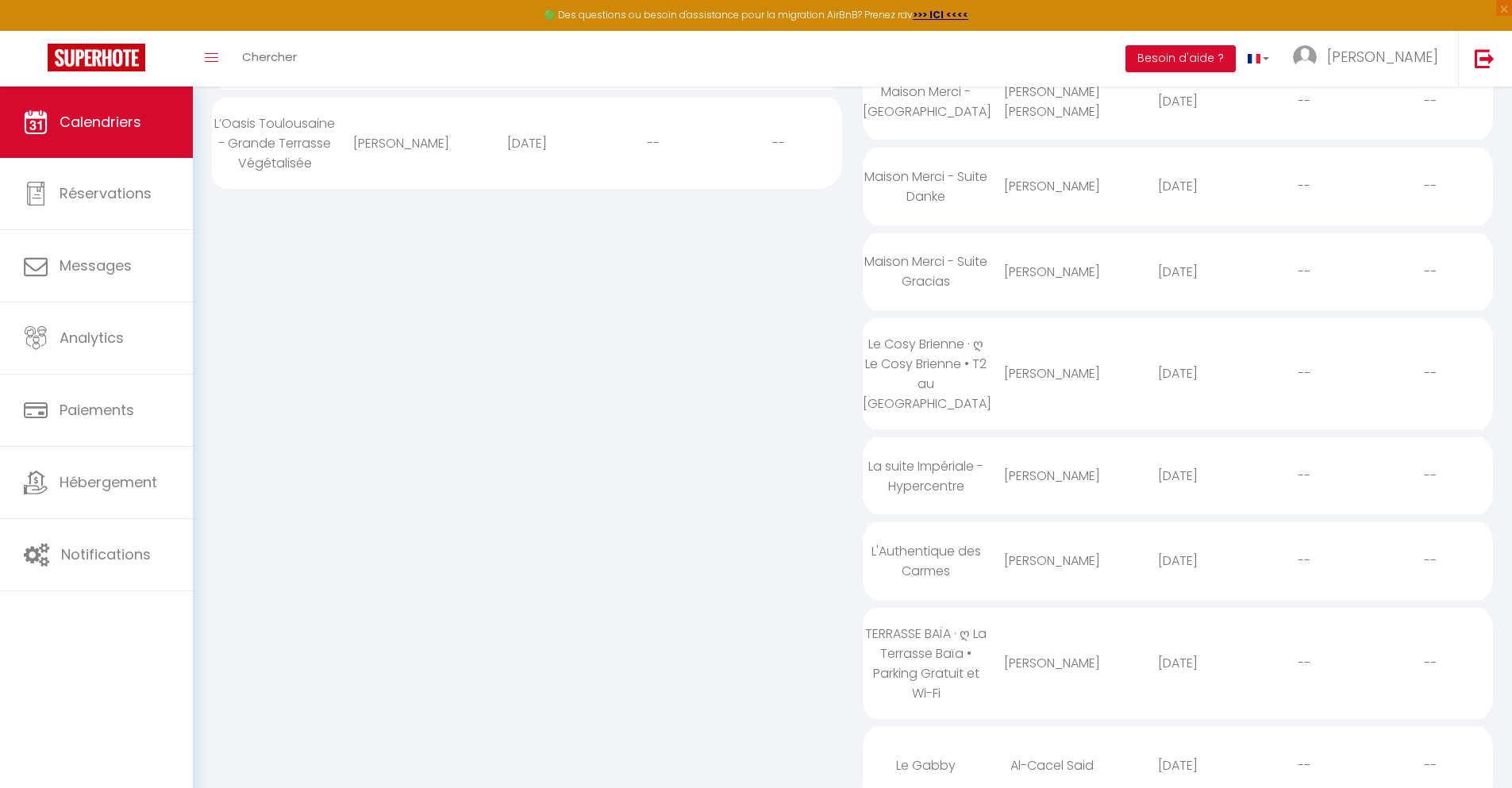
scroll to position [313, 0]
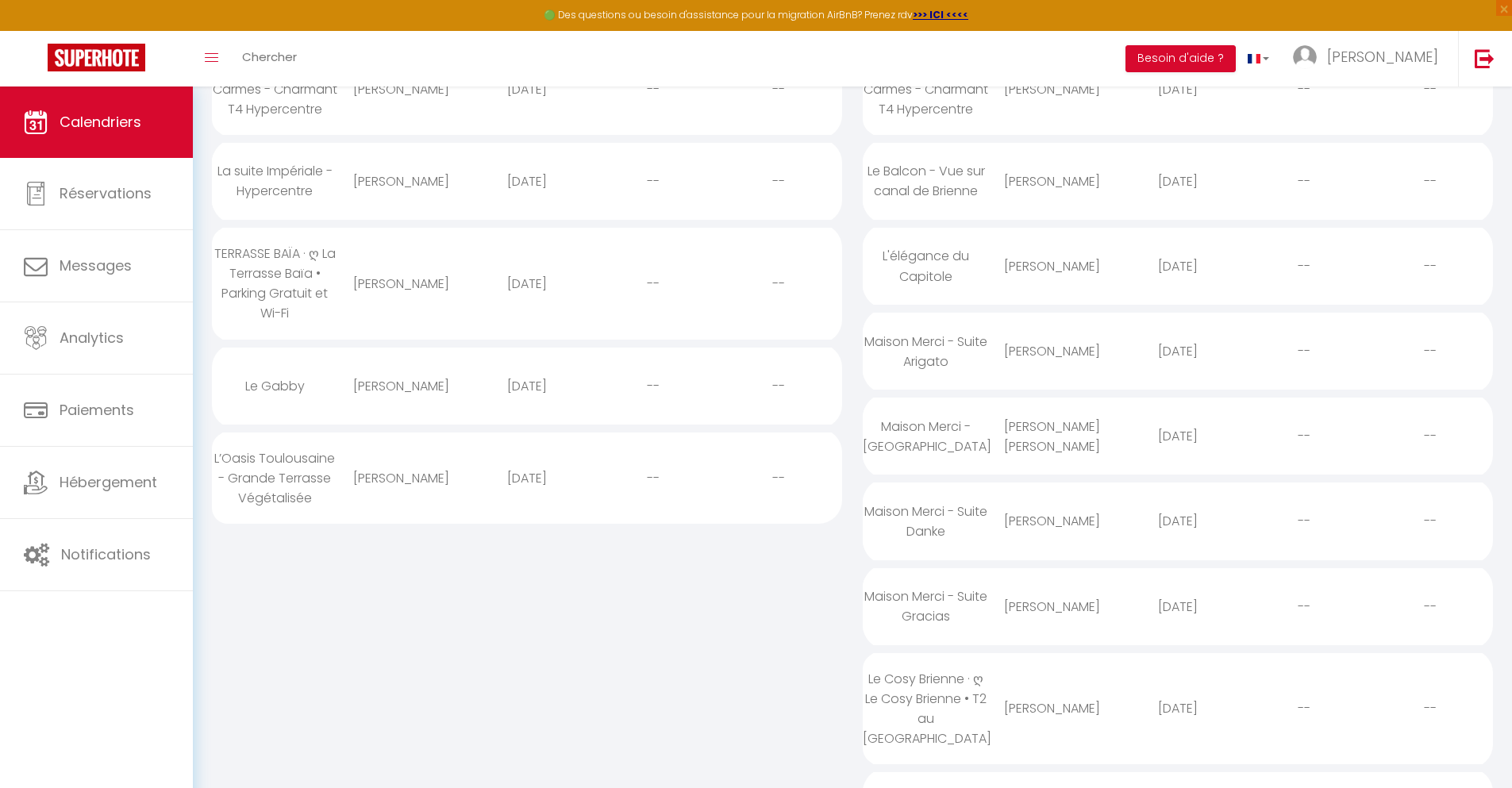
click at [1178, 727] on div "[DATE]" at bounding box center [1177, 708] width 126 height 52
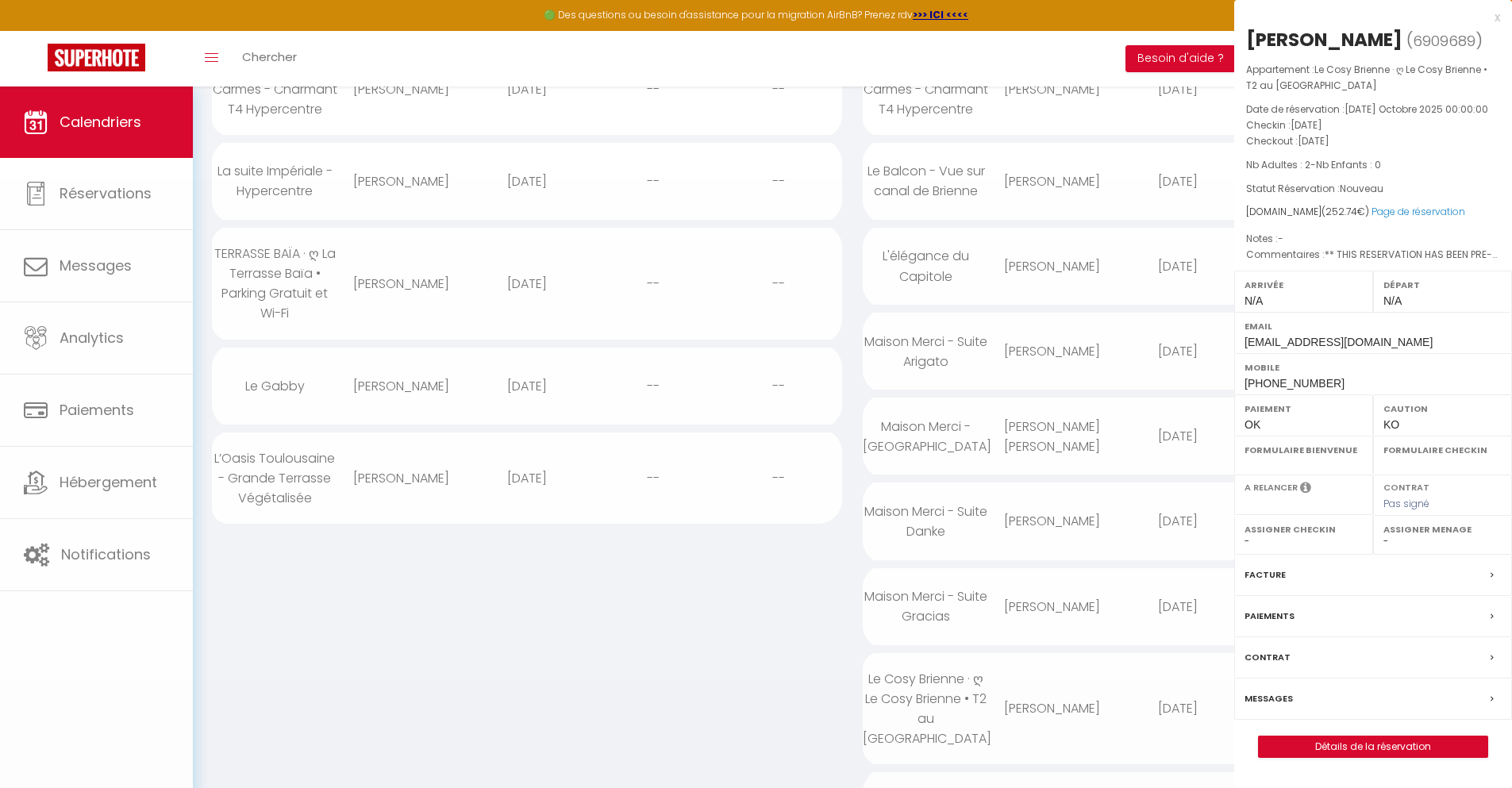
select select "0"
select select "1"
select select
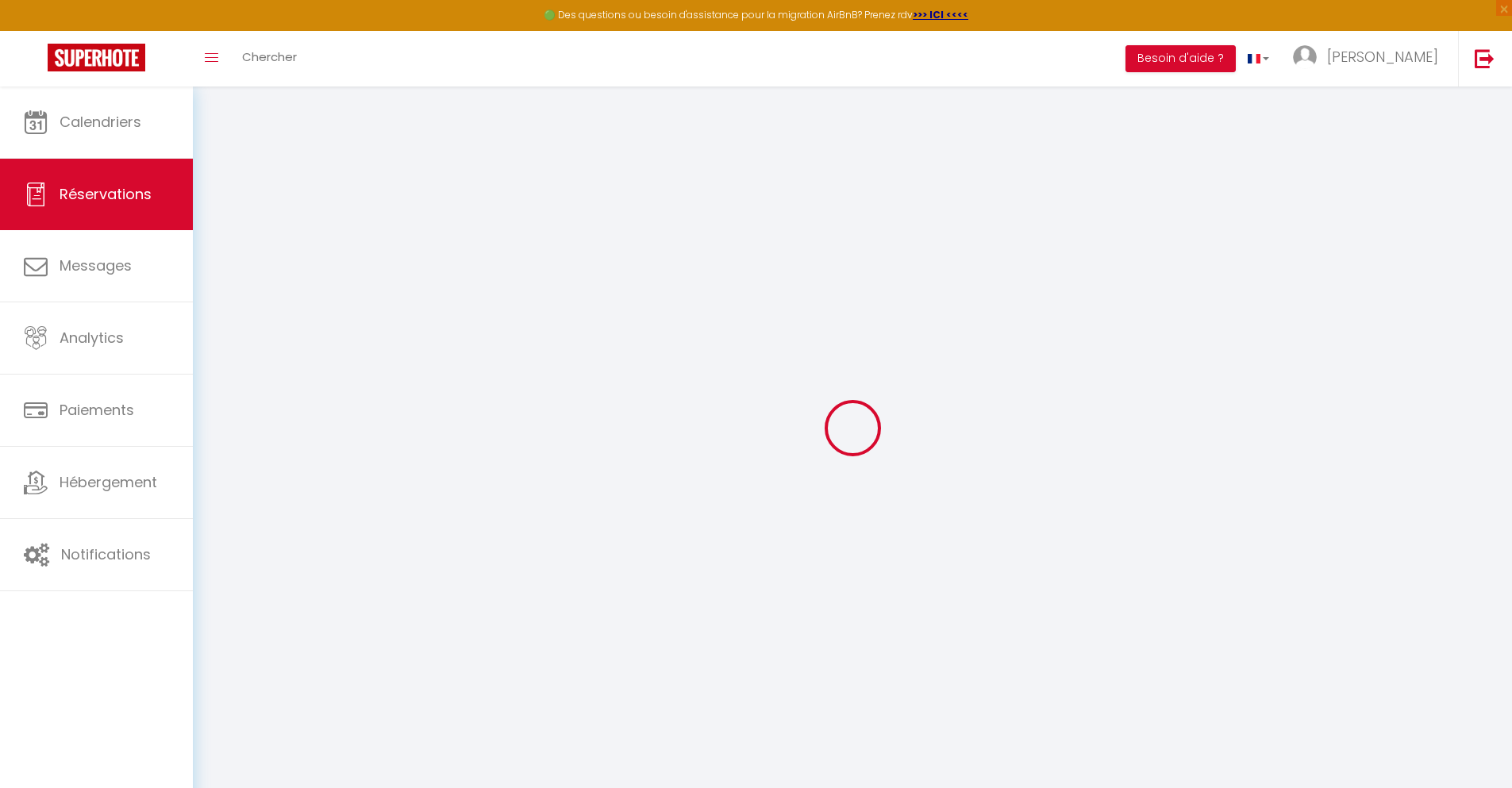
select select
checkbox input "false"
select select
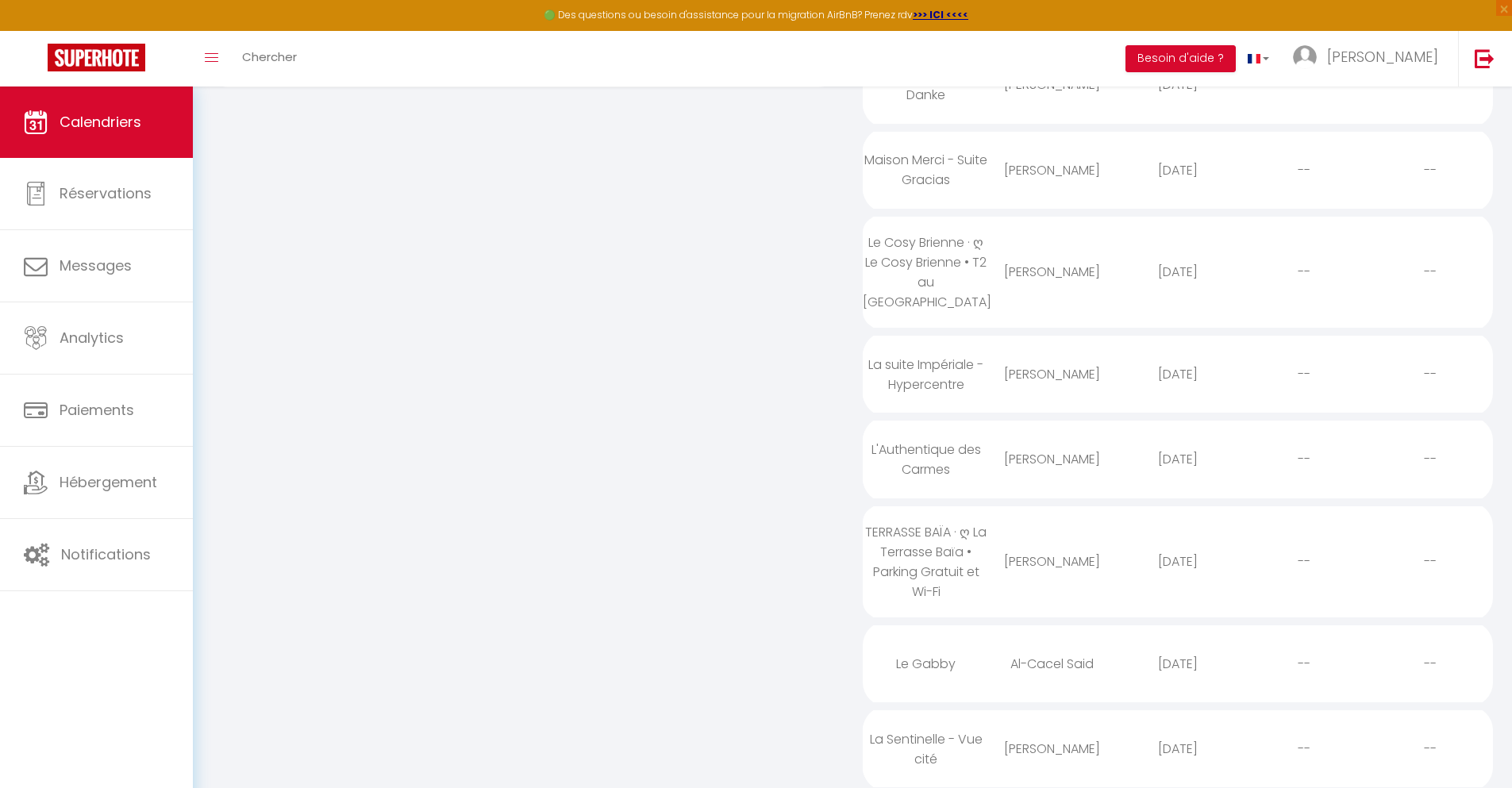
scroll to position [398, 0]
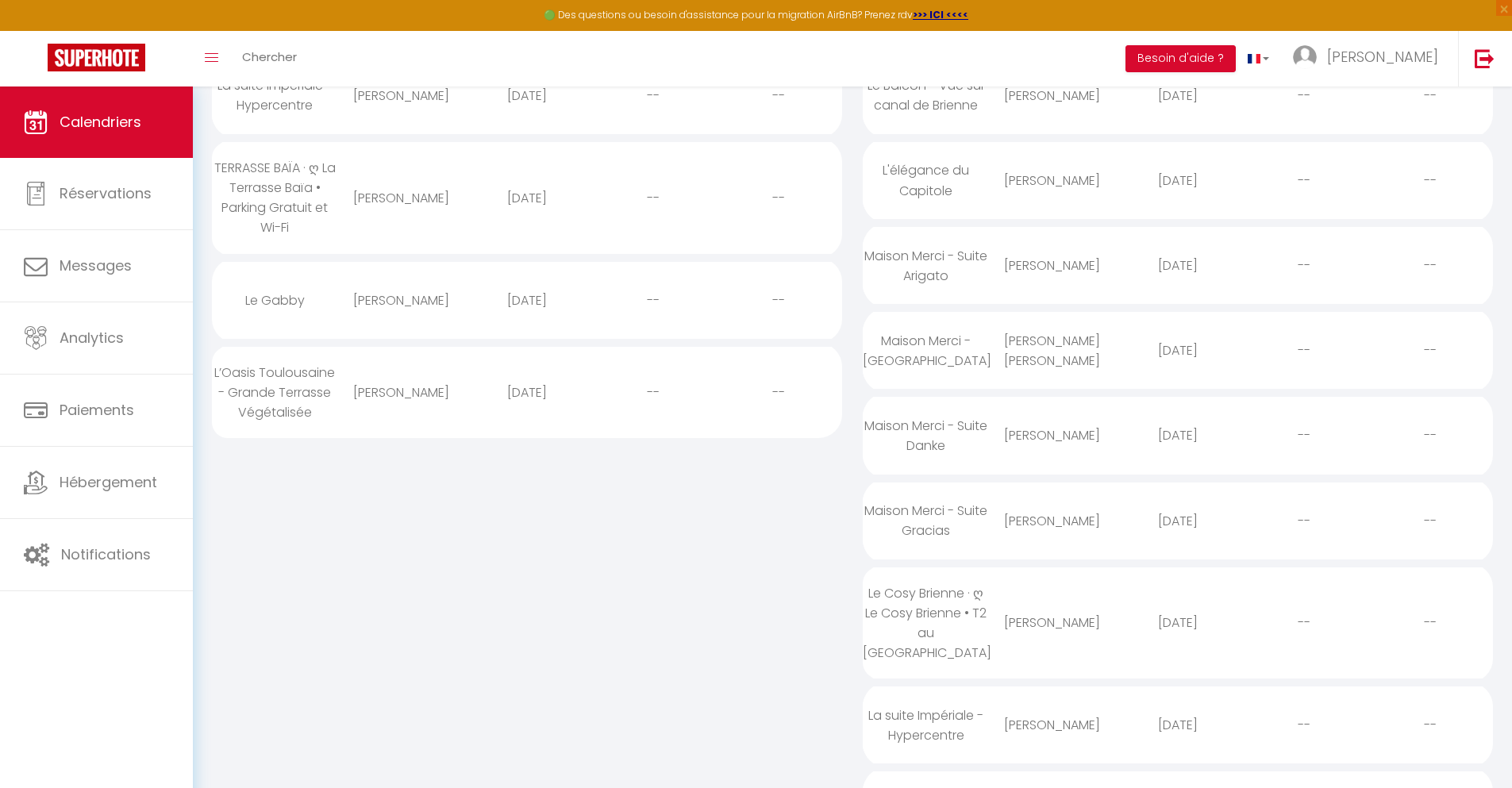
click at [1178, 744] on div "[DATE]" at bounding box center [1177, 724] width 126 height 52
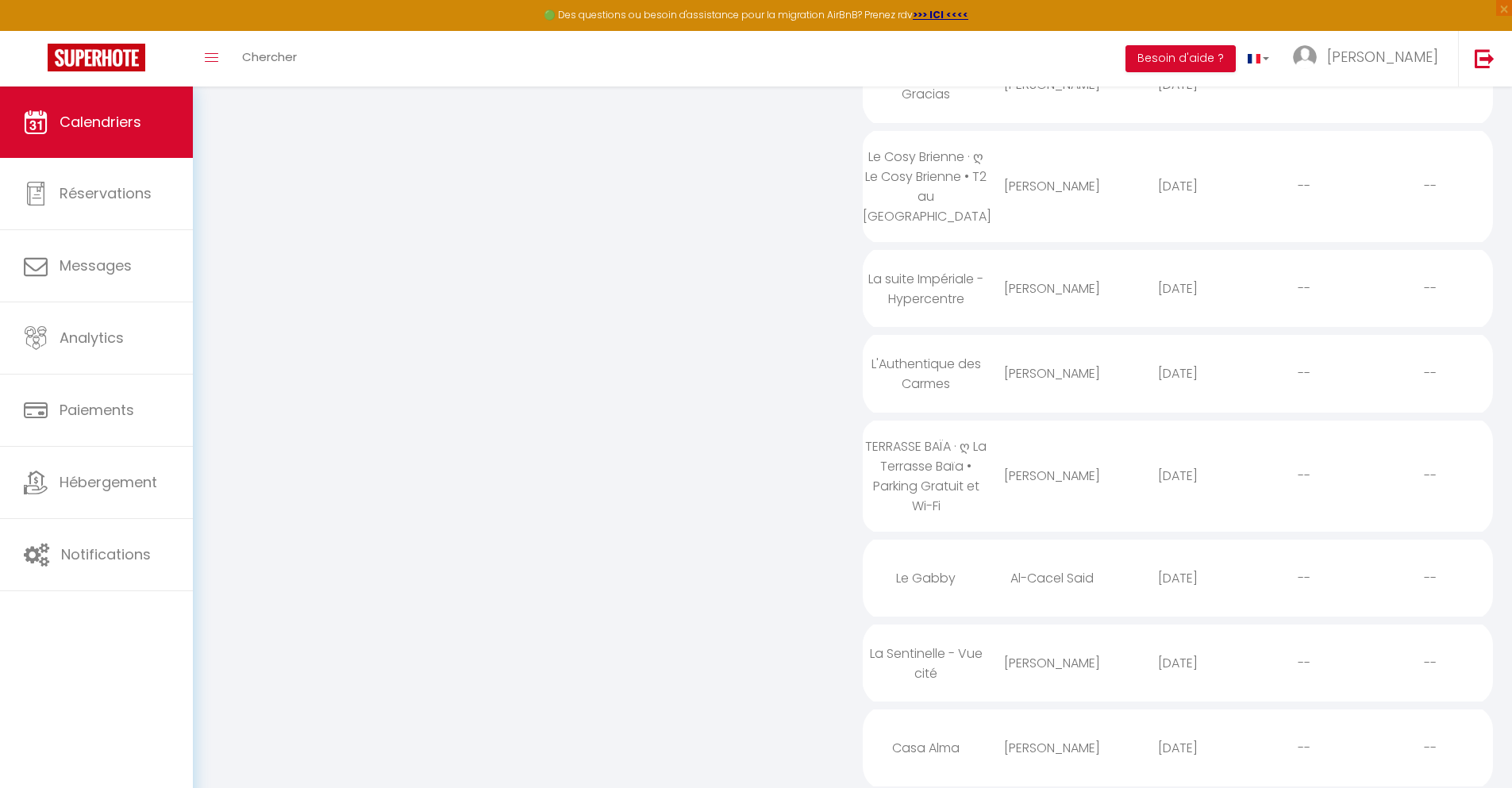
scroll to position [483, 0]
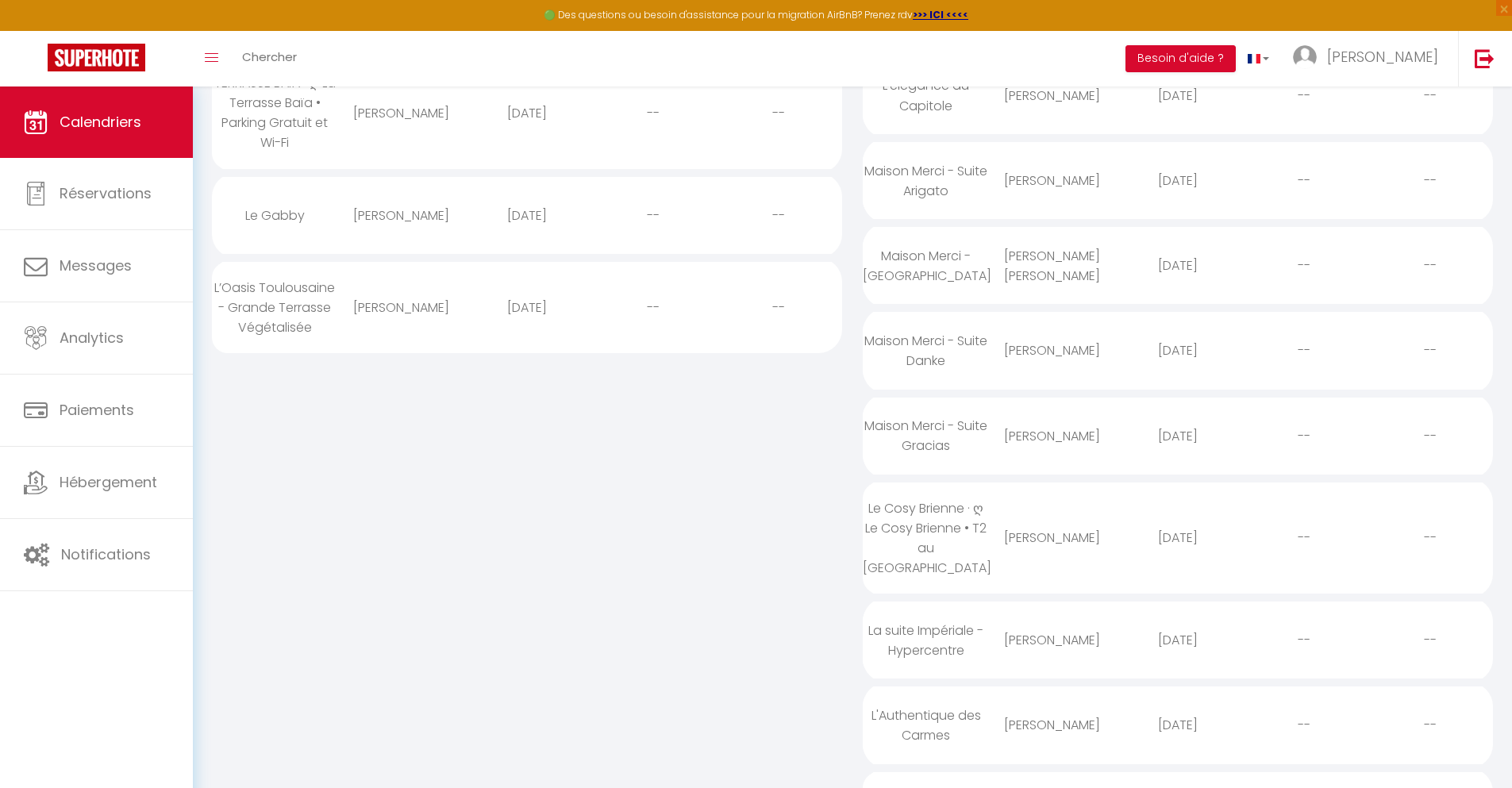
click at [1178, 745] on div "[DATE]" at bounding box center [1177, 724] width 126 height 52
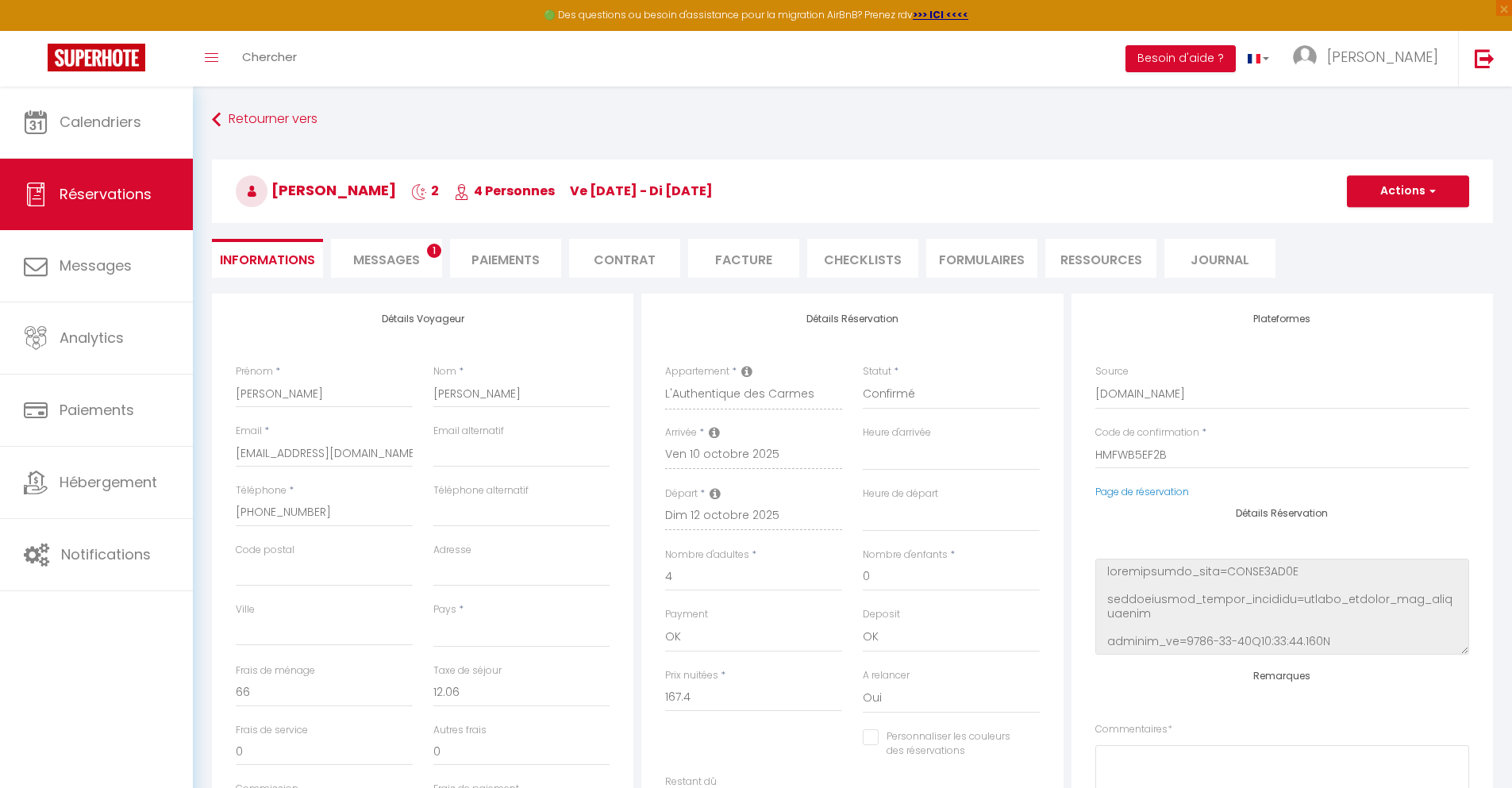
scroll to position [87, 0]
